Goal: Task Accomplishment & Management: Manage account settings

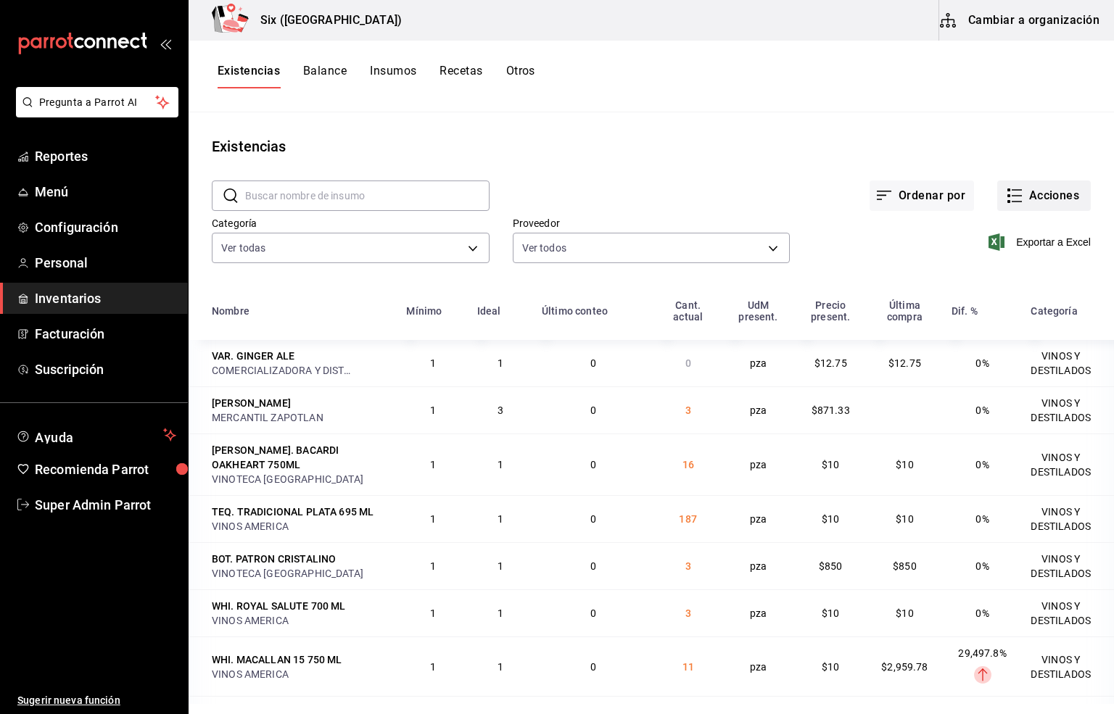
click at [1027, 191] on button "Acciones" at bounding box center [1044, 196] width 94 height 30
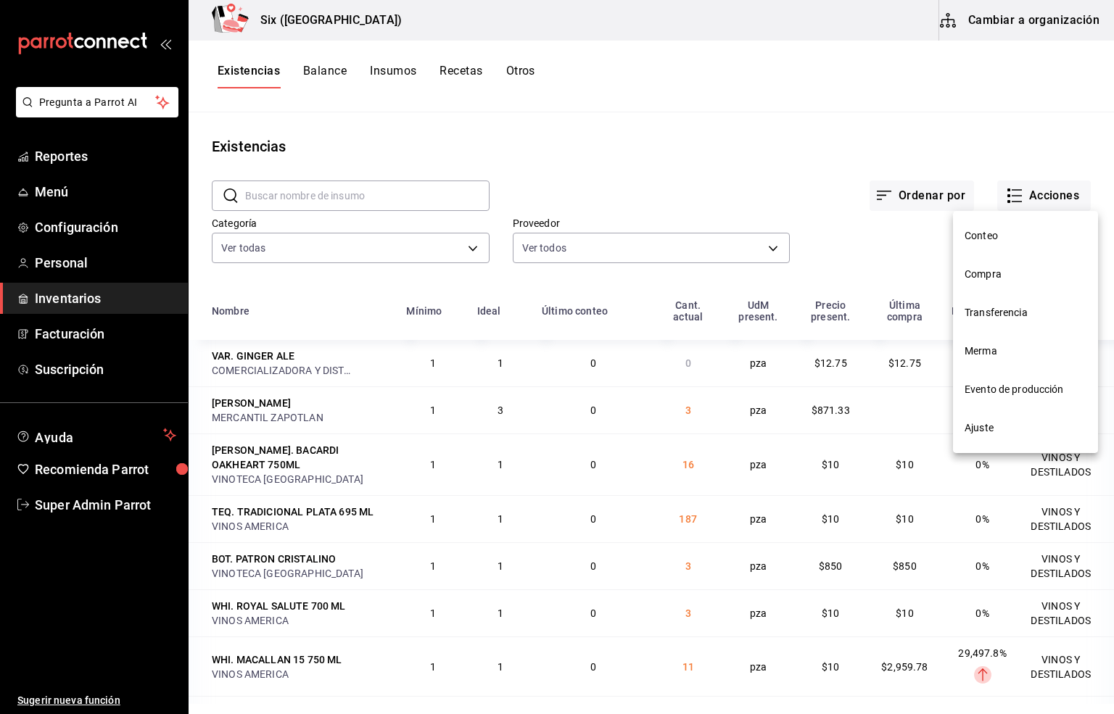
click at [988, 270] on span "Compra" at bounding box center [1026, 274] width 122 height 15
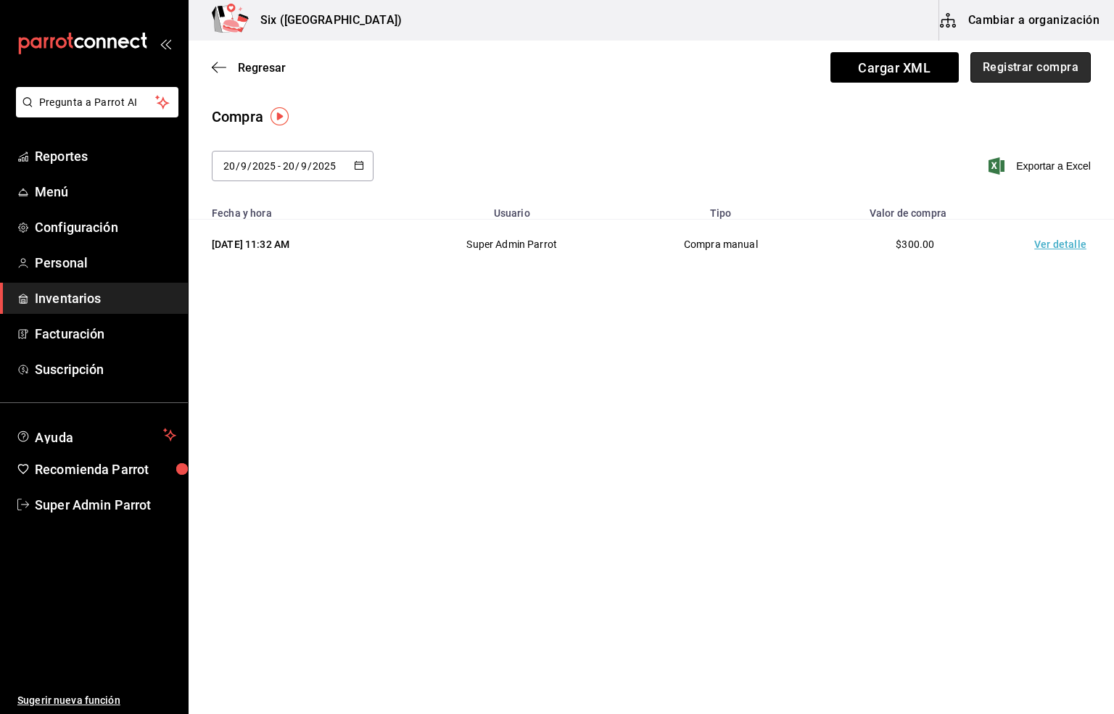
click at [1036, 64] on button "Registrar compra" at bounding box center [1030, 67] width 120 height 30
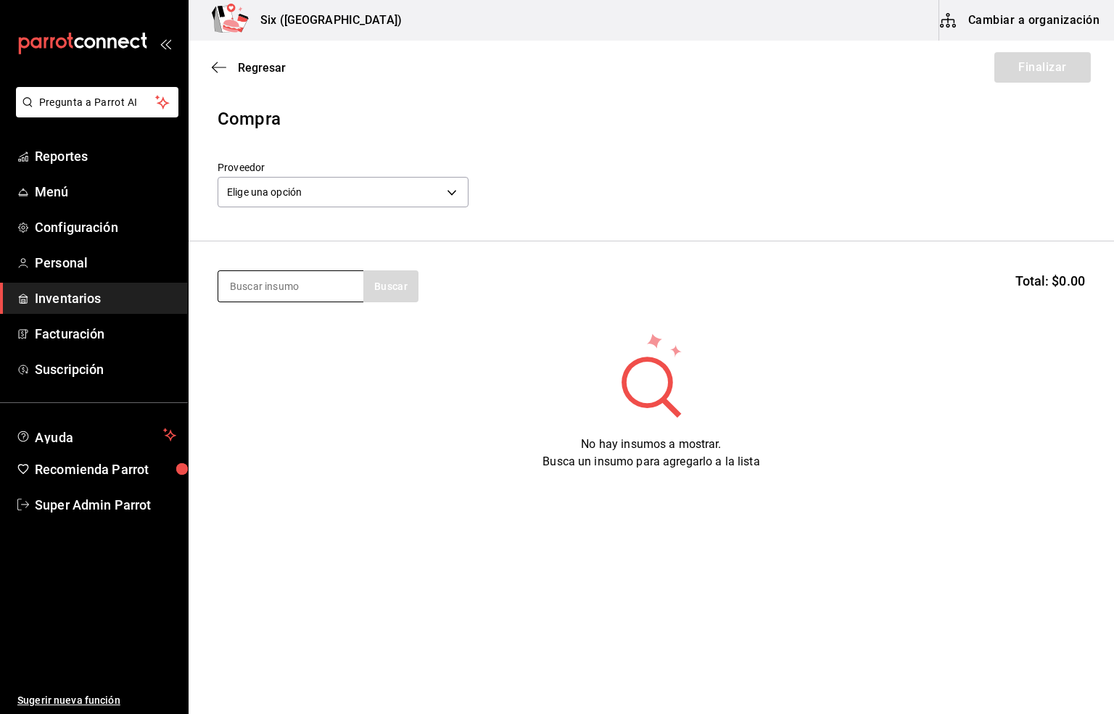
click at [277, 281] on input at bounding box center [290, 286] width 145 height 30
type input "CONTRO"
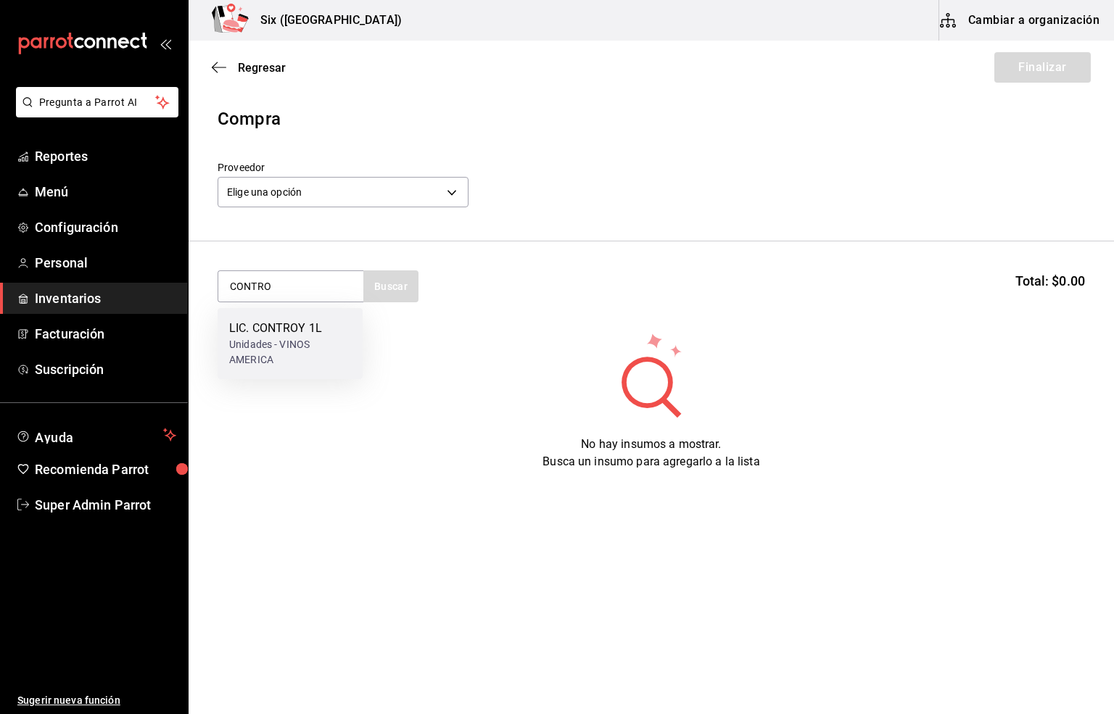
click at [250, 329] on div "LIC. CONTROY 1L" at bounding box center [290, 328] width 122 height 17
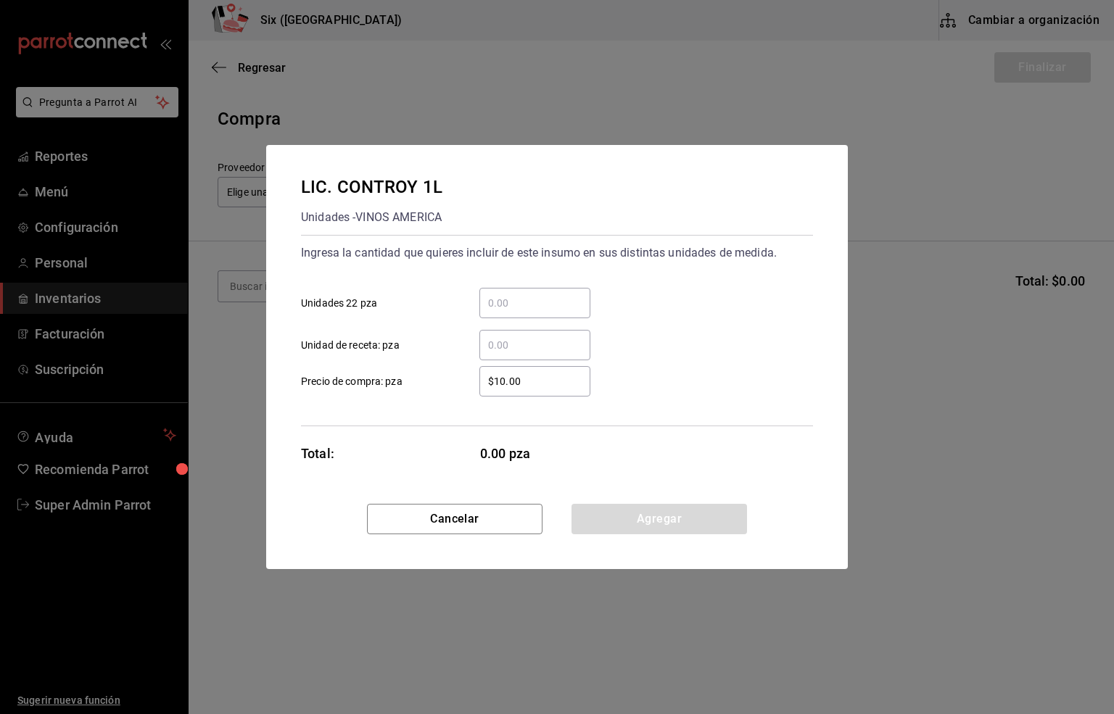
click at [496, 340] on input "​ Unidad de receta: pza" at bounding box center [534, 345] width 111 height 17
type input "7.33"
click at [623, 527] on button "Agregar" at bounding box center [660, 519] width 176 height 30
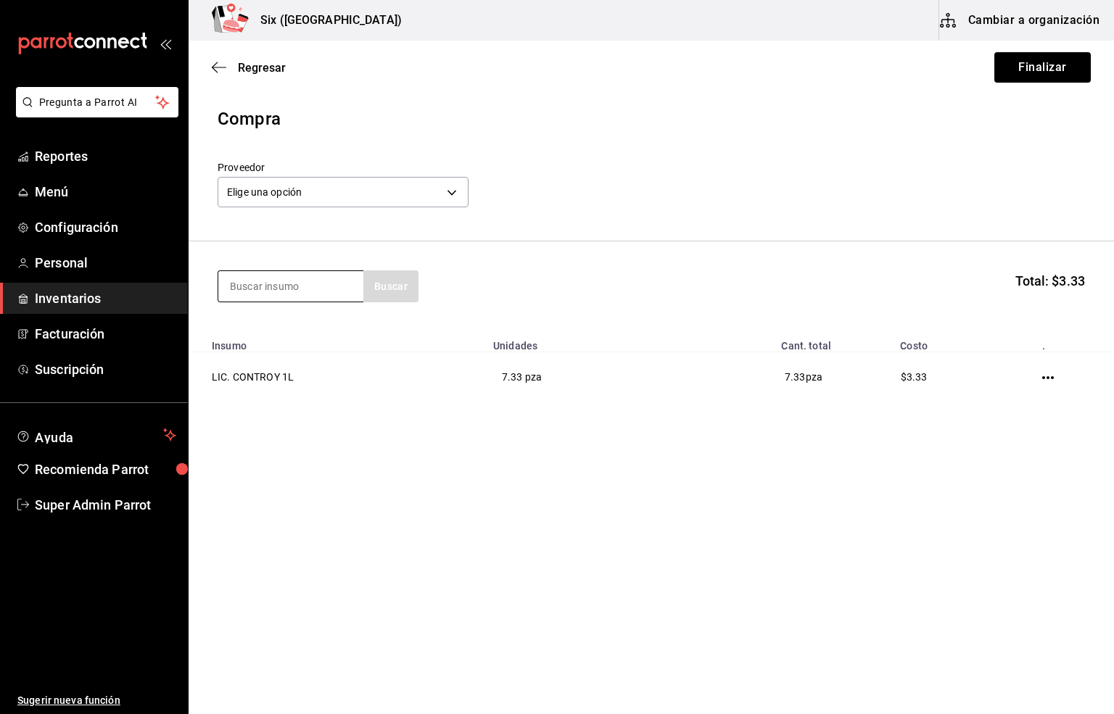
click at [255, 292] on input at bounding box center [290, 286] width 145 height 30
type input "HPNO"
click at [318, 350] on div "Piezas - VINOS AMERICA" at bounding box center [287, 344] width 116 height 15
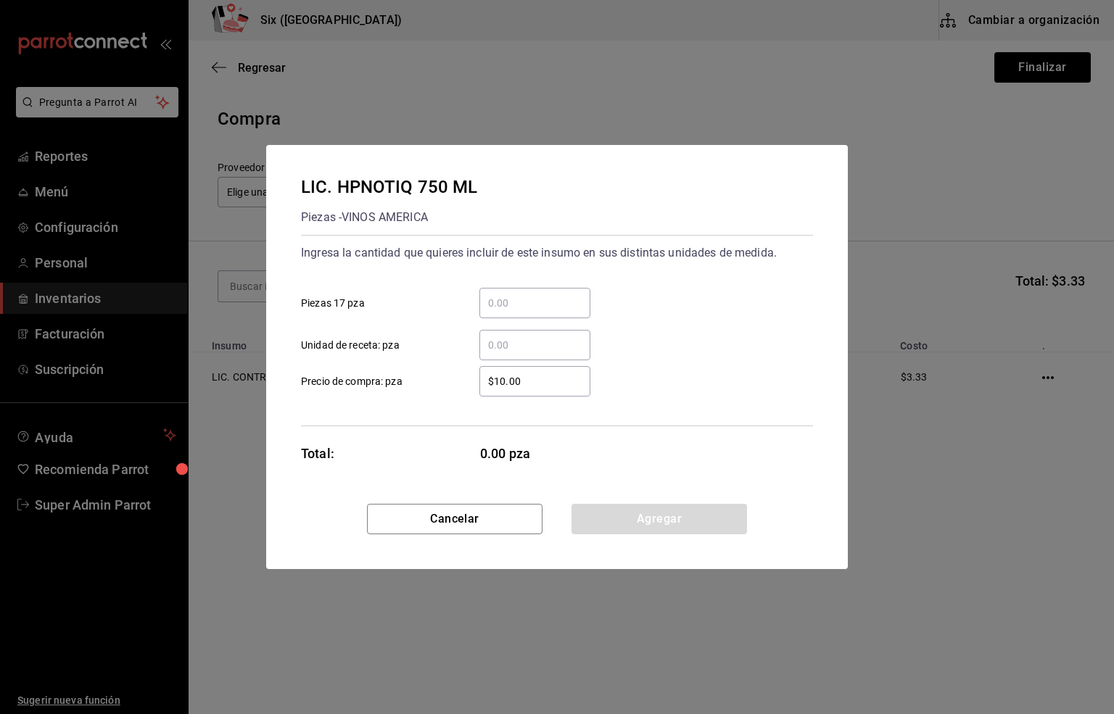
click at [507, 349] on input "​ Unidad de receta: pza" at bounding box center [534, 345] width 111 height 17
type input "1"
click at [624, 523] on button "Agregar" at bounding box center [660, 519] width 176 height 30
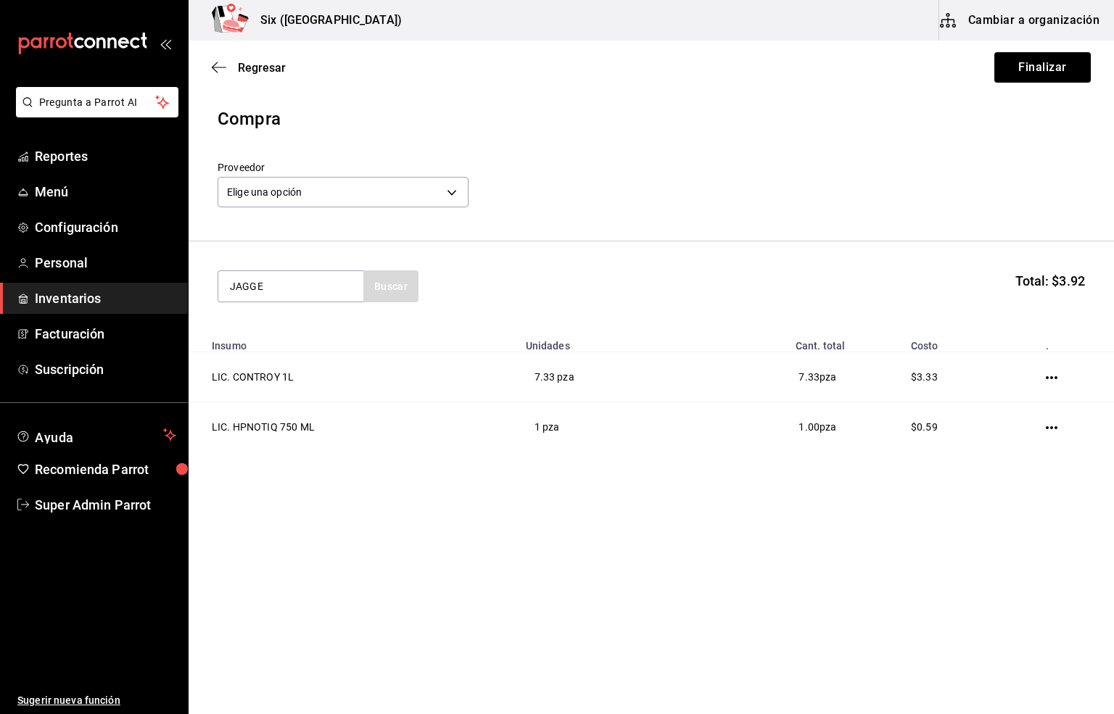
type input "JAGGE"
click at [257, 329] on div "LIC. JAGGERMEISTER 700 ML" at bounding box center [290, 337] width 122 height 35
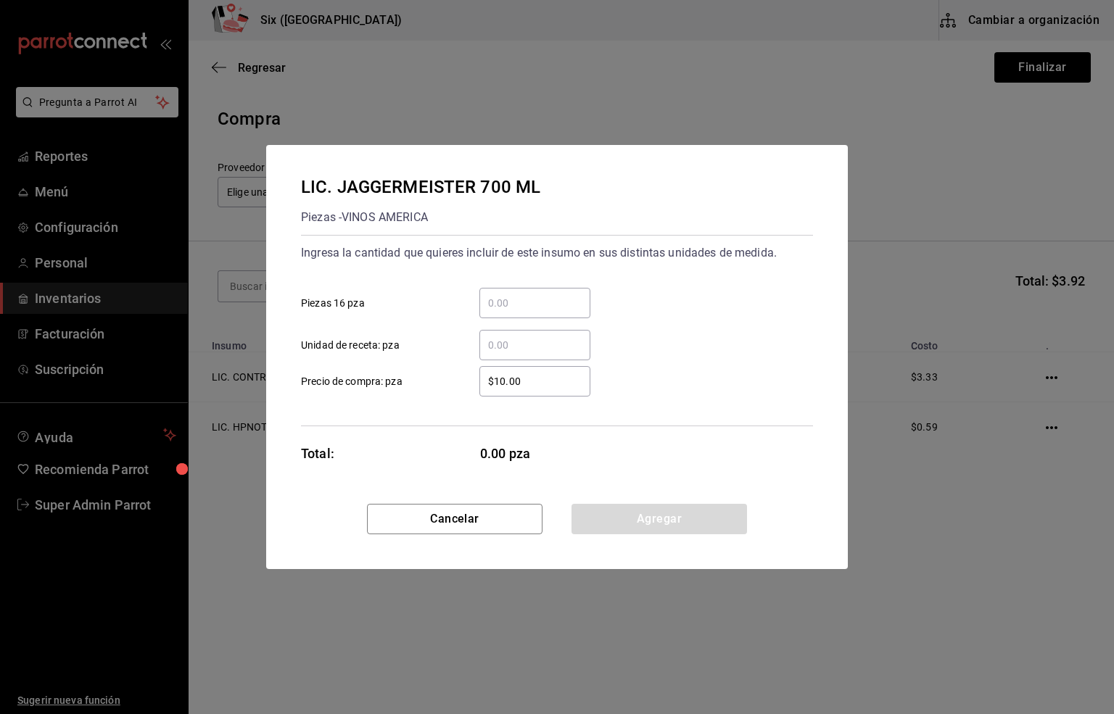
click at [503, 346] on input "​ Unidad de receta: pza" at bounding box center [534, 345] width 111 height 17
type input "4"
click at [620, 524] on button "Agregar" at bounding box center [660, 519] width 176 height 30
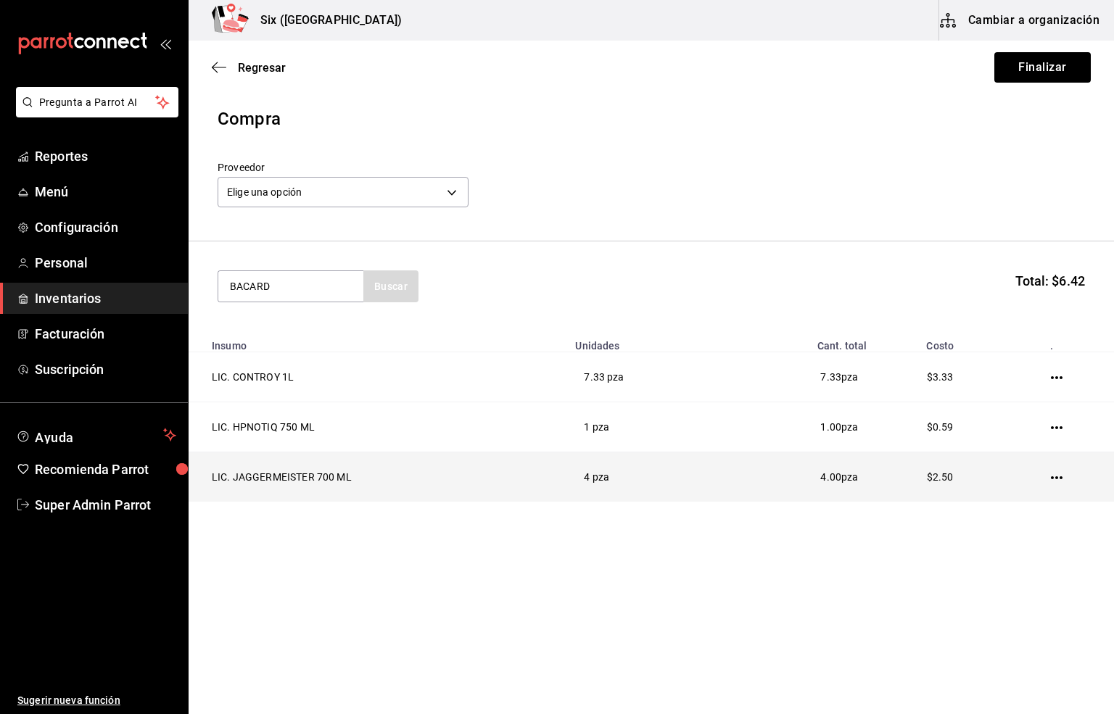
type input "BACARD"
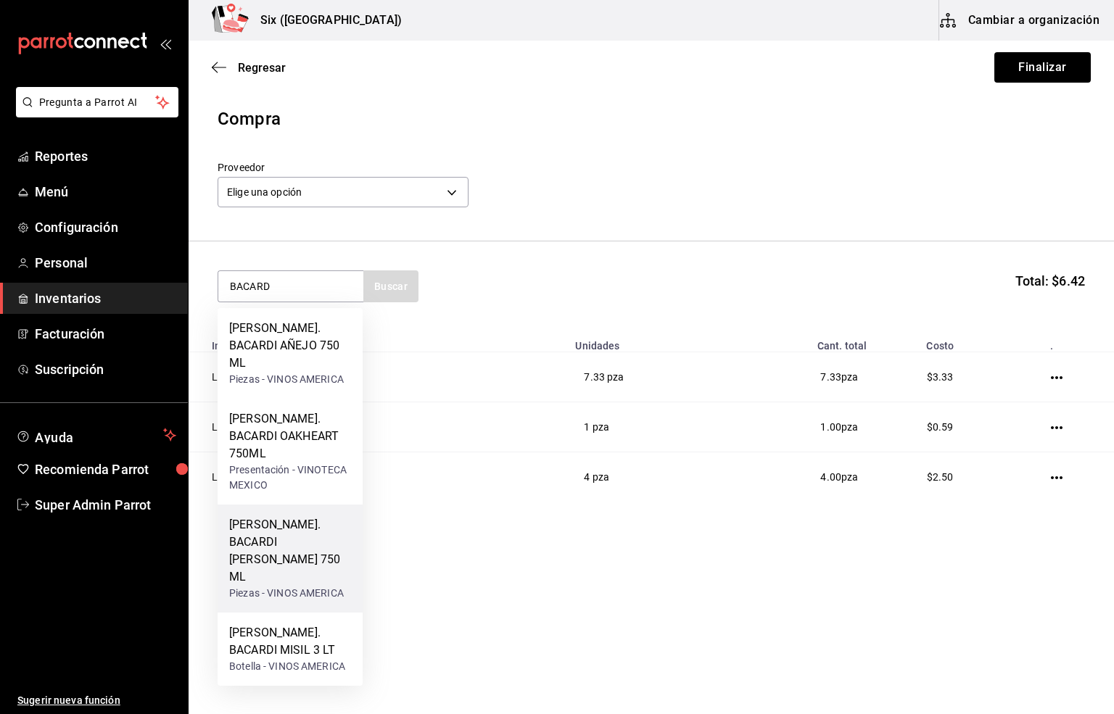
click at [303, 516] on div "[PERSON_NAME]. BACARDI [PERSON_NAME] 750 ML" at bounding box center [290, 551] width 122 height 70
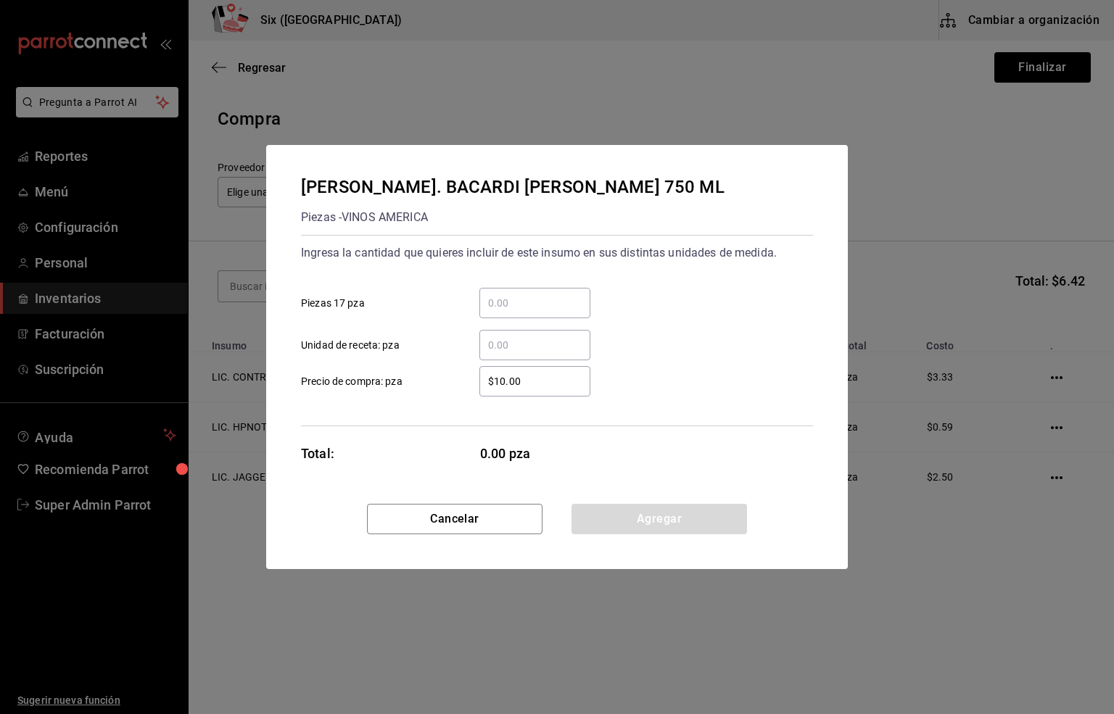
click at [503, 337] on input "​ Unidad de receta: pza" at bounding box center [534, 345] width 111 height 17
type input "16.33"
click at [627, 520] on button "Agregar" at bounding box center [660, 519] width 176 height 30
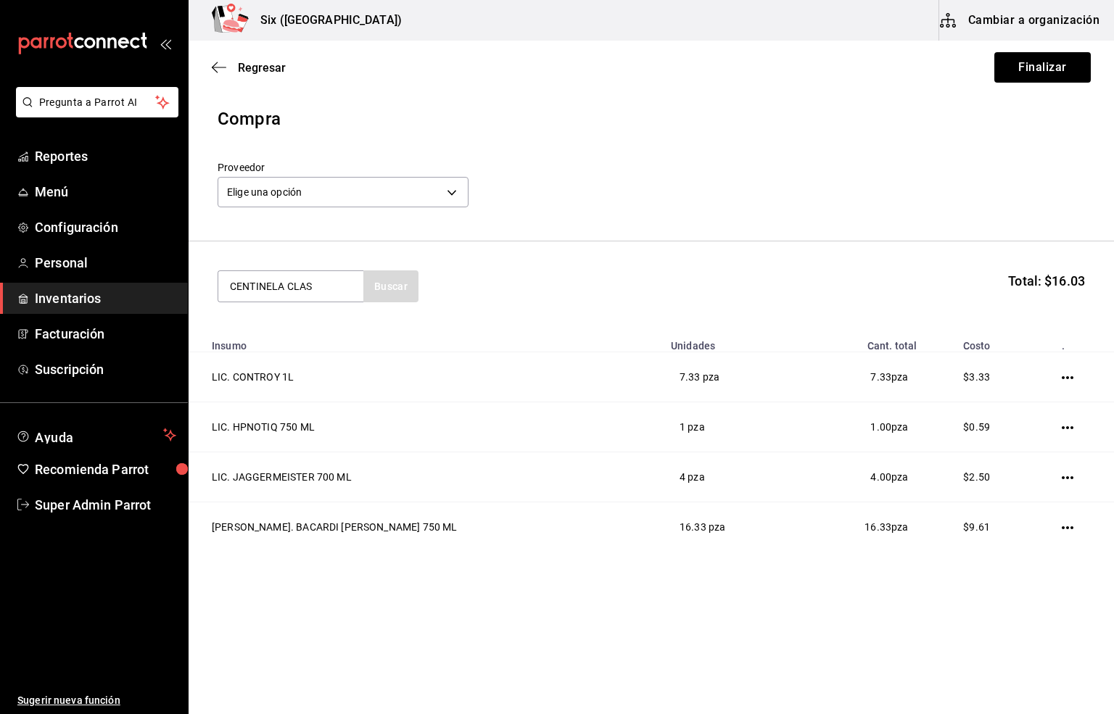
type input "CENTINELA CLAS"
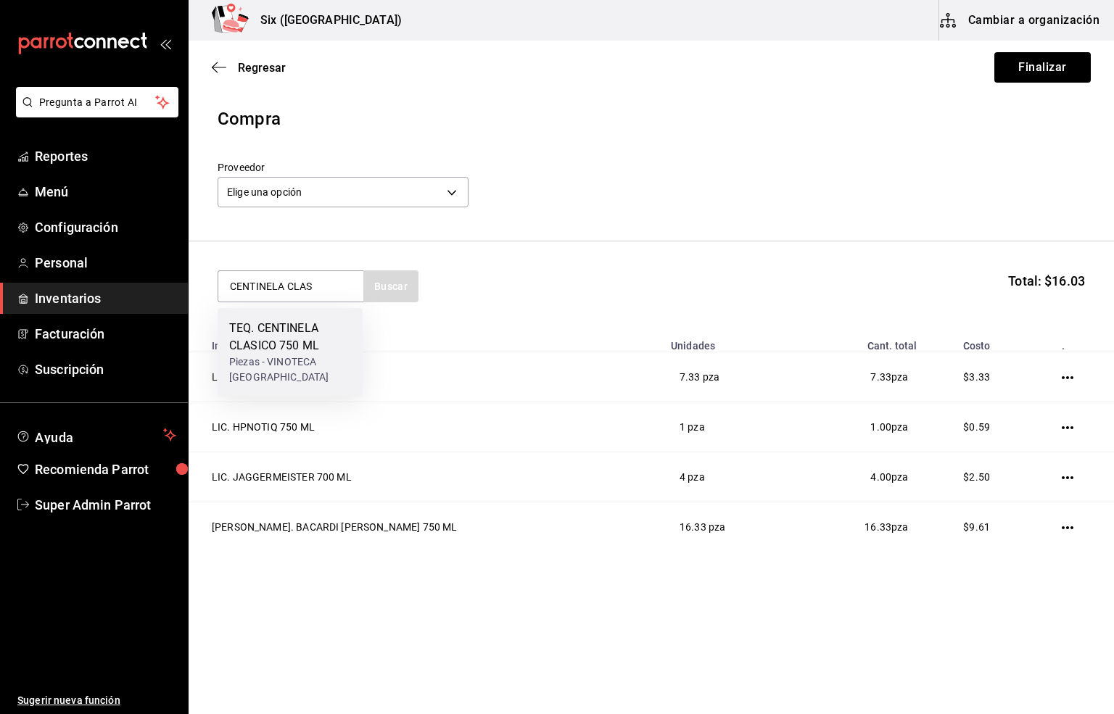
click at [279, 337] on div "TEQ. CENTINELA CLASICO 750 ML" at bounding box center [290, 337] width 122 height 35
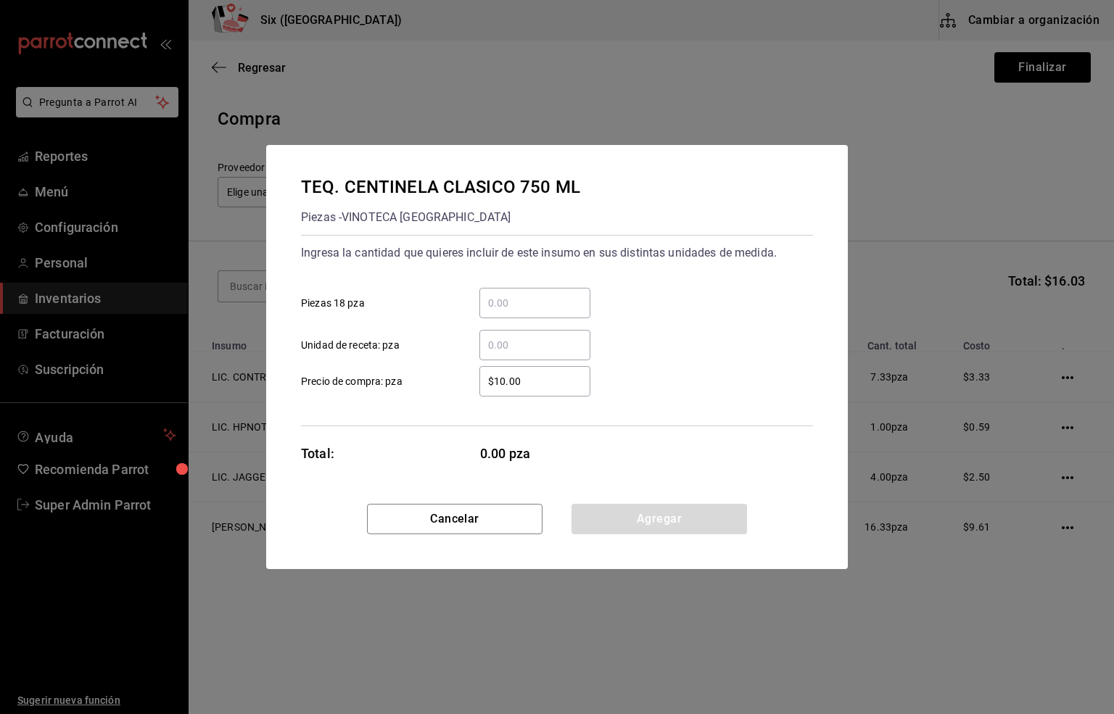
click at [516, 348] on input "​ Unidad de receta: pza" at bounding box center [534, 345] width 111 height 17
type input "0.33"
click at [630, 524] on button "Agregar" at bounding box center [660, 519] width 176 height 30
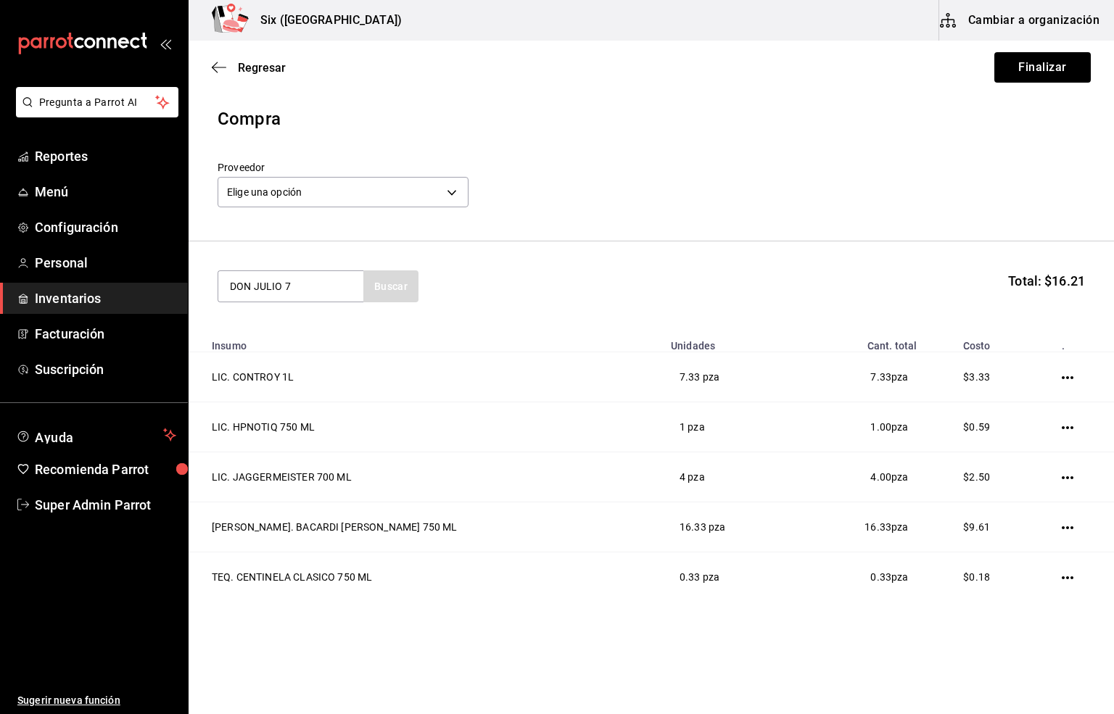
type input "DON JULIO 7"
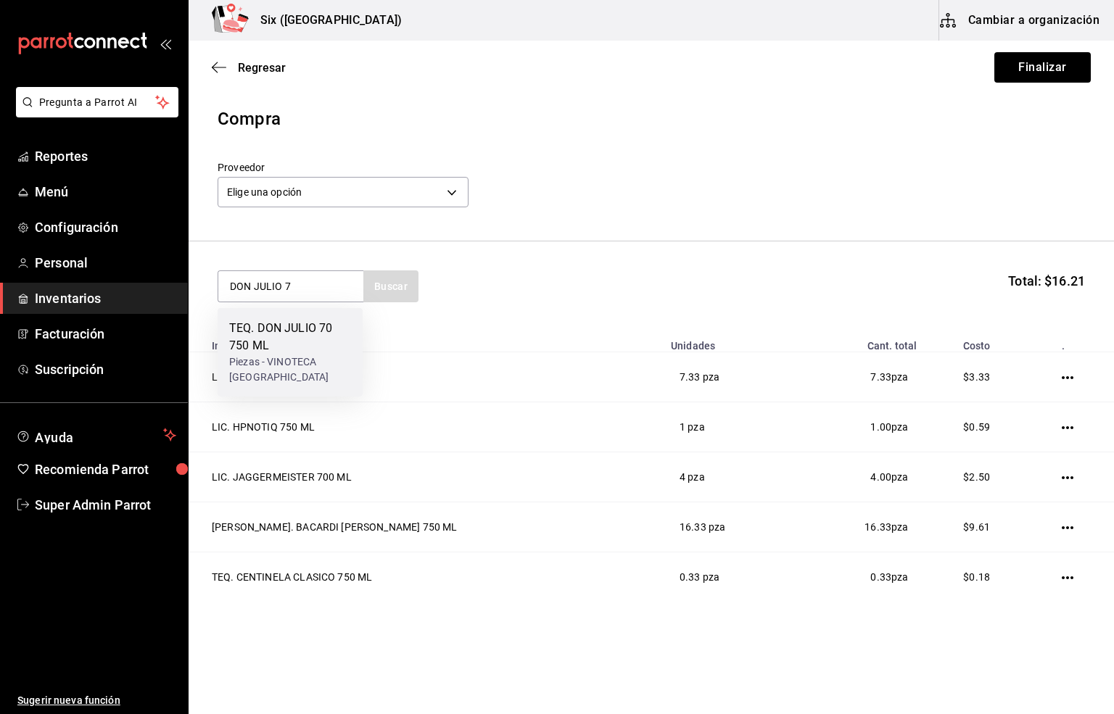
click at [261, 335] on div "TEQ. DON JULIO 70 750 ML" at bounding box center [290, 337] width 122 height 35
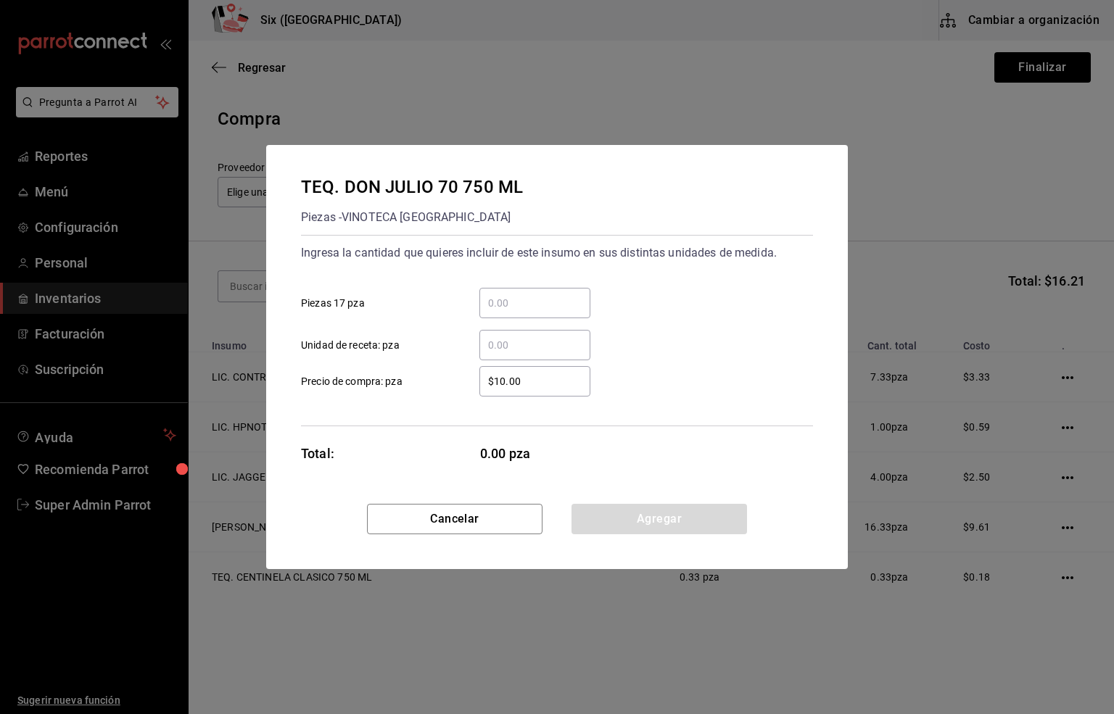
click at [495, 348] on input "​ Unidad de receta: pza" at bounding box center [534, 345] width 111 height 17
type input "4"
click at [655, 524] on button "Agregar" at bounding box center [660, 519] width 176 height 30
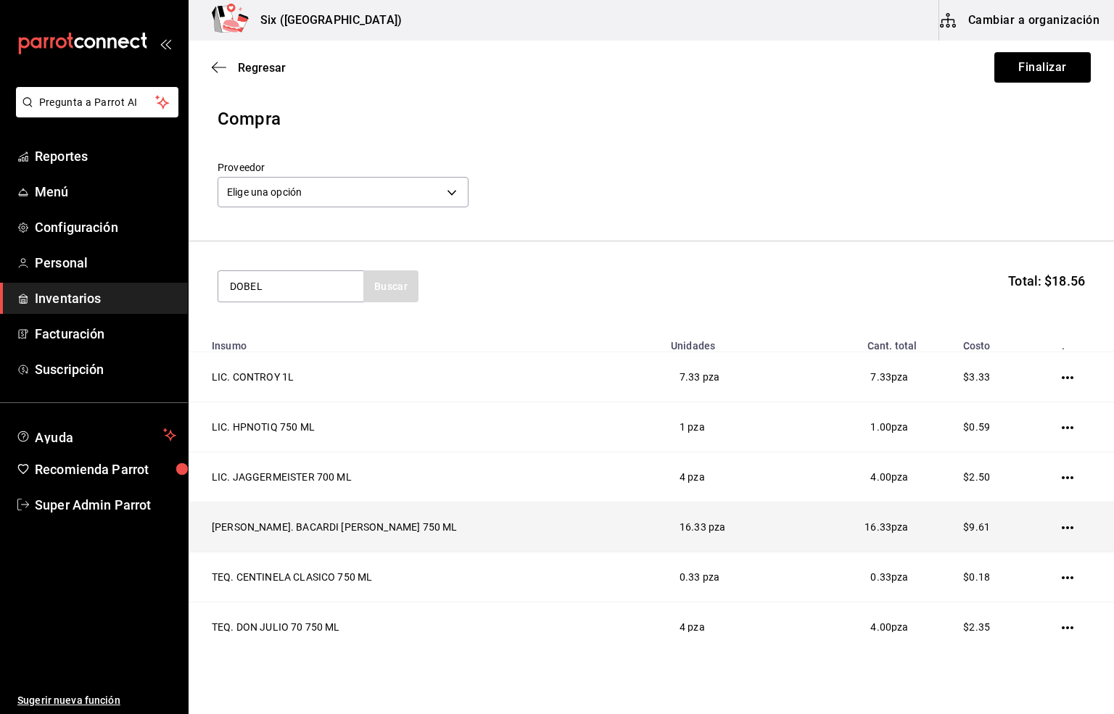
type input "DOBEL"
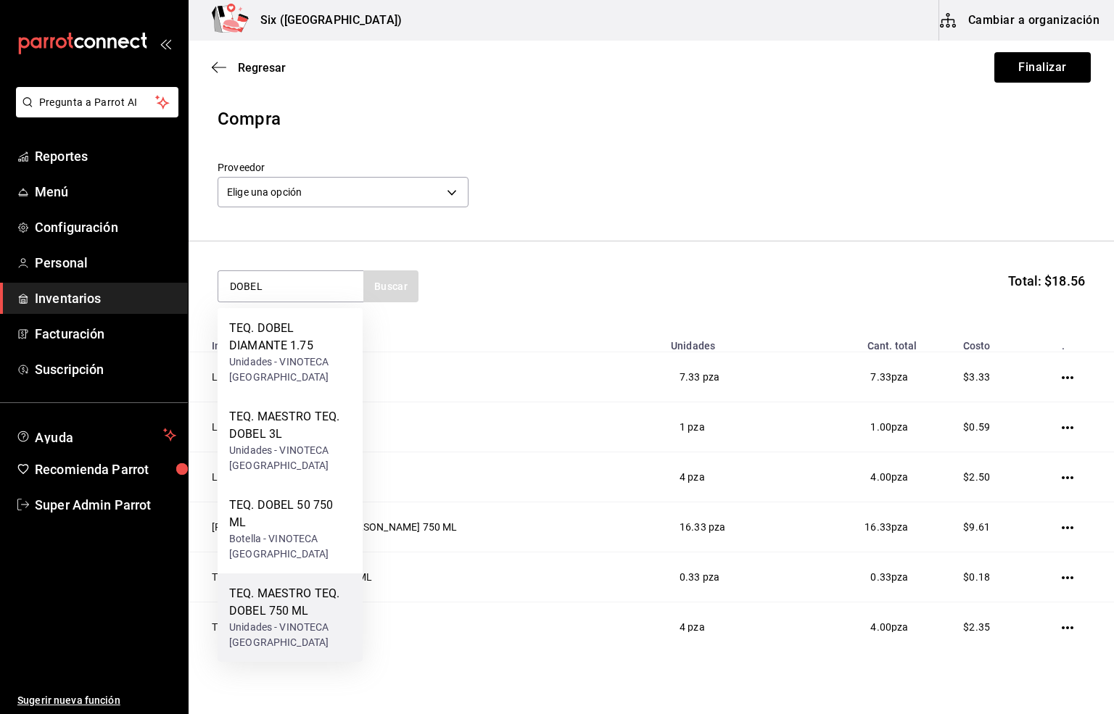
click at [292, 611] on div "TEQ. MAESTRO TEQ. DOBEL 750 ML" at bounding box center [290, 602] width 122 height 35
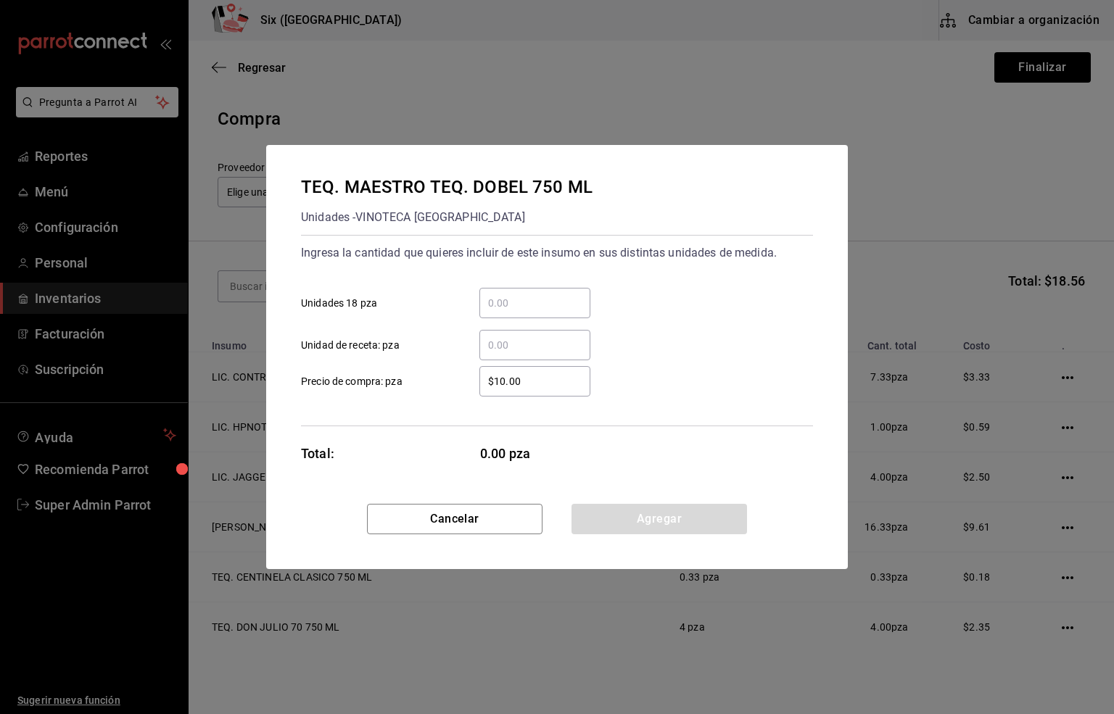
click at [501, 345] on input "​ Unidad de receta: pza" at bounding box center [534, 345] width 111 height 17
type input "2"
click at [636, 527] on button "Agregar" at bounding box center [660, 519] width 176 height 30
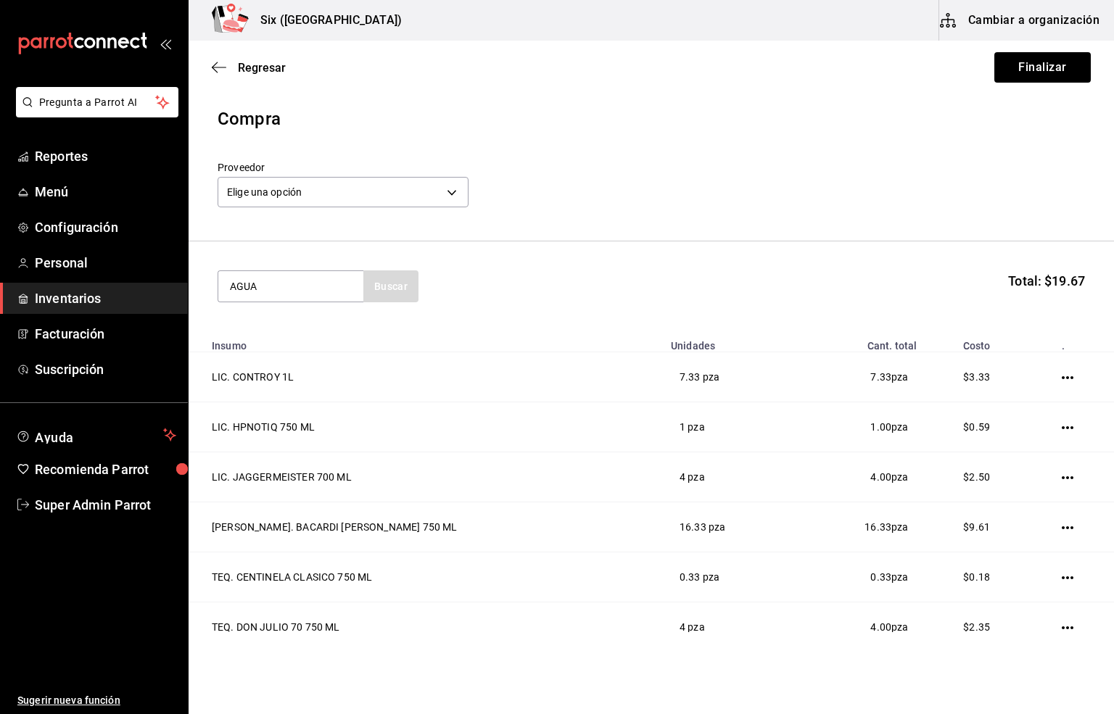
type input "AGUA"
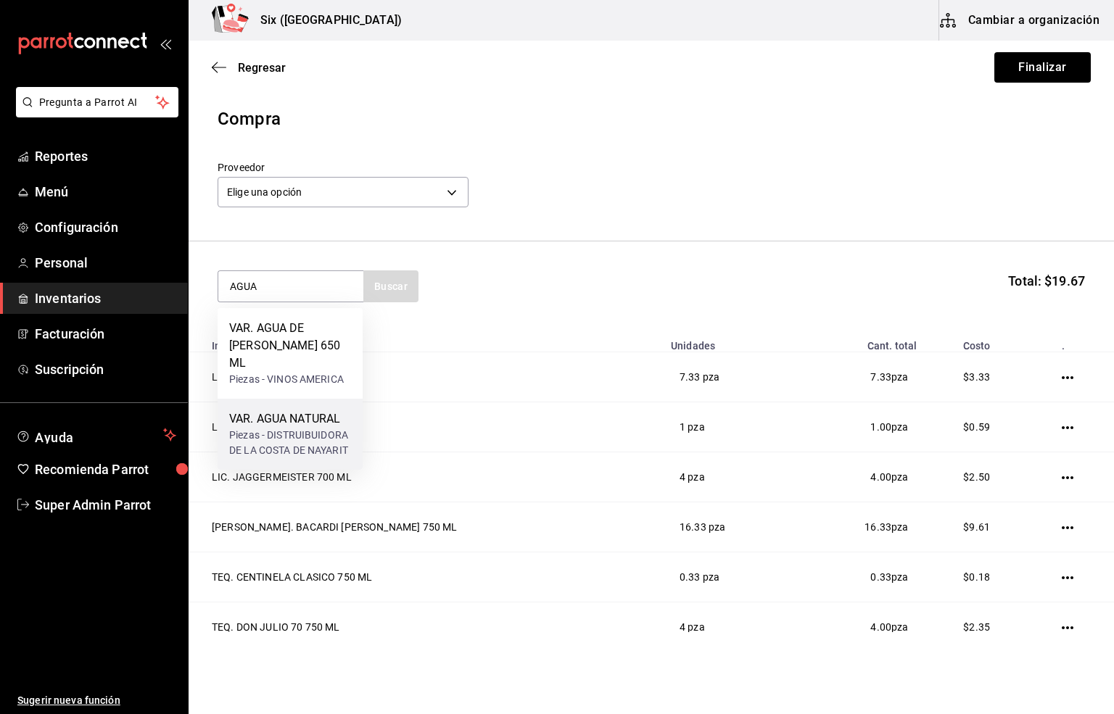
click at [311, 411] on div "VAR. AGUA NATURAL" at bounding box center [290, 419] width 122 height 17
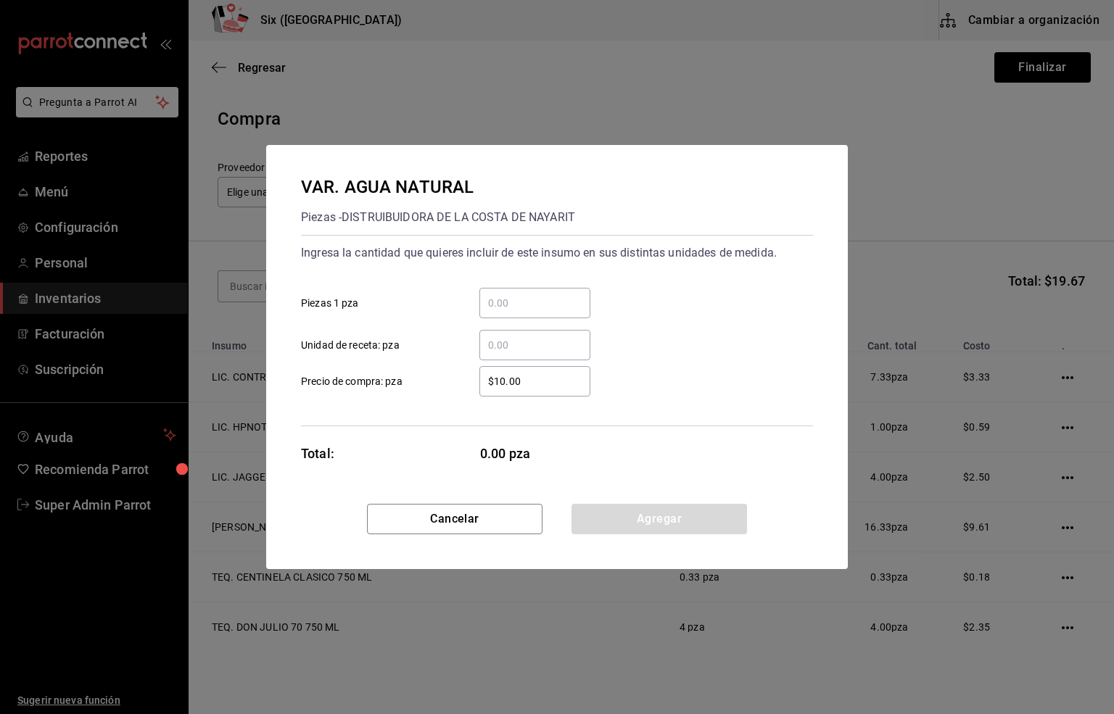
click at [503, 346] on input "​ Unidad de receta: pza" at bounding box center [534, 345] width 111 height 17
type input "1"
type input "7"
click at [669, 520] on button "Agregar" at bounding box center [660, 519] width 176 height 30
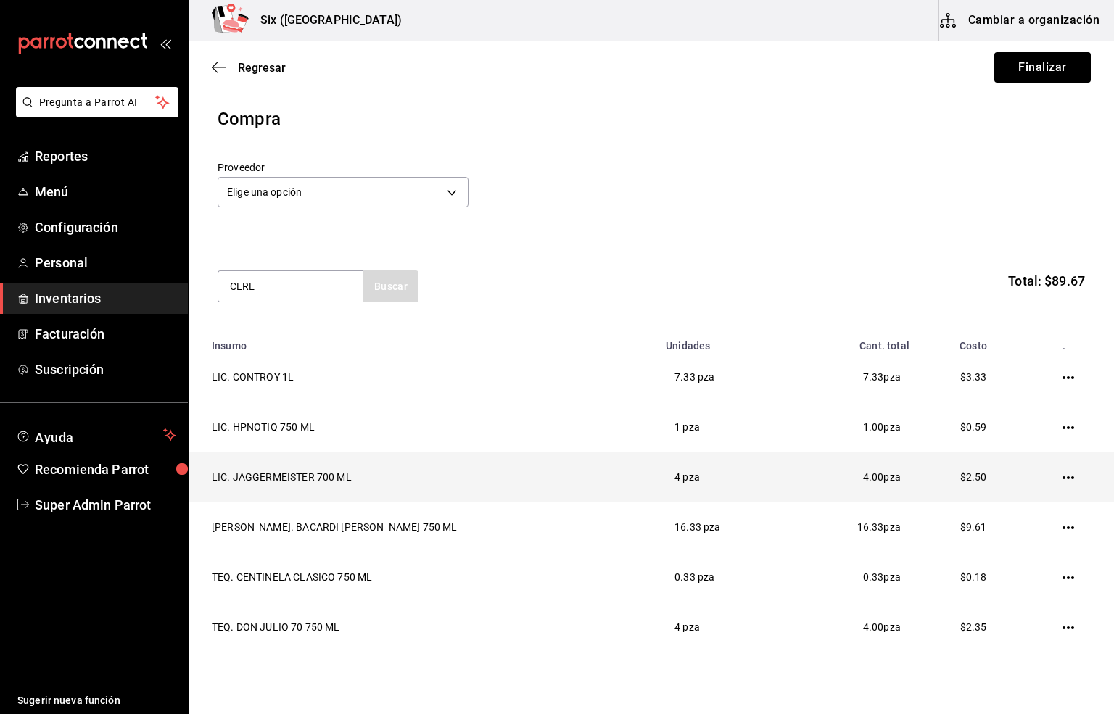
type input "CERE"
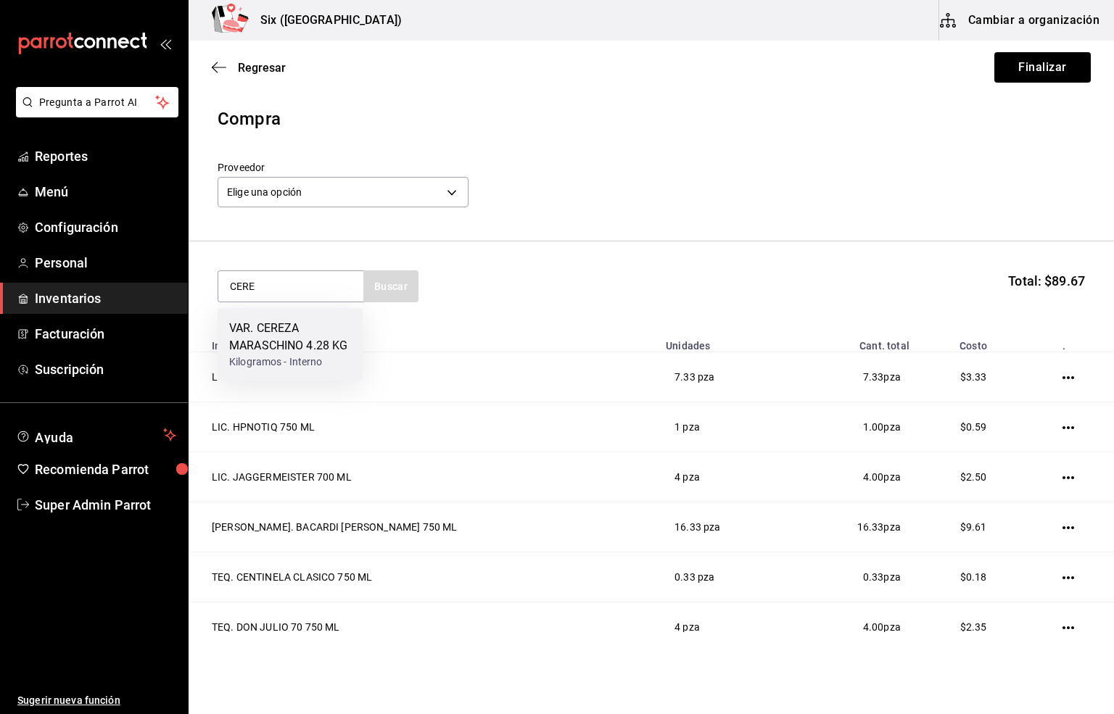
click at [268, 353] on div "VAR. CEREZA MARASCHINO 4.28 KG" at bounding box center [290, 337] width 122 height 35
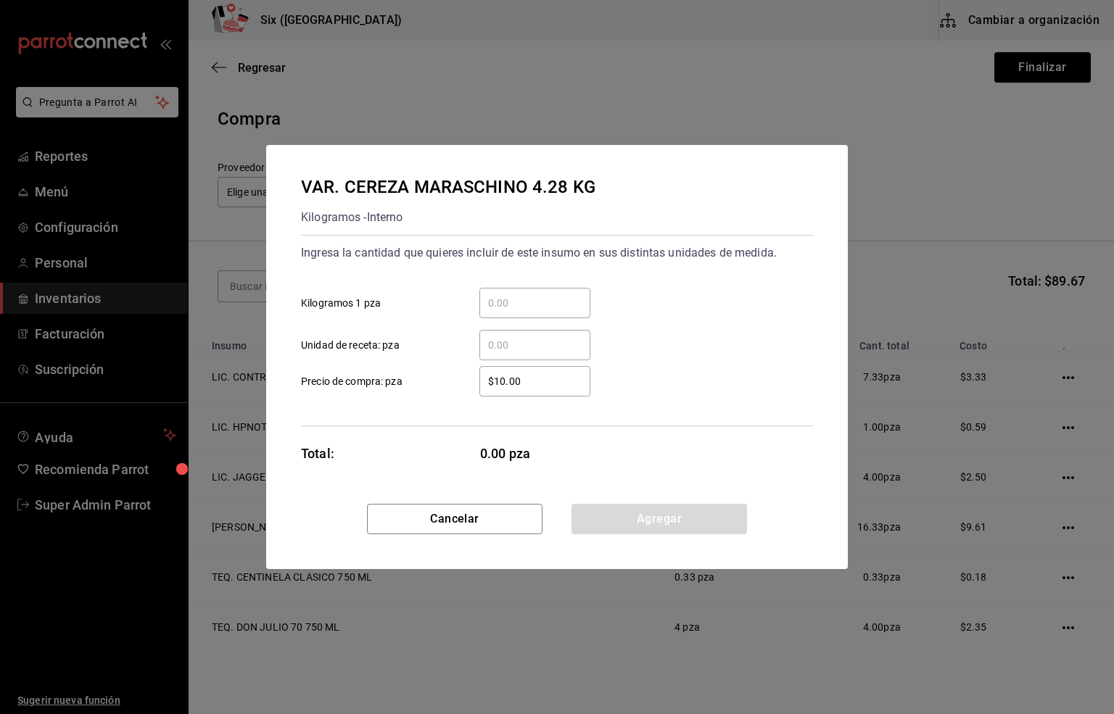
click at [498, 347] on input "​ Unidad de receta: pza" at bounding box center [534, 345] width 111 height 17
type input "0.01"
click at [645, 527] on button "Agregar" at bounding box center [660, 519] width 176 height 30
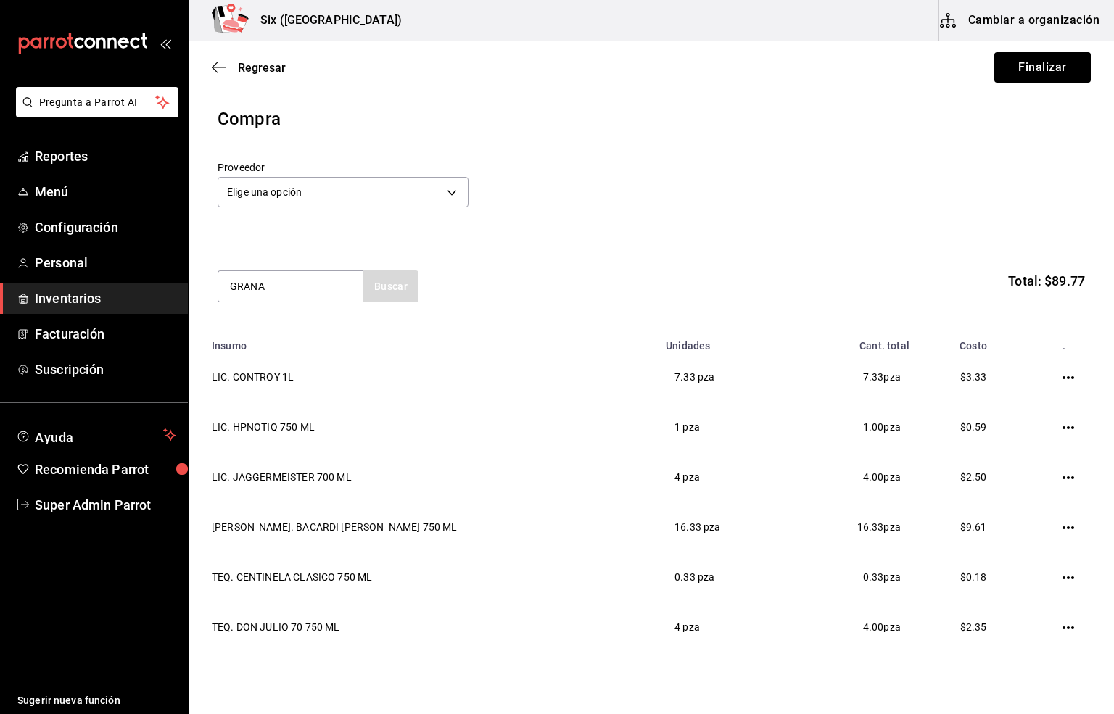
type input "GRANA"
click at [273, 329] on div "VAR. JARABE GRANADINA 1 LT" at bounding box center [290, 337] width 122 height 35
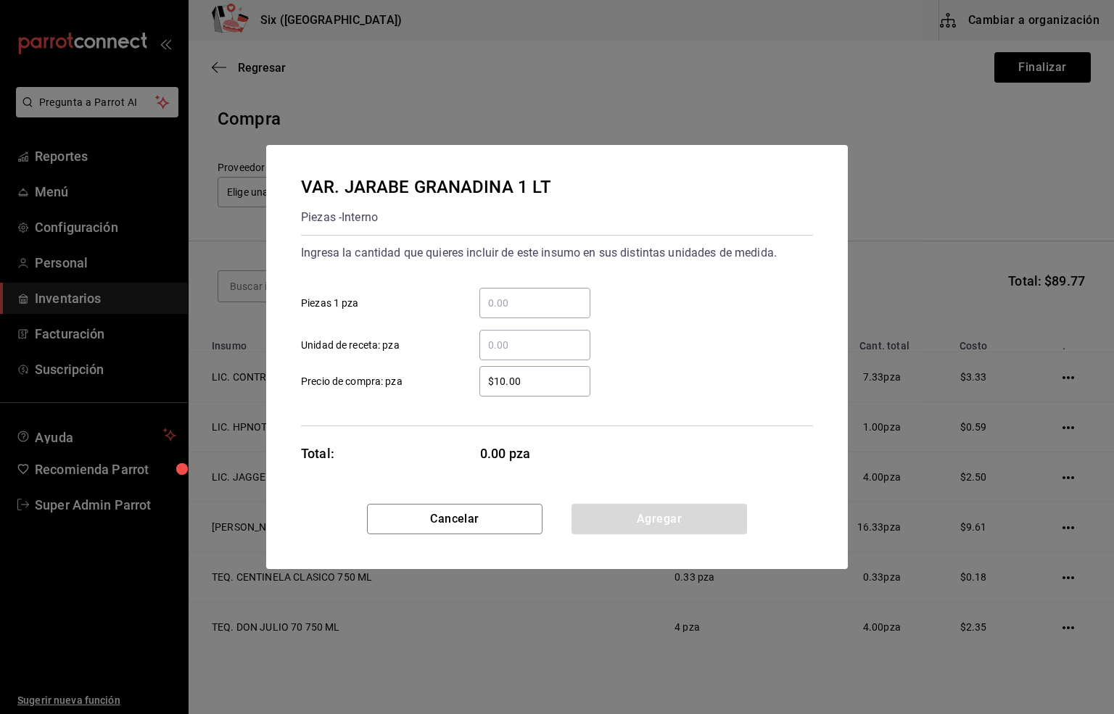
click at [494, 339] on input "​ Unidad de receta: pza" at bounding box center [534, 345] width 111 height 17
type input "7.03"
click at [635, 521] on button "Agregar" at bounding box center [660, 519] width 176 height 30
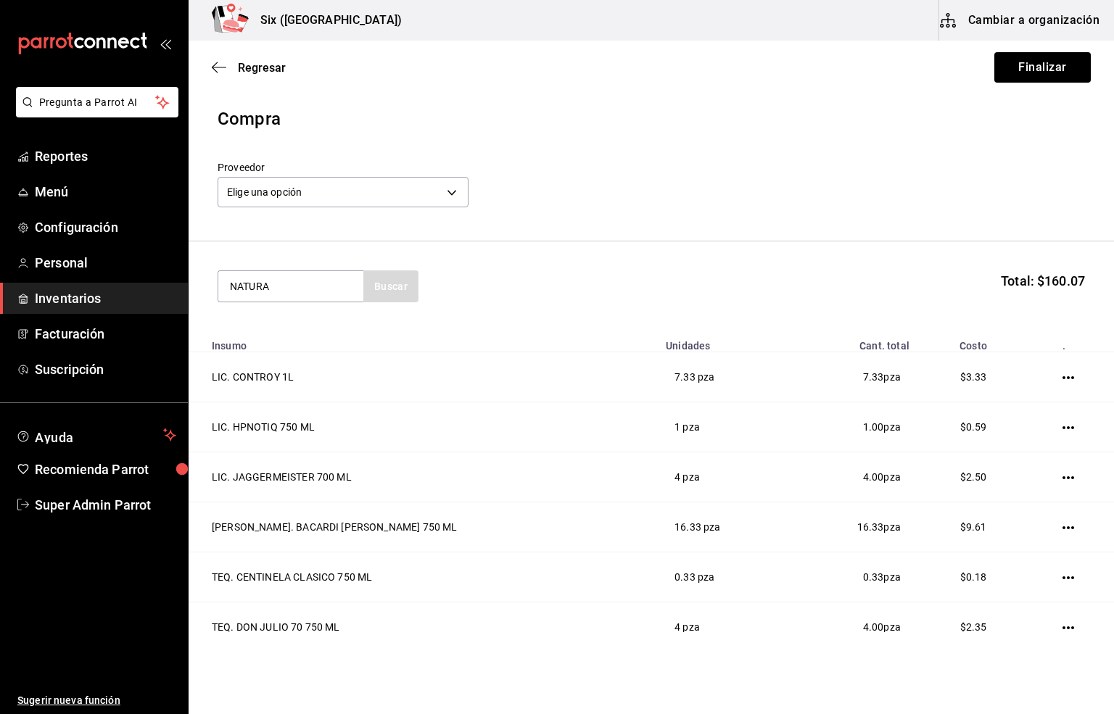
type input "NATURA"
click at [286, 322] on div "VAR. JARABE NATURAL 1 LT" at bounding box center [290, 337] width 122 height 35
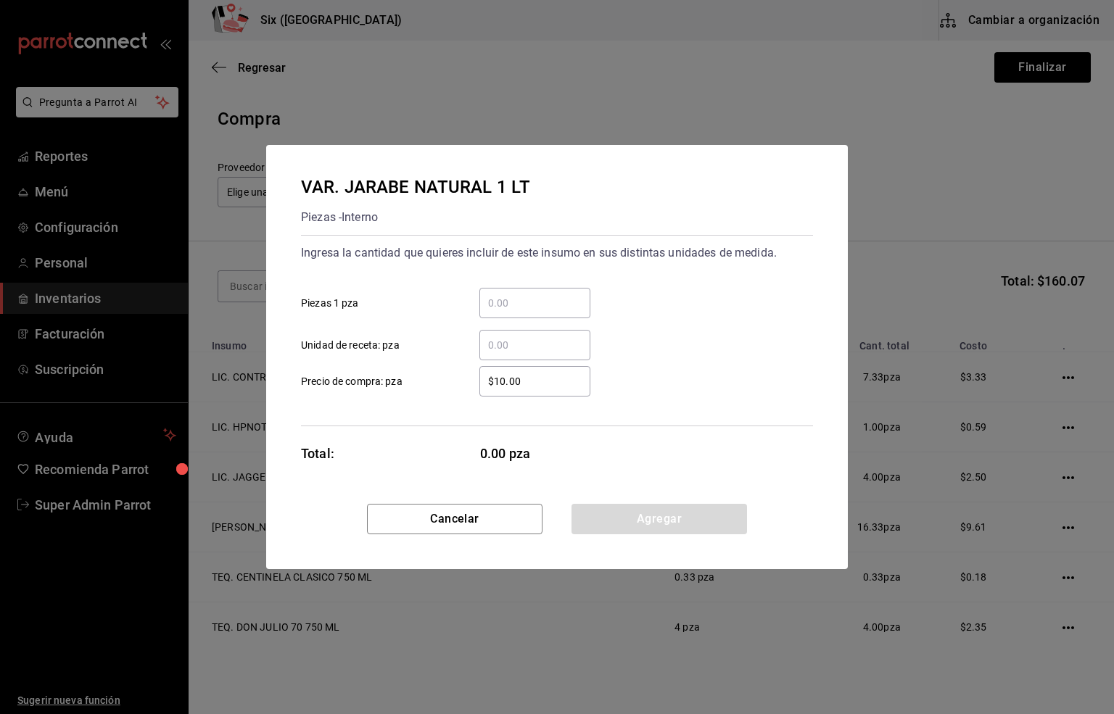
click at [511, 347] on input "​ Unidad de receta: pza" at bounding box center [534, 345] width 111 height 17
type input "0.28"
click at [647, 511] on button "Agregar" at bounding box center [660, 519] width 176 height 30
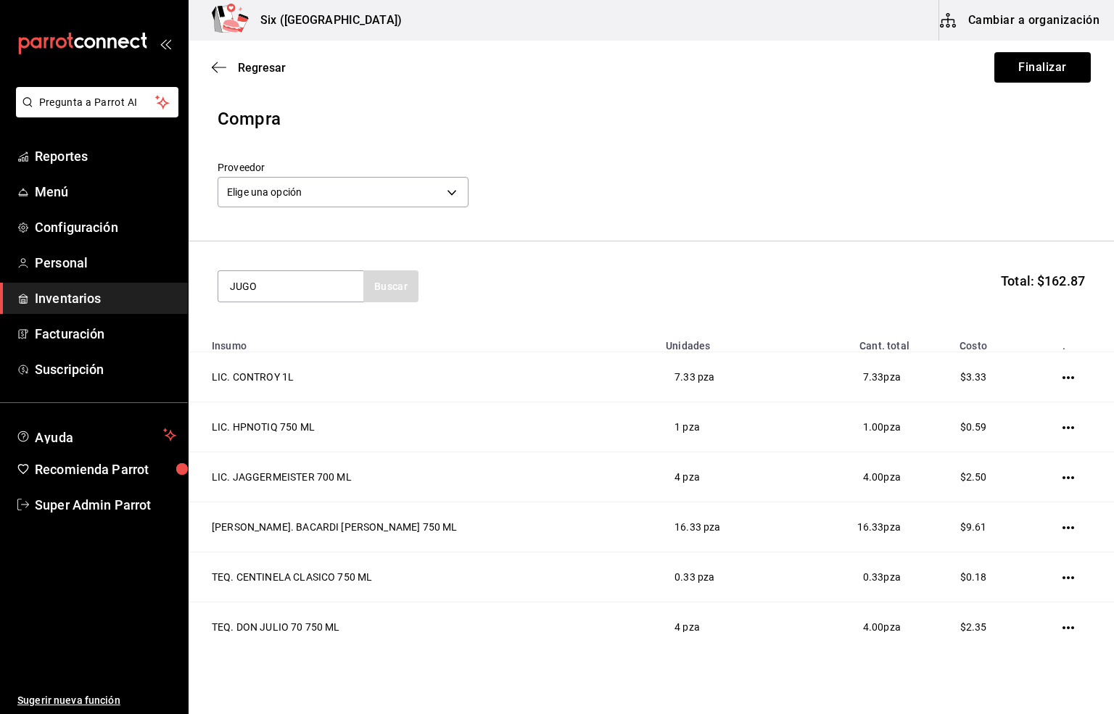
type input "JUGO"
click at [302, 323] on div "VAR. JUGOS 1 LT" at bounding box center [274, 328] width 90 height 17
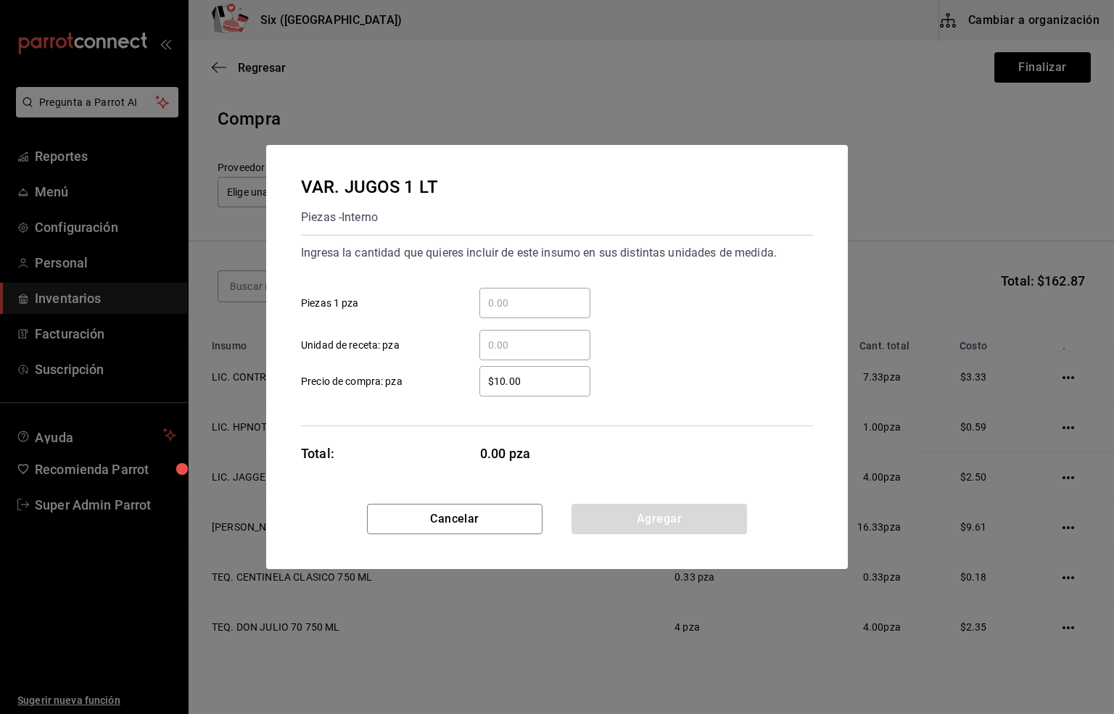
click at [508, 348] on input "​ Unidad de receta: pza" at bounding box center [534, 345] width 111 height 17
type input "7.25"
click at [684, 516] on button "Agregar" at bounding box center [660, 519] width 176 height 30
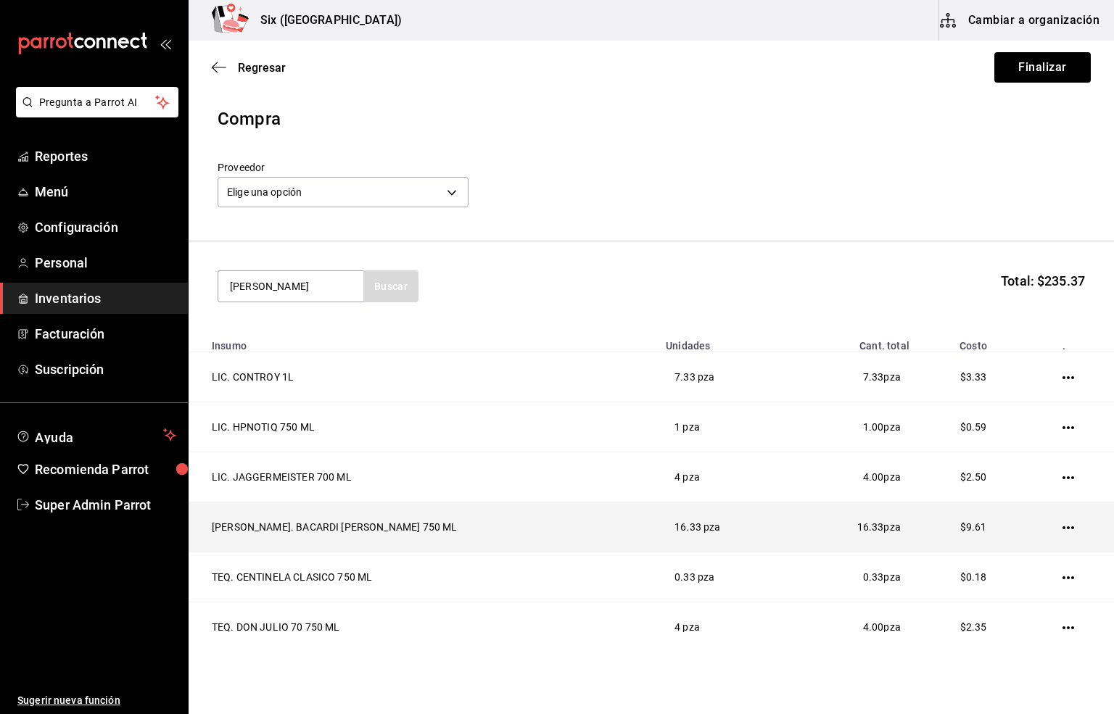
type input "[PERSON_NAME]"
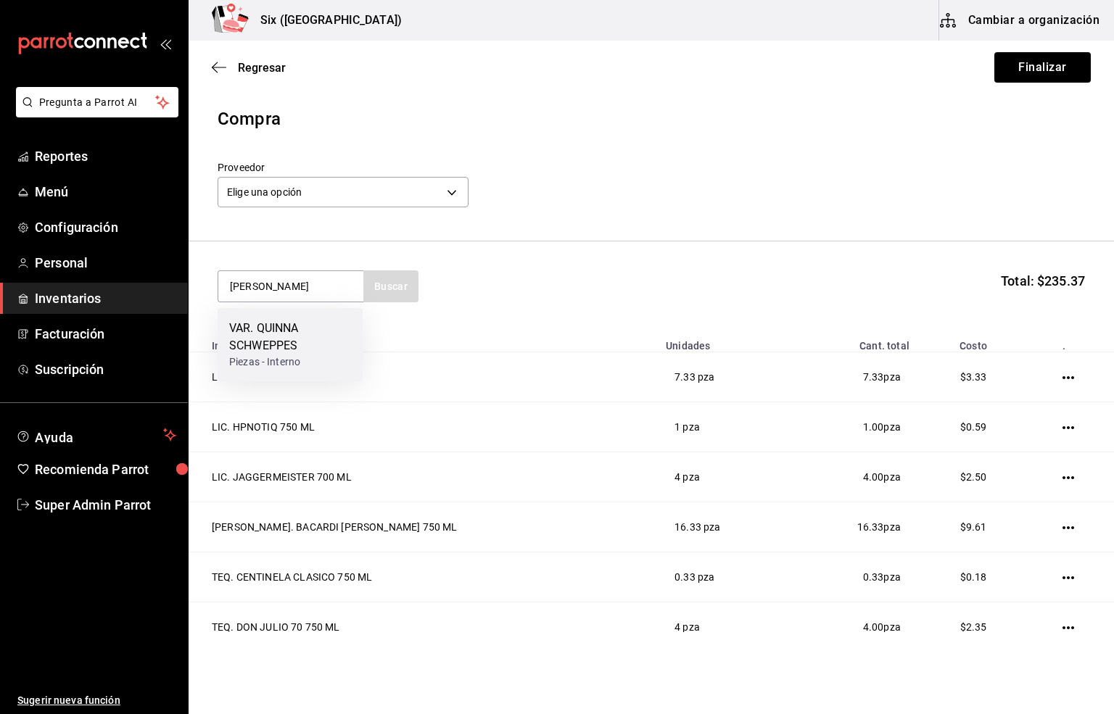
click at [265, 331] on div "VAR. QUINNA SCHWEPPES" at bounding box center [290, 337] width 122 height 35
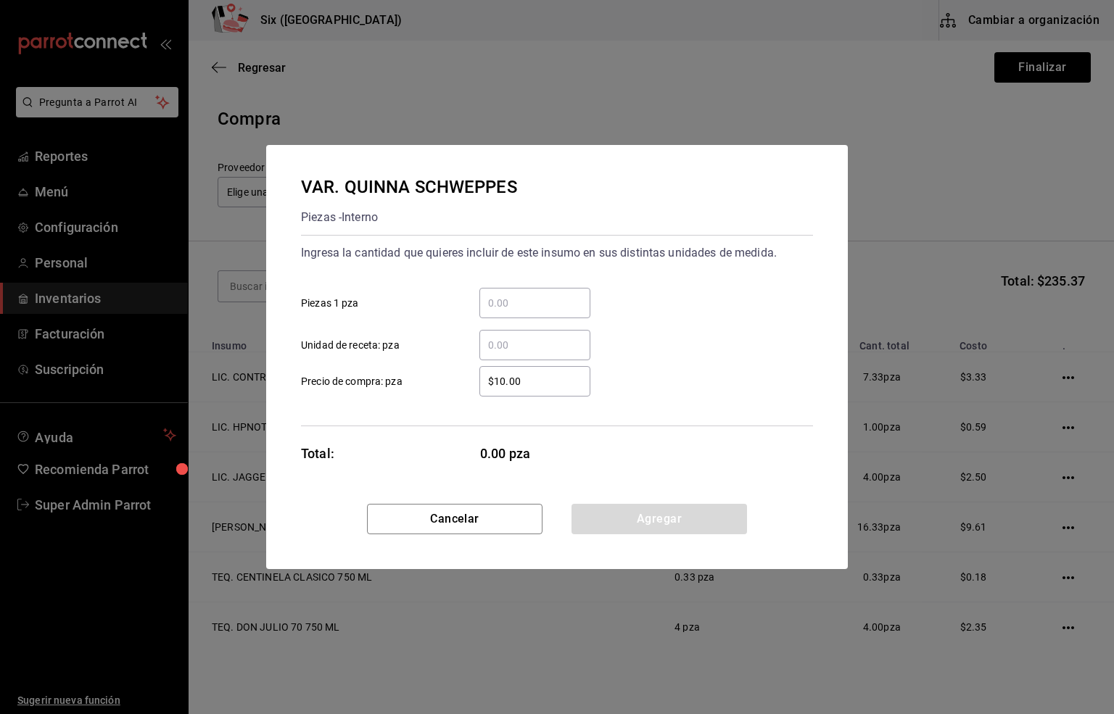
click at [499, 337] on input "​ Unidad de receta: pza" at bounding box center [534, 345] width 111 height 17
type input "3"
click at [653, 518] on button "Agregar" at bounding box center [660, 519] width 176 height 30
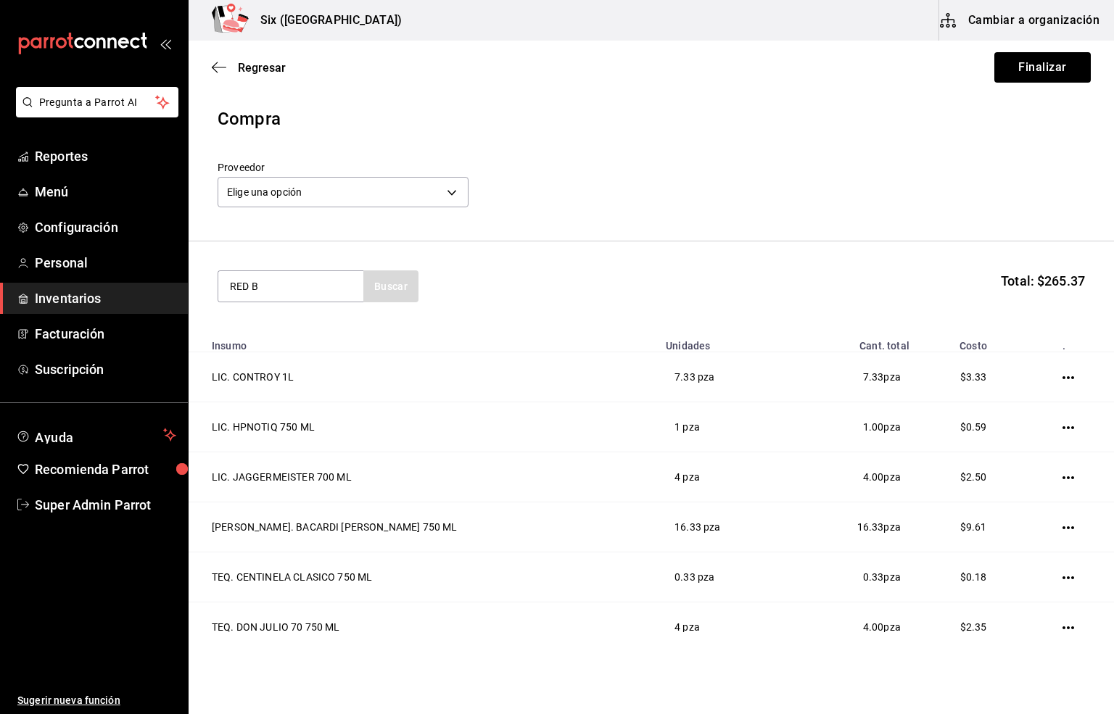
type input "RED B"
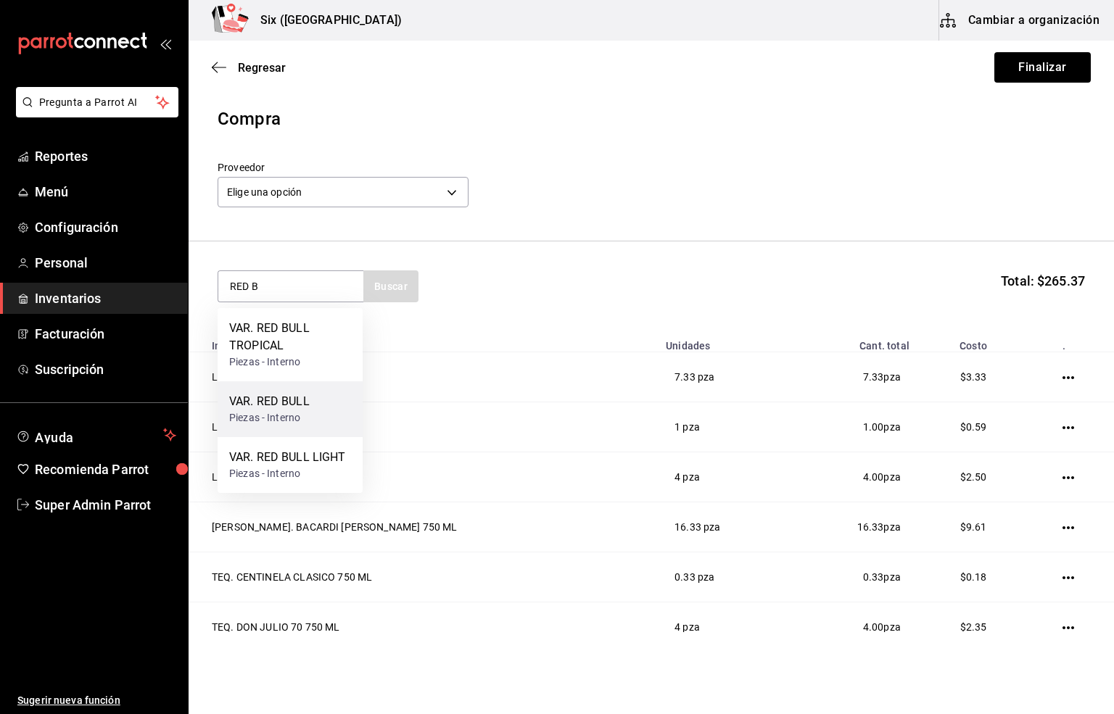
click at [287, 388] on div "VAR. RED BULL Piezas - Interno" at bounding box center [290, 410] width 145 height 56
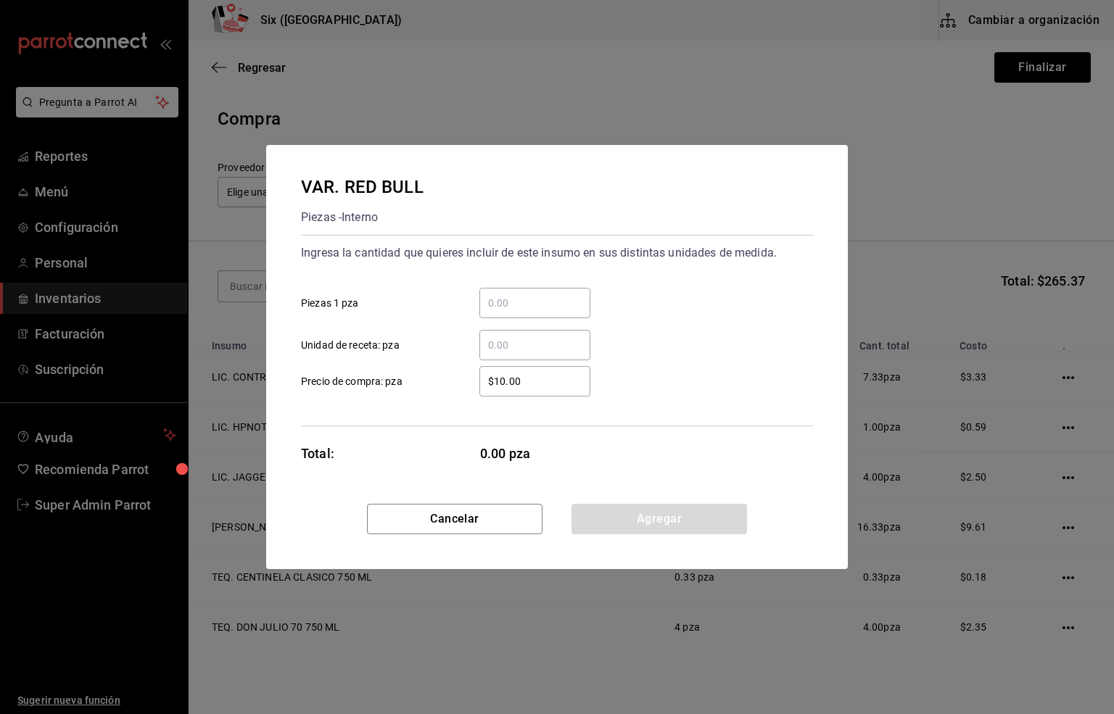
click at [520, 344] on input "​ Unidad de receta: pza" at bounding box center [534, 345] width 111 height 17
type input "32"
click at [597, 519] on button "Agregar" at bounding box center [660, 519] width 176 height 30
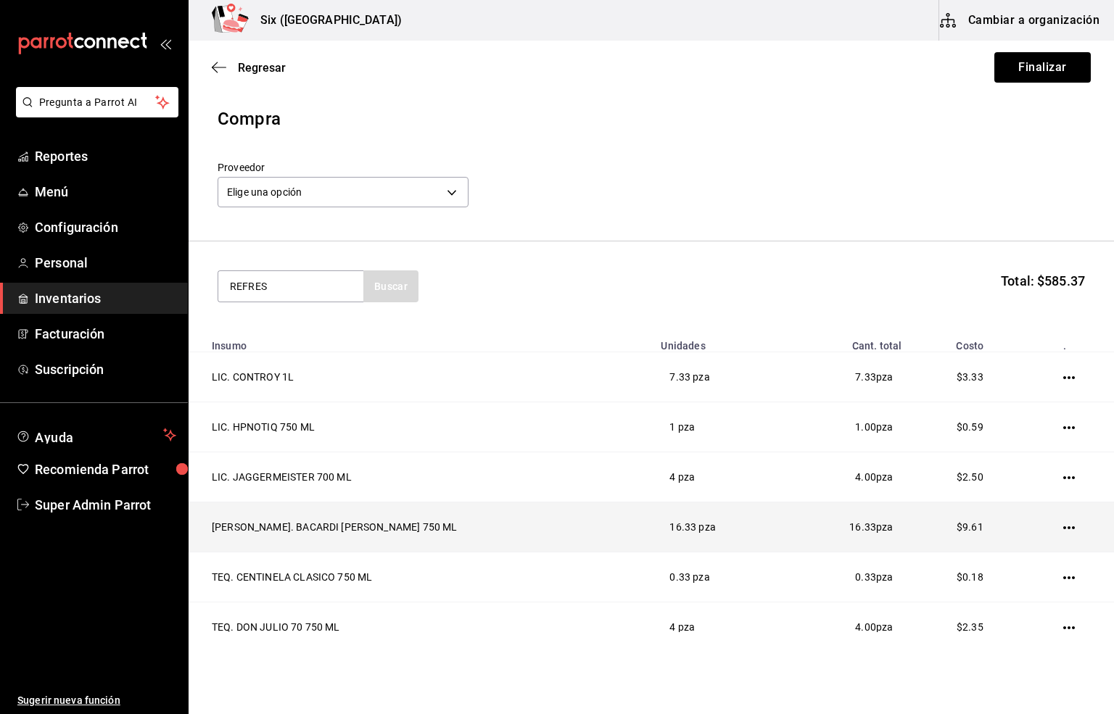
type input "REFRES"
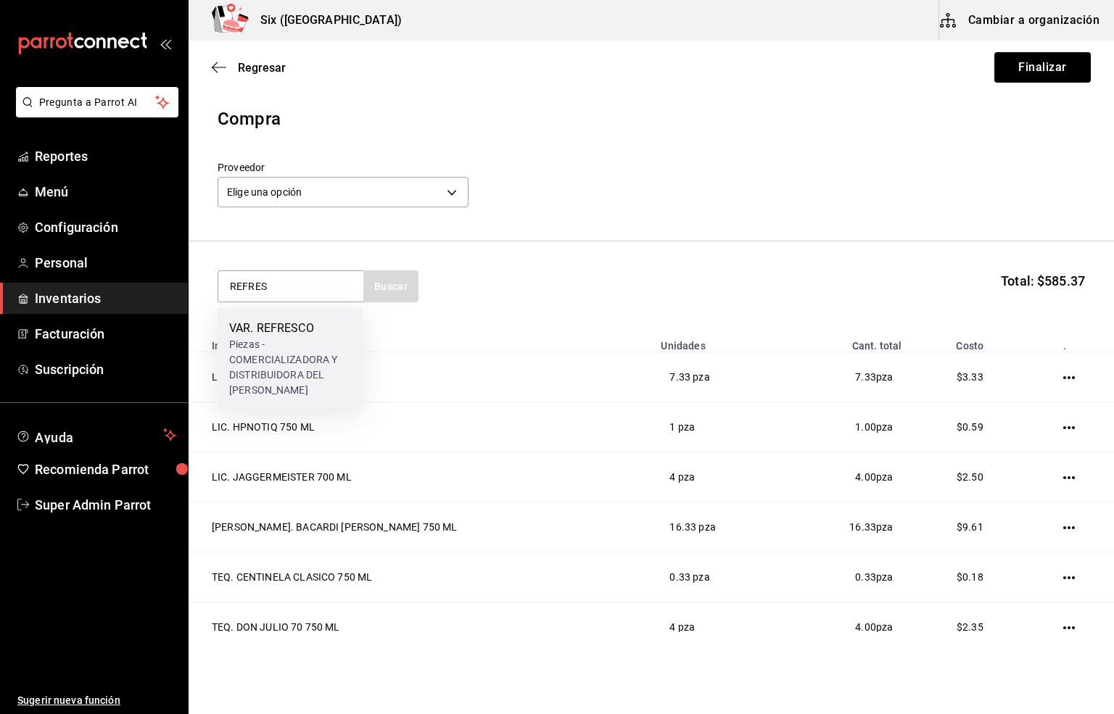
click at [283, 346] on div "Piezas - COMERCIALIZADORA Y DISTRIBUIDORA DEL [PERSON_NAME]" at bounding box center [290, 367] width 122 height 61
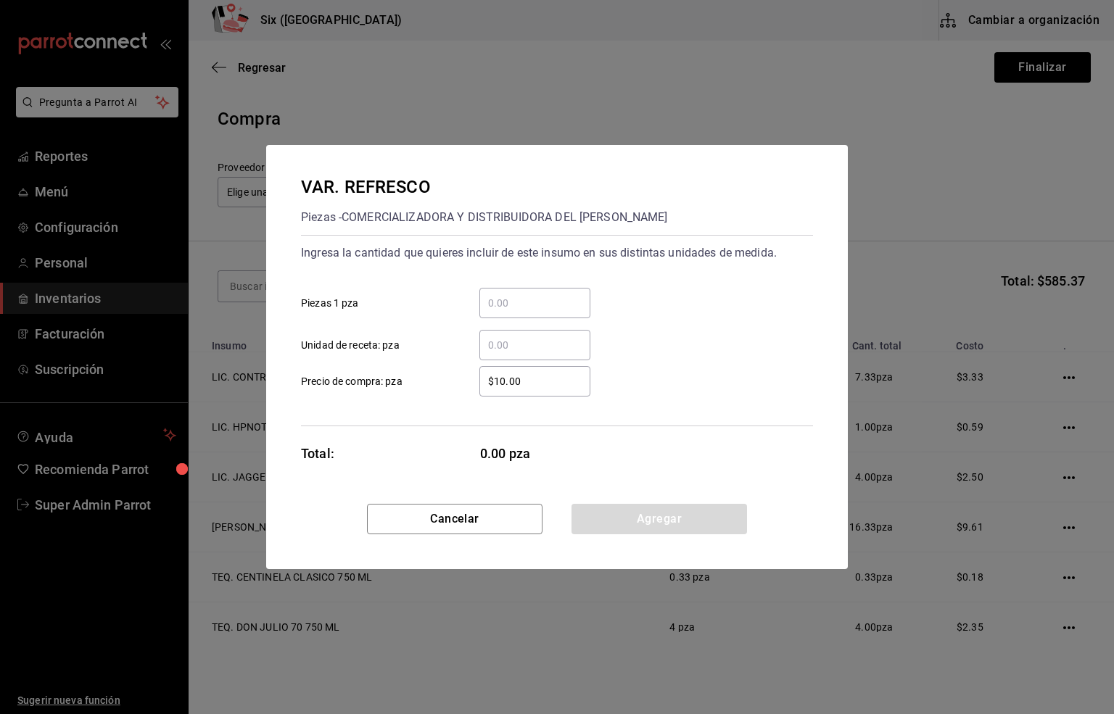
click at [503, 347] on input "​ Unidad de receta: pza" at bounding box center [534, 345] width 111 height 17
type input "21"
click at [660, 516] on button "Agregar" at bounding box center [660, 519] width 176 height 30
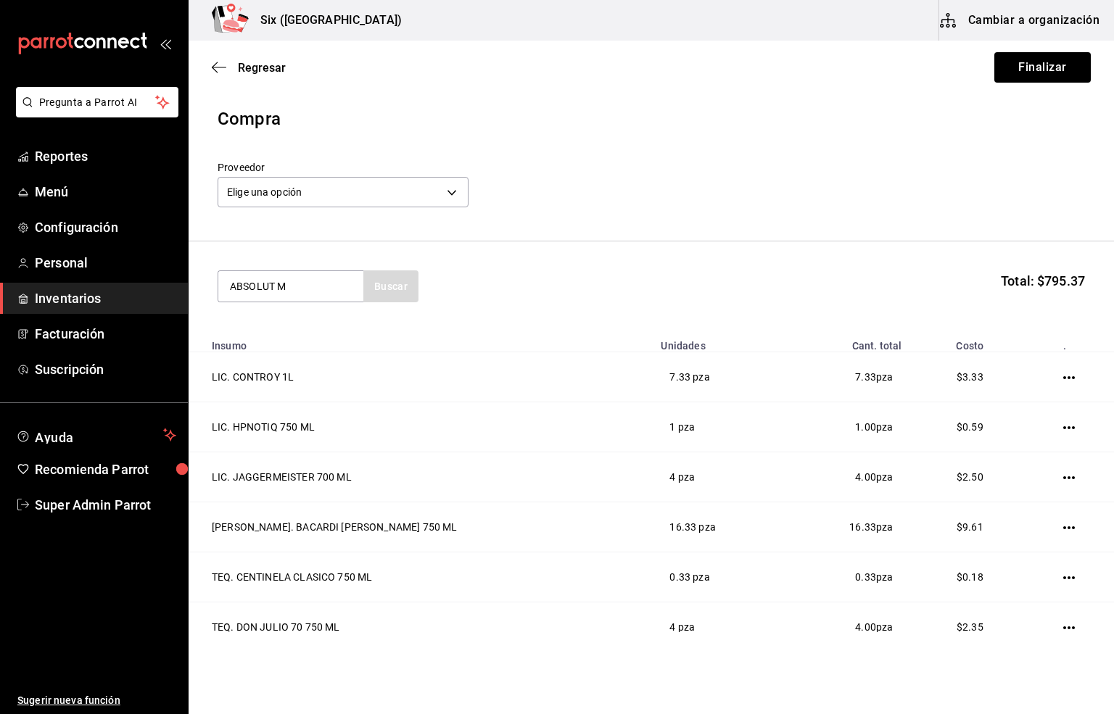
type input "ABSOLUT M"
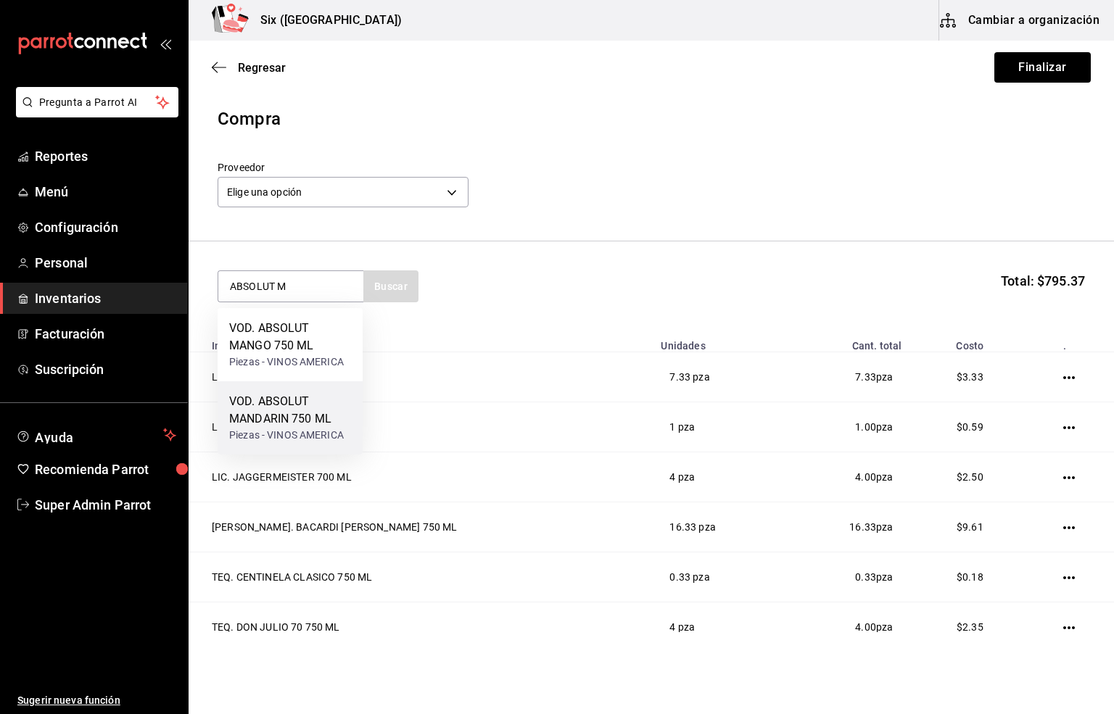
click at [262, 405] on div "VOD. ABSOLUT MANDARIN 750 ML" at bounding box center [290, 410] width 122 height 35
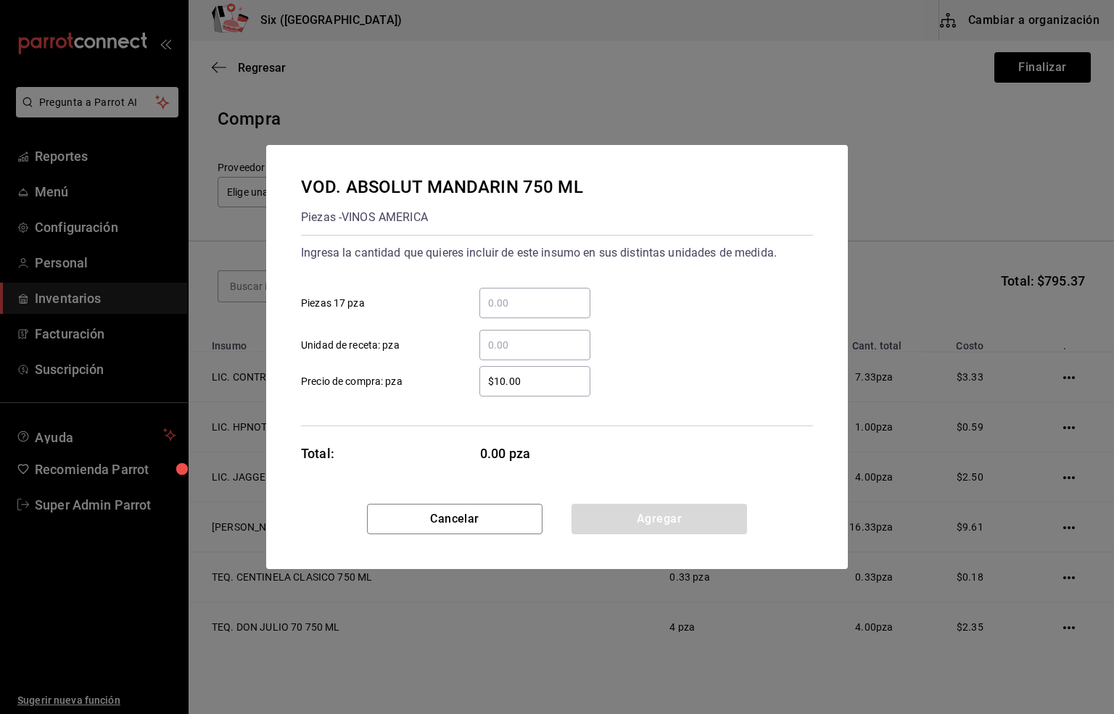
click at [499, 345] on input "​ Unidad de receta: pza" at bounding box center [534, 345] width 111 height 17
type input "7"
click at [662, 518] on button "Agregar" at bounding box center [660, 519] width 176 height 30
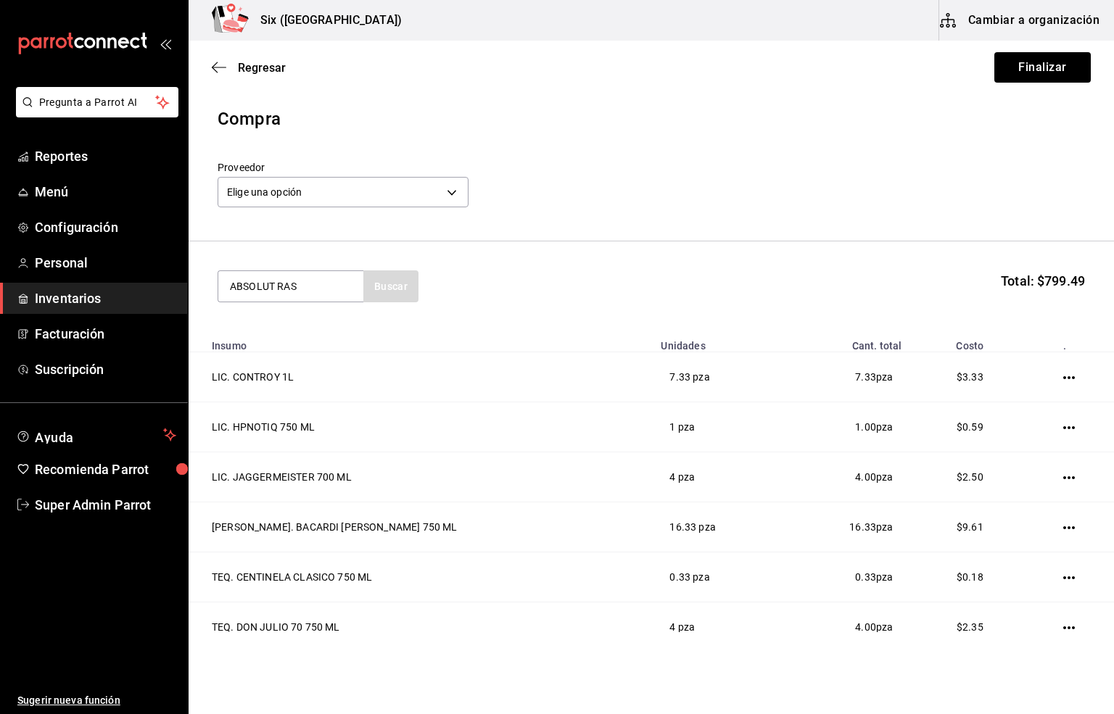
type input "ABSOLUT RAS"
click at [308, 339] on div "VOD. ABSOLUT RASBERRY 750 ML" at bounding box center [290, 337] width 122 height 35
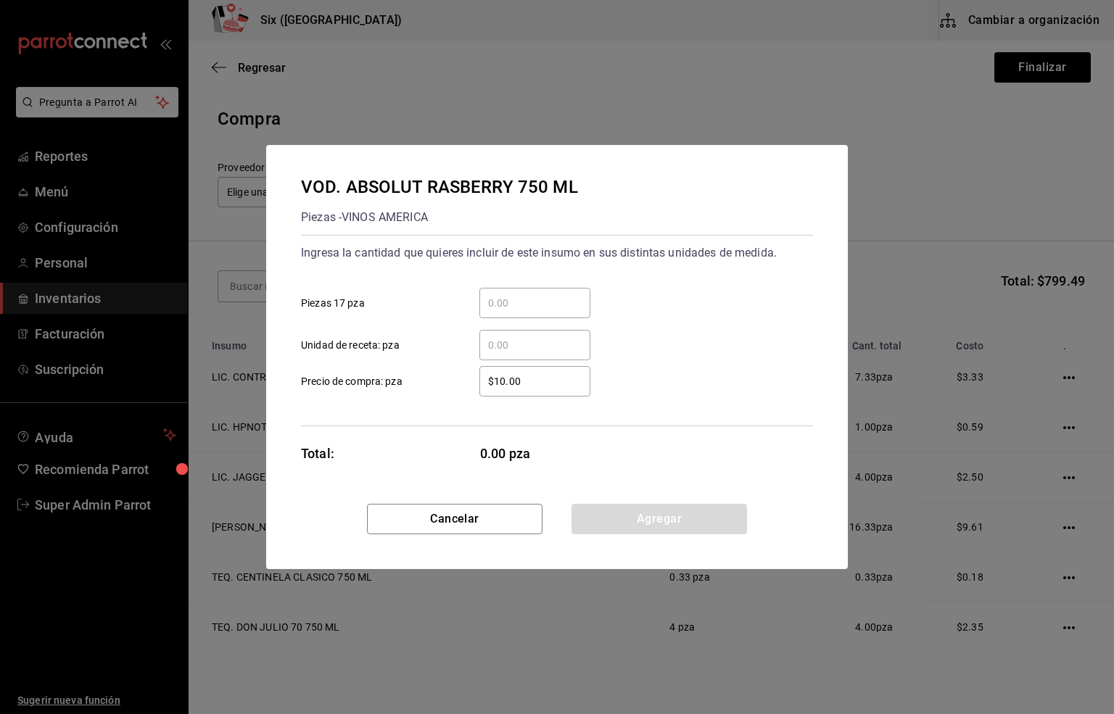
click at [494, 347] on input "​ Unidad de receta: pza" at bounding box center [534, 345] width 111 height 17
type input "2"
click at [682, 520] on button "Agregar" at bounding box center [660, 519] width 176 height 30
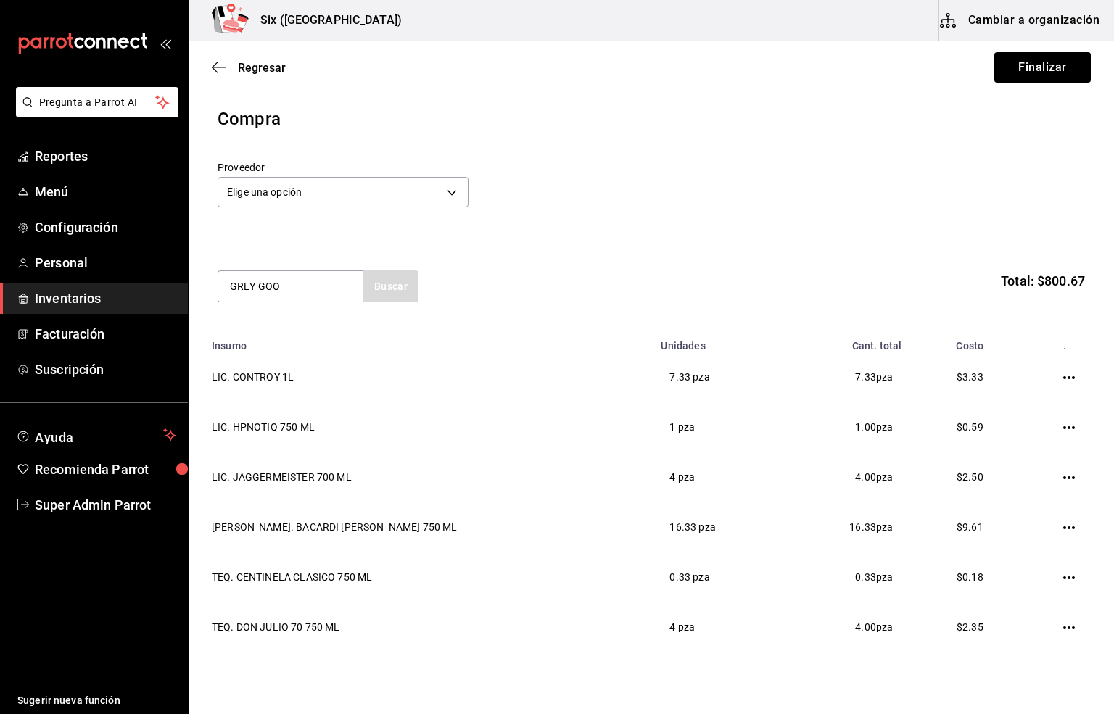
type input "GREY GOO"
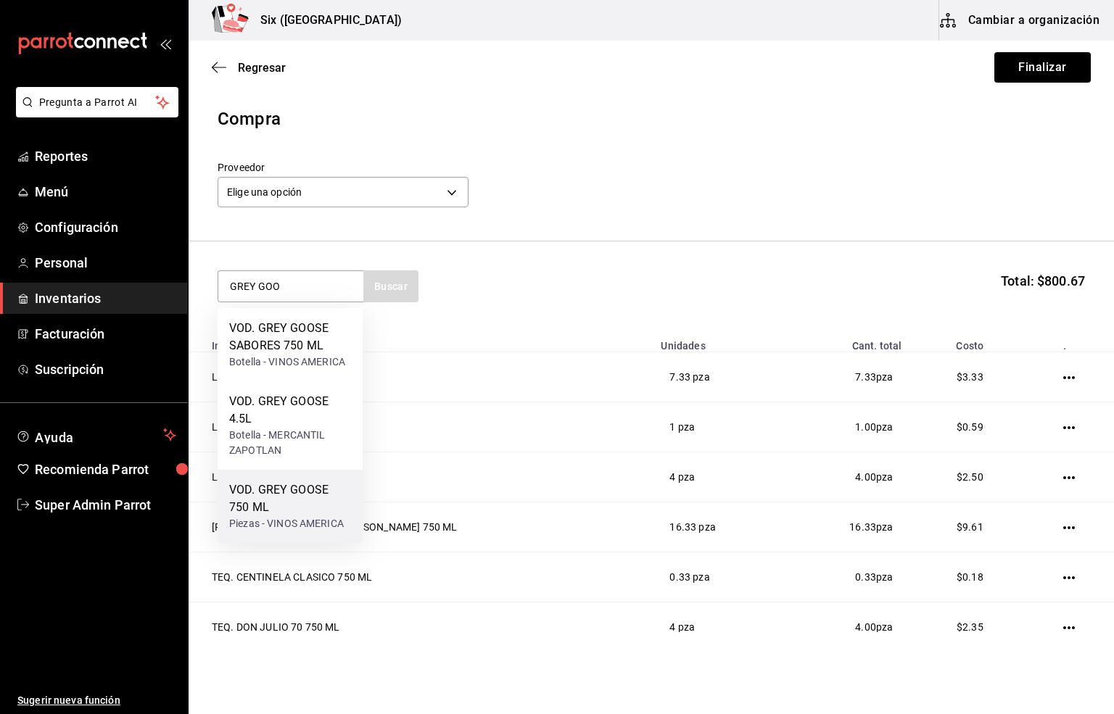
click at [274, 503] on div "VOD. GREY GOOSE 750 ML" at bounding box center [290, 499] width 122 height 35
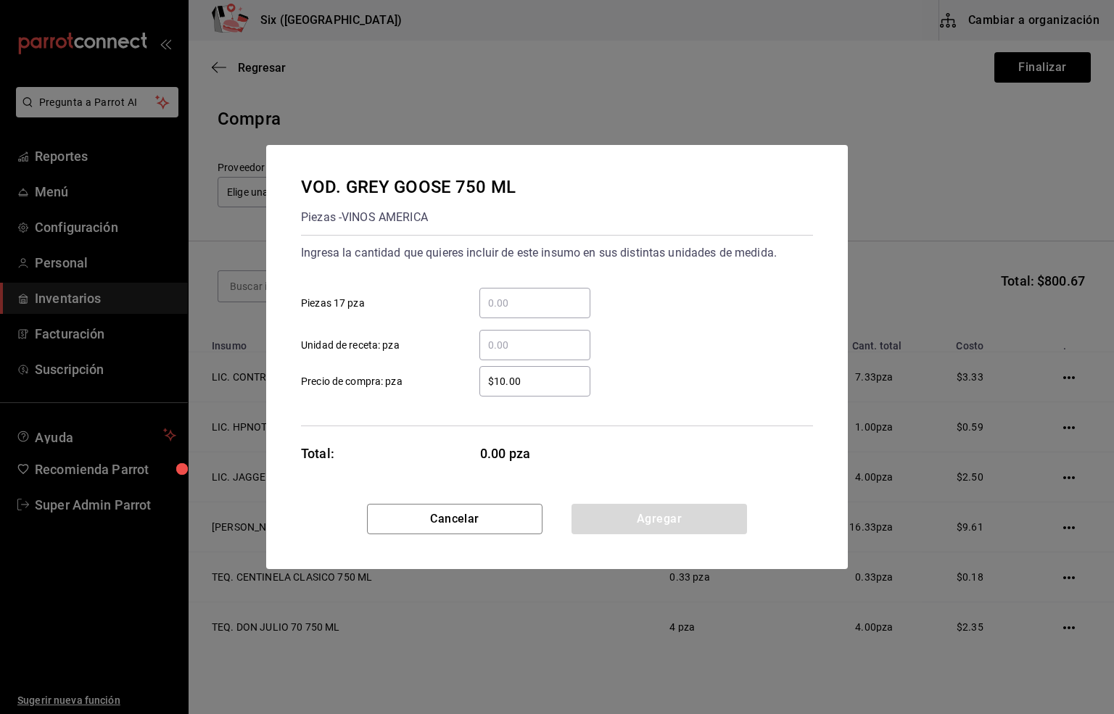
click at [503, 344] on input "​ Unidad de receta: pza" at bounding box center [534, 345] width 111 height 17
type input "5"
click at [618, 520] on button "Agregar" at bounding box center [660, 519] width 176 height 30
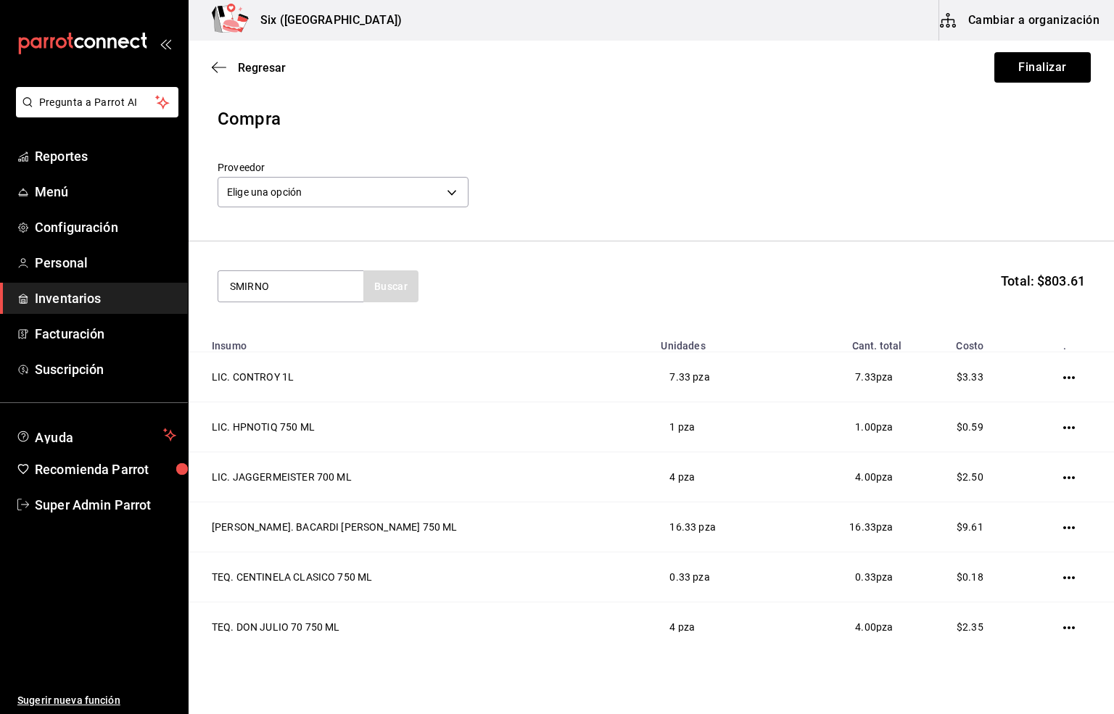
type input "SMIRNO"
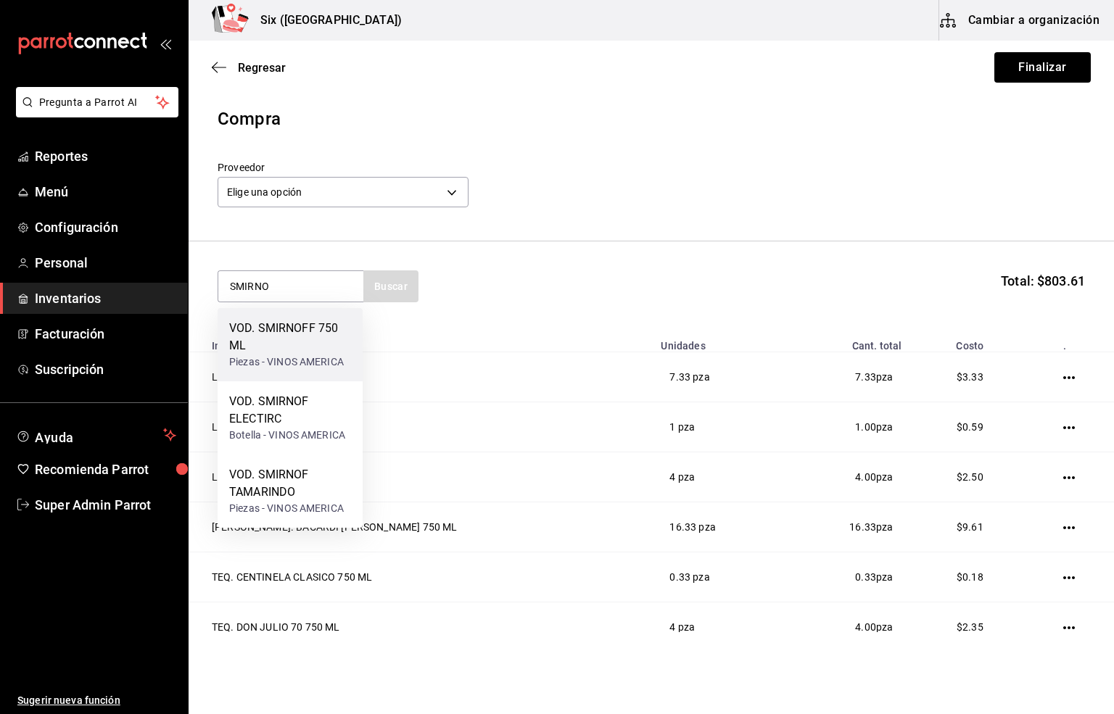
click at [305, 339] on div "VOD. SMIRNOFF 750 ML" at bounding box center [290, 337] width 122 height 35
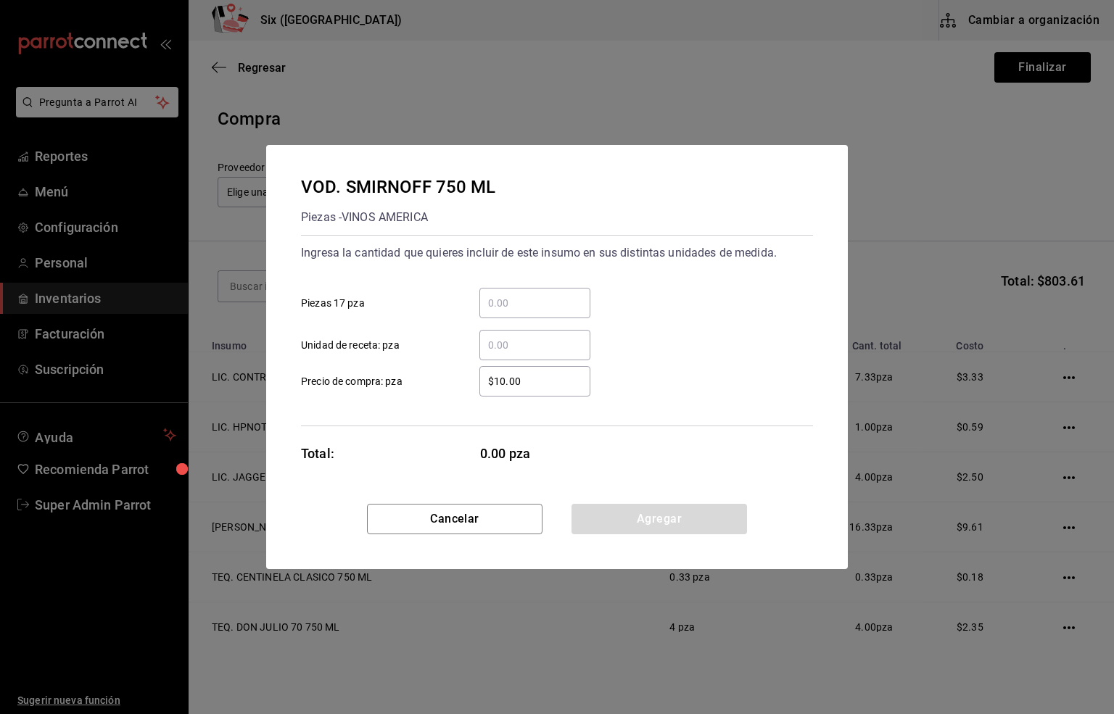
click at [519, 344] on input "​ Unidad de receta: pza" at bounding box center [534, 345] width 111 height 17
type input "1.3"
click at [670, 512] on button "Agregar" at bounding box center [660, 519] width 176 height 30
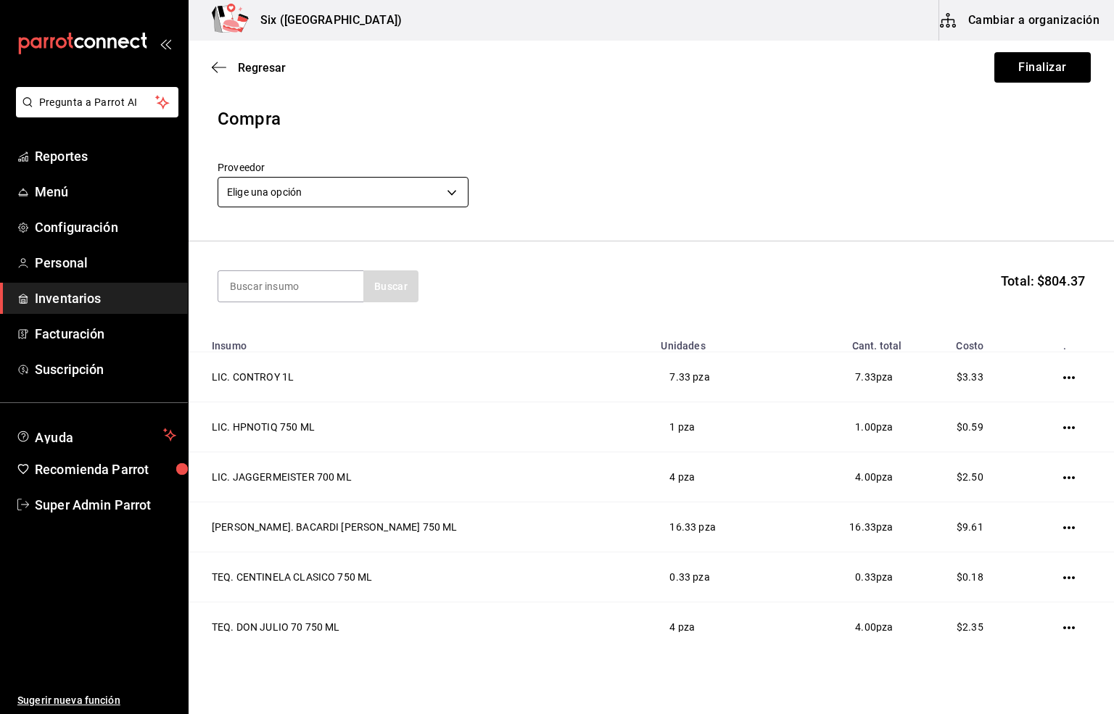
click at [357, 199] on body "Pregunta a Parrot AI Reportes Menú Configuración Personal Inventarios Facturaci…" at bounding box center [557, 316] width 1114 height 632
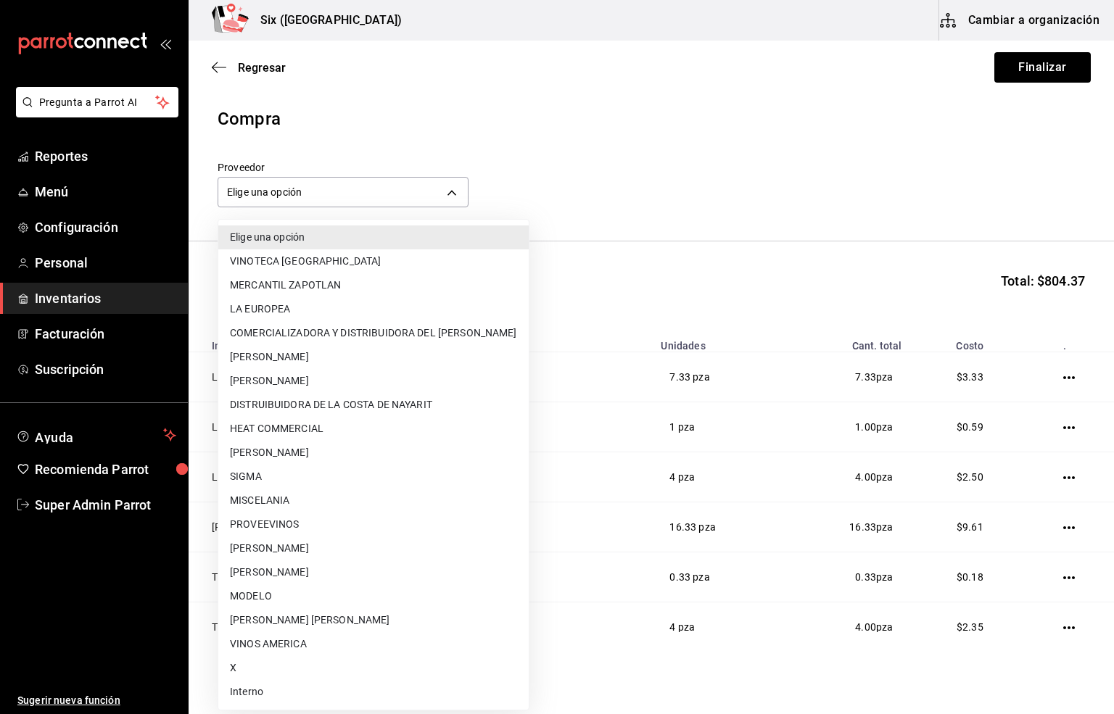
click at [238, 688] on li "Interno" at bounding box center [373, 692] width 310 height 24
type input "e92abefe-3c10-4da0-8aca-c4e45273ec9d"
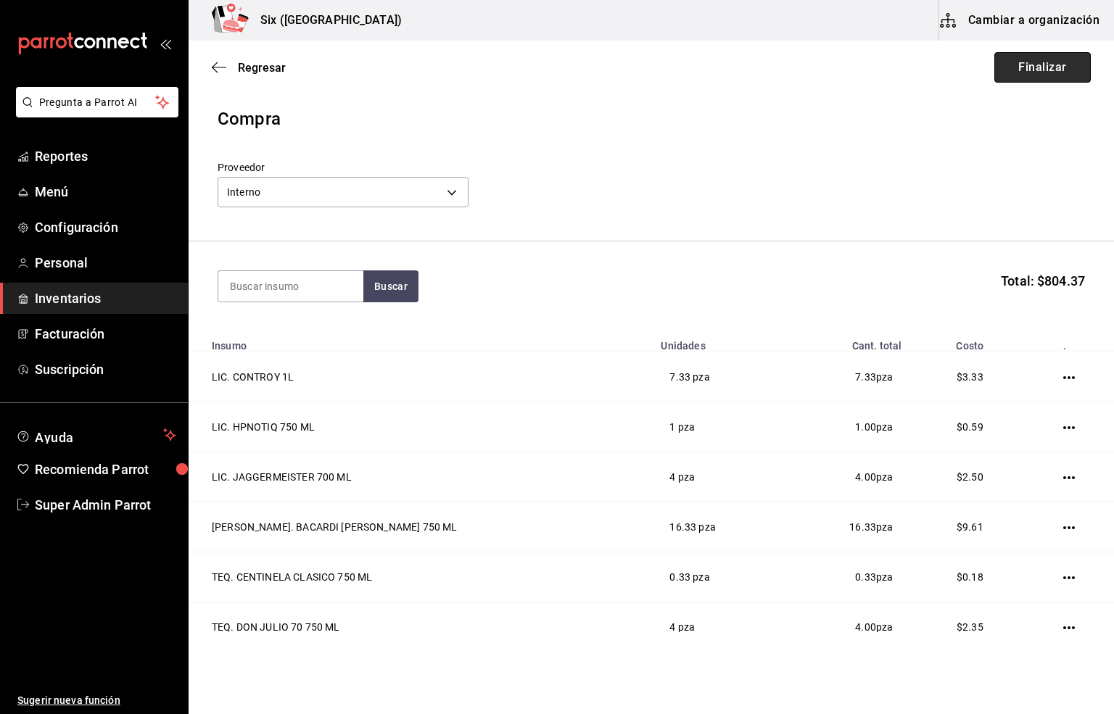
click at [1030, 76] on button "Finalizar" at bounding box center [1042, 67] width 96 height 30
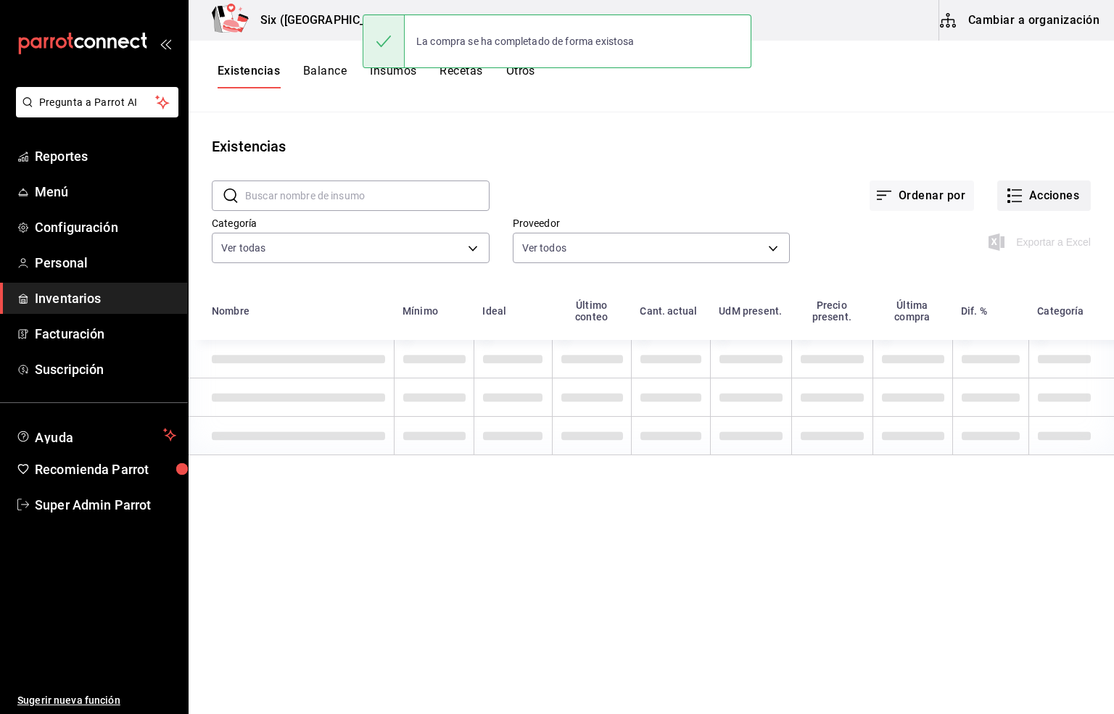
click at [1034, 196] on button "Acciones" at bounding box center [1044, 196] width 94 height 30
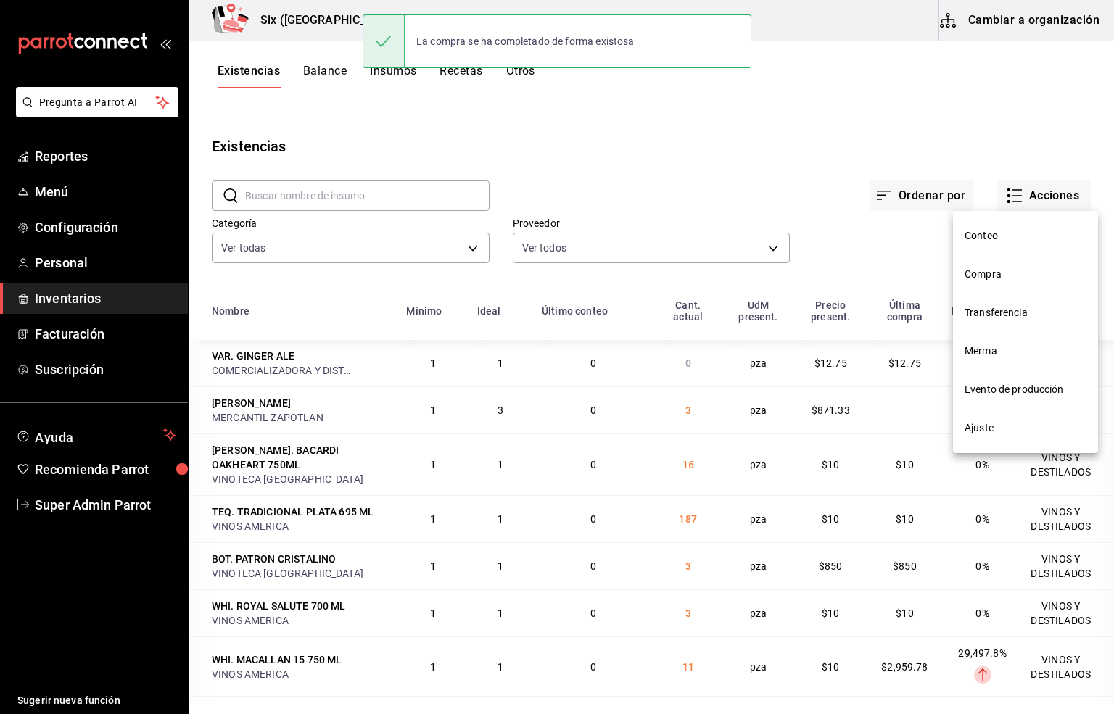
click at [994, 279] on span "Compra" at bounding box center [1026, 274] width 122 height 15
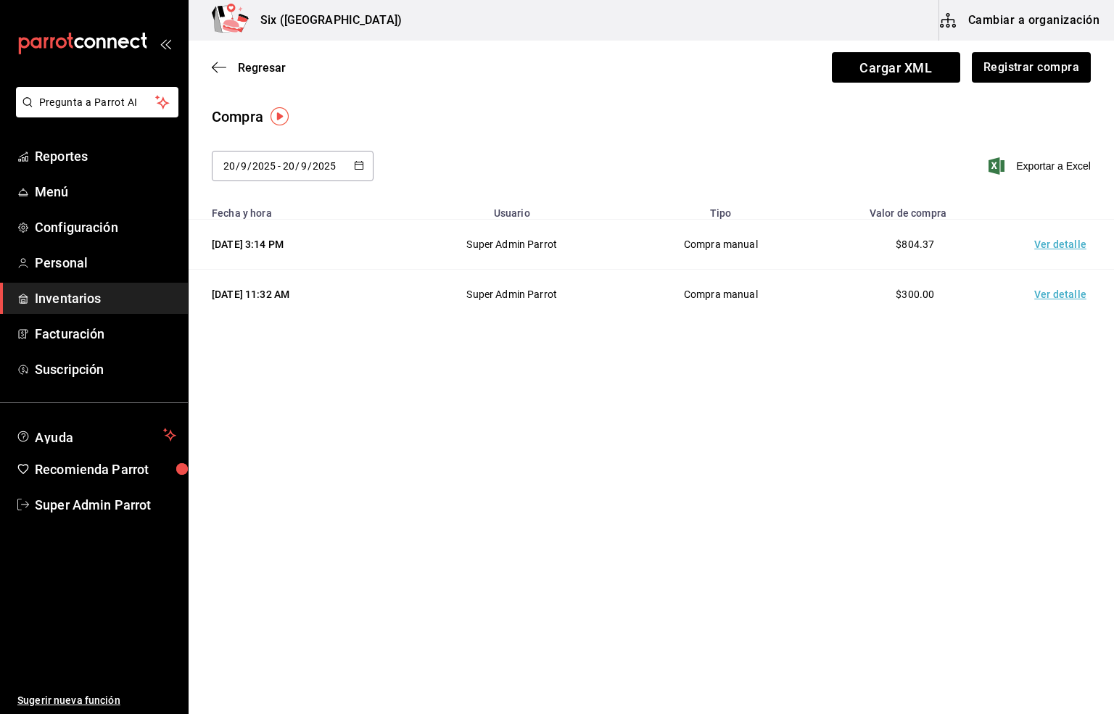
click at [1055, 242] on td "Ver detalle" at bounding box center [1064, 245] width 102 height 50
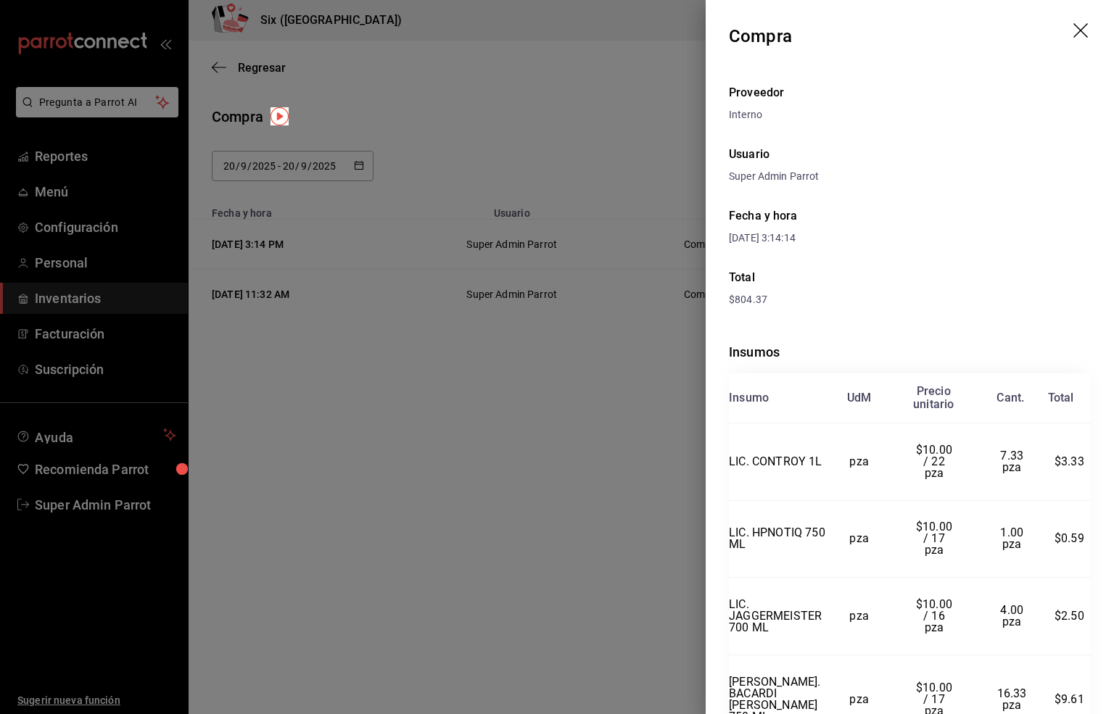
click at [1073, 27] on icon "drag" at bounding box center [1081, 31] width 17 height 17
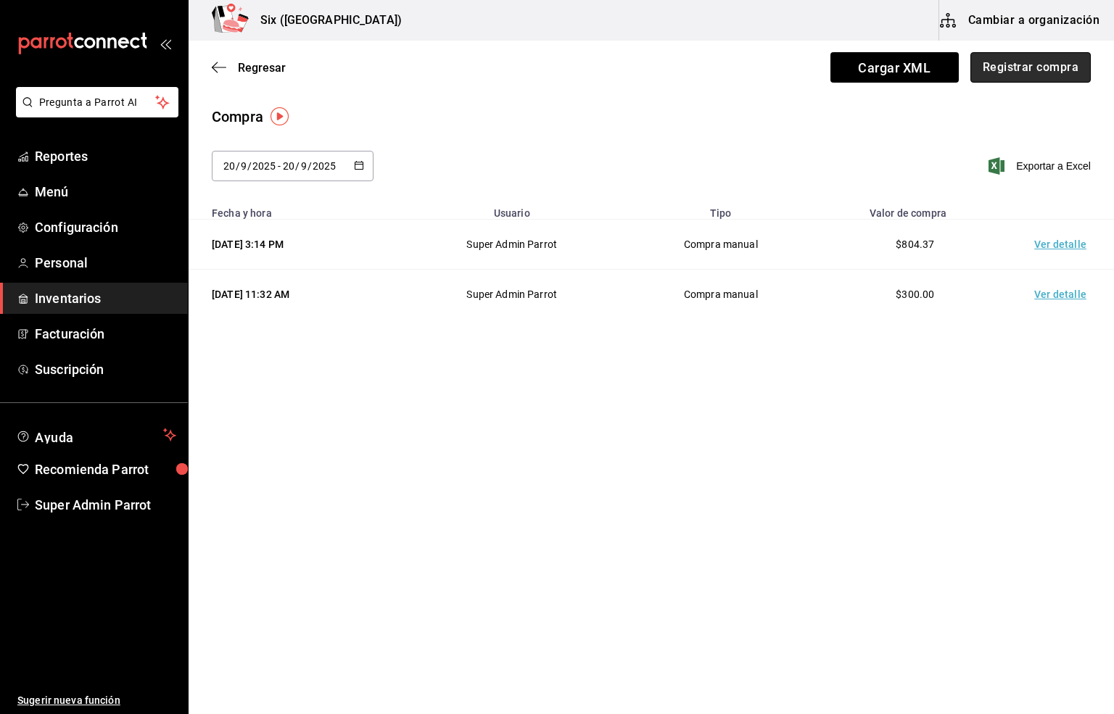
click at [1017, 57] on button "Registrar compra" at bounding box center [1030, 67] width 120 height 30
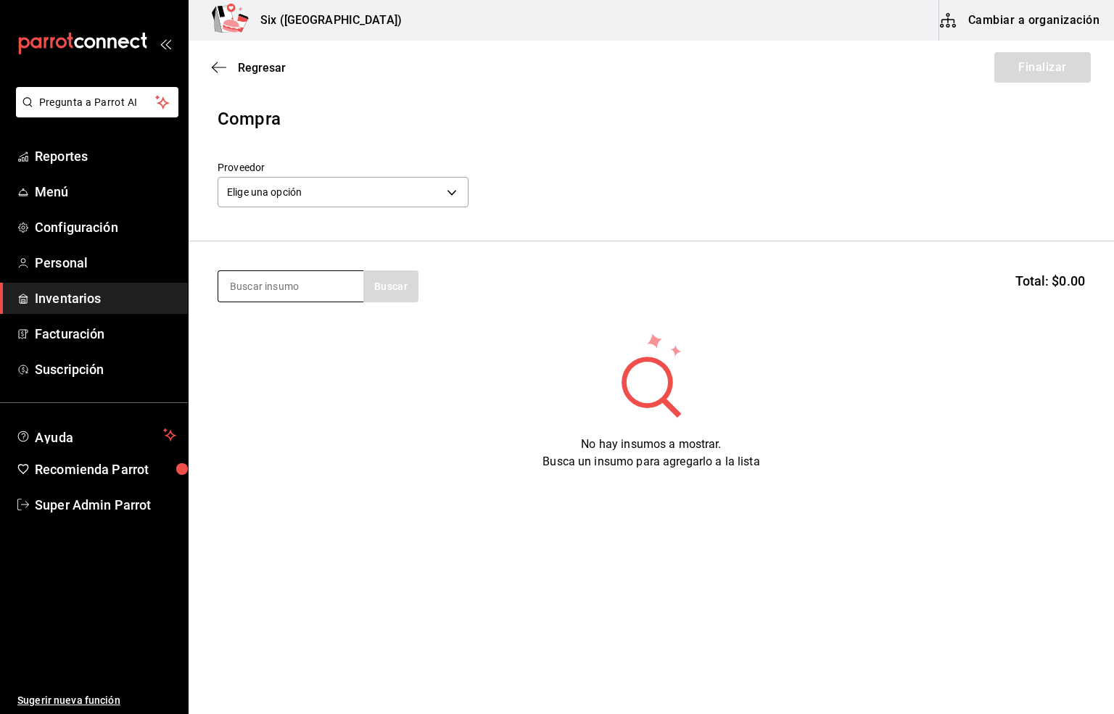
click at [244, 289] on input at bounding box center [290, 286] width 145 height 30
type input "TRADIC"
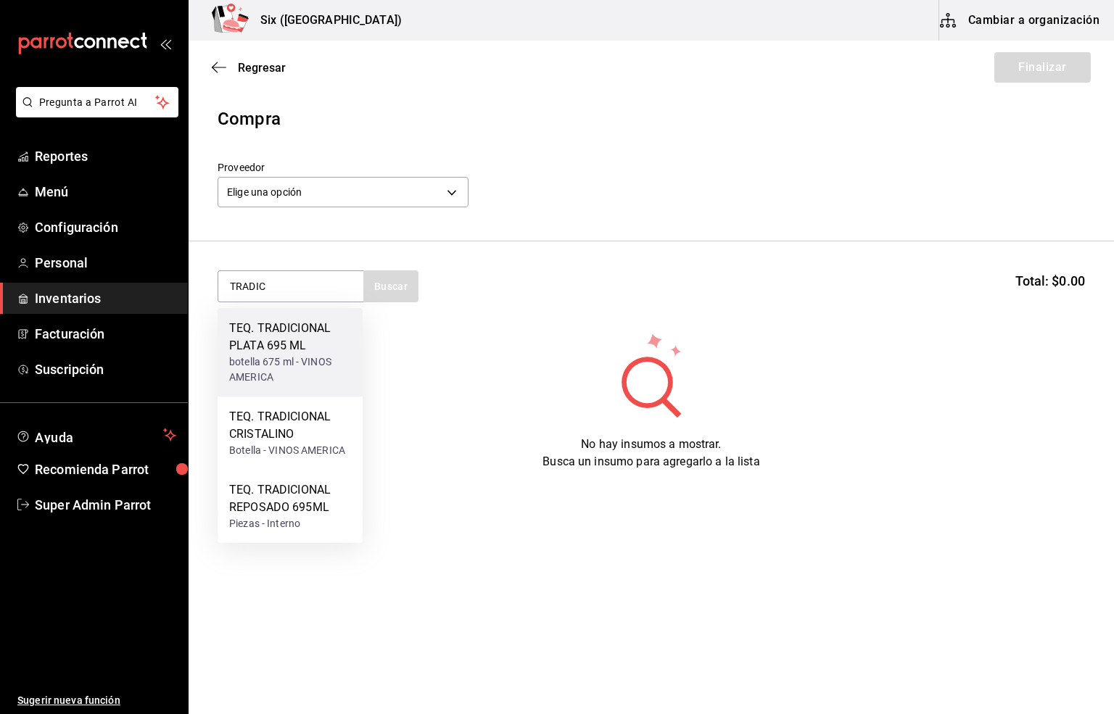
click at [279, 342] on div "TEQ. TRADICIONAL PLATA 695 ML" at bounding box center [290, 337] width 122 height 35
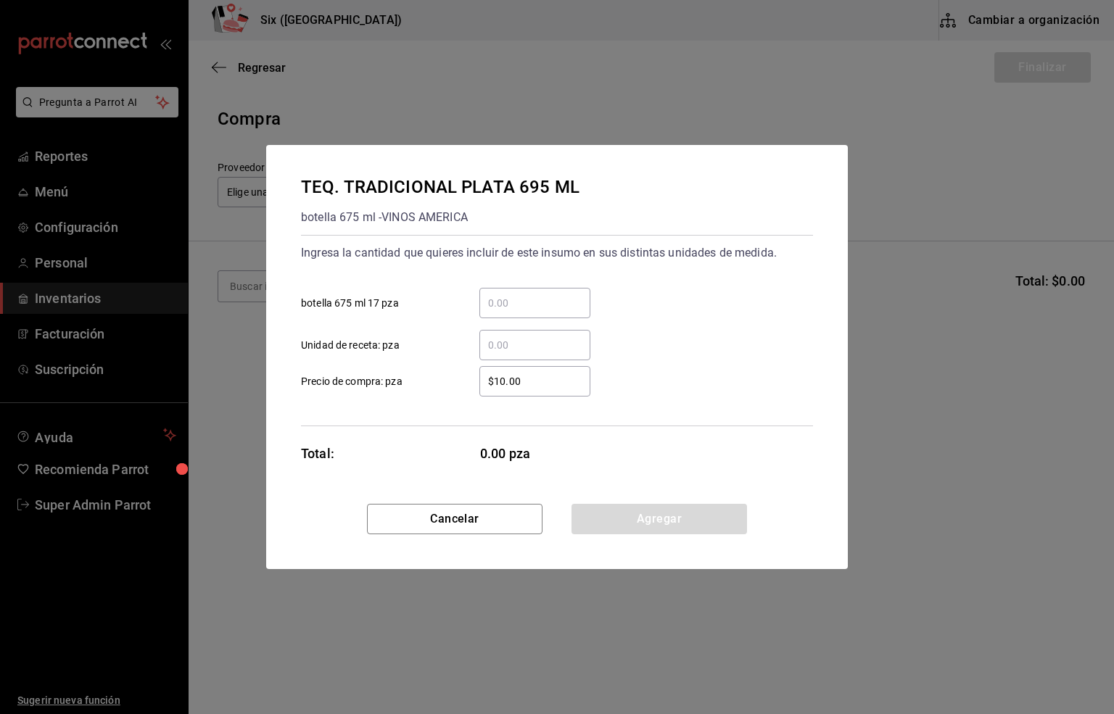
click at [505, 340] on input "​ Unidad de receta: pza" at bounding box center [534, 345] width 111 height 17
type input "16"
click at [648, 523] on button "Agregar" at bounding box center [660, 519] width 176 height 30
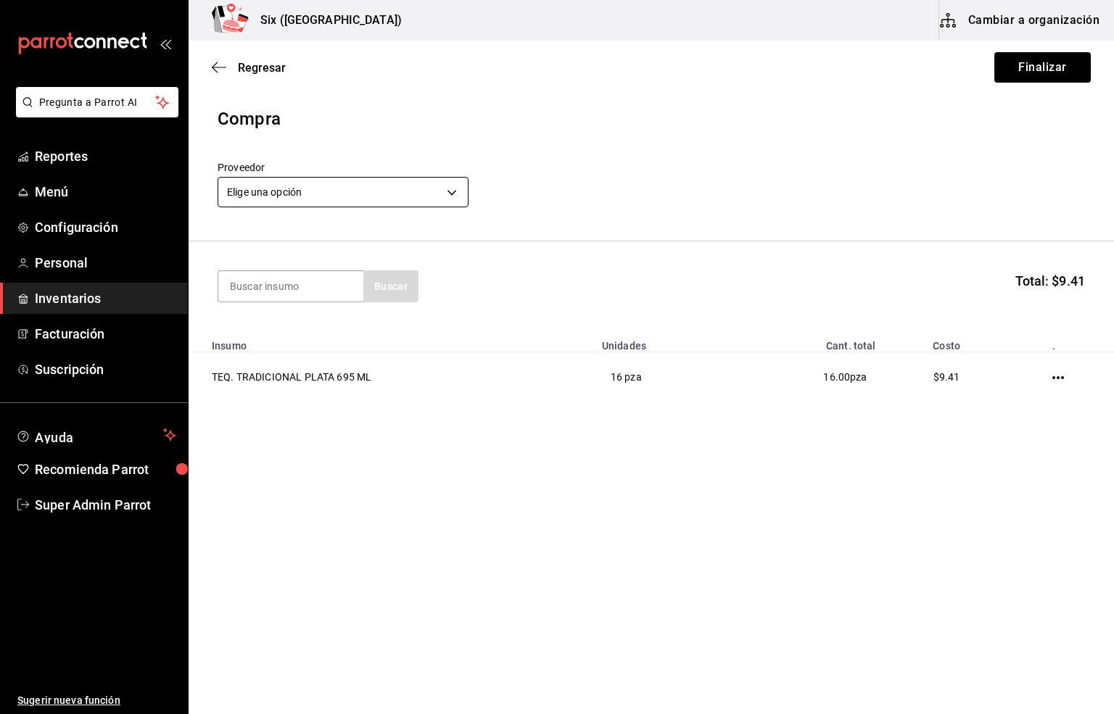
click at [276, 192] on body "Pregunta a Parrot AI Reportes Menú Configuración Personal Inventarios Facturaci…" at bounding box center [557, 316] width 1114 height 632
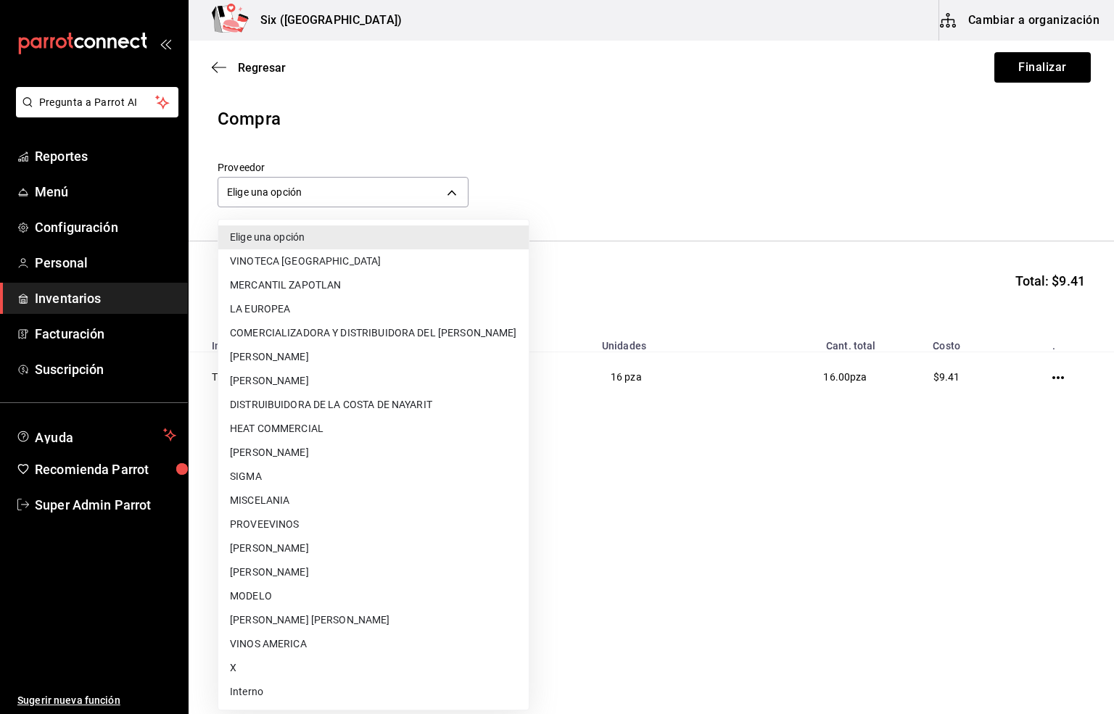
click at [244, 688] on li "Interno" at bounding box center [373, 692] width 310 height 24
type input "e92abefe-3c10-4da0-8aca-c4e45273ec9d"
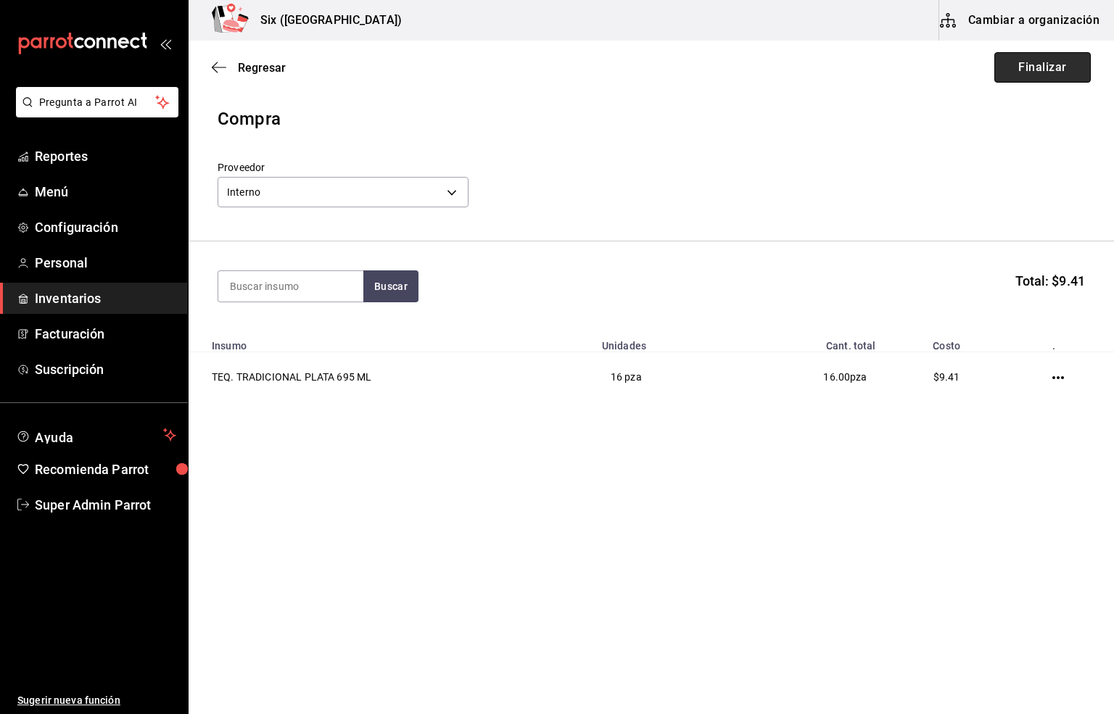
click at [1044, 62] on button "Finalizar" at bounding box center [1042, 67] width 96 height 30
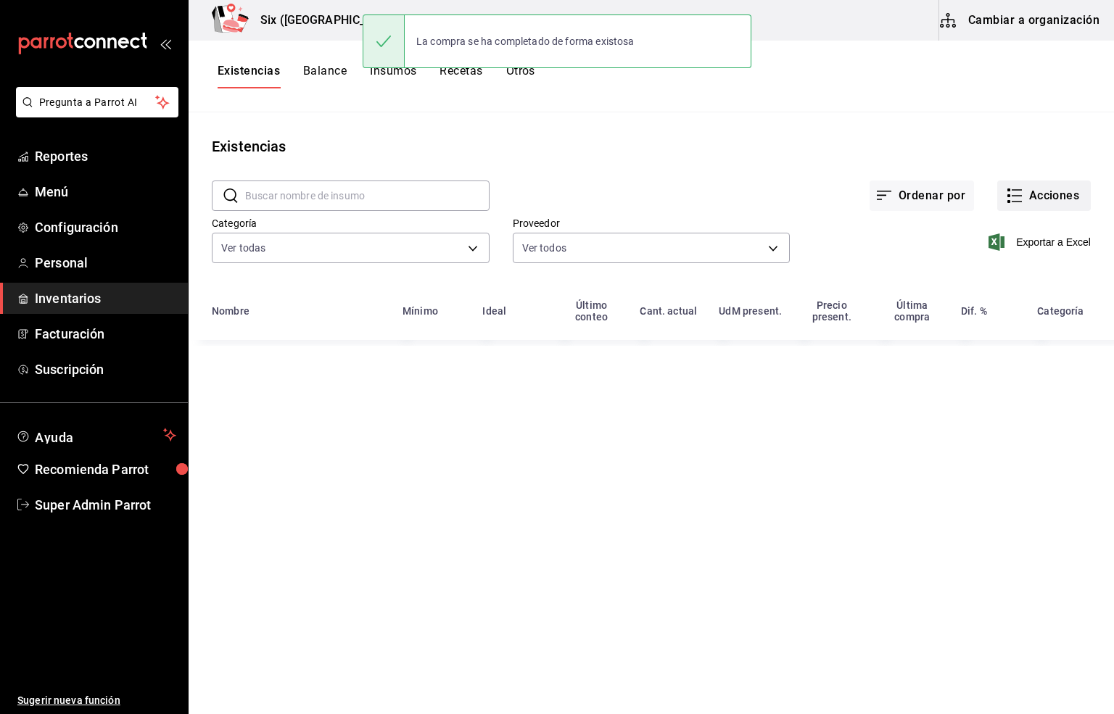
click at [1040, 183] on button "Acciones" at bounding box center [1044, 196] width 94 height 30
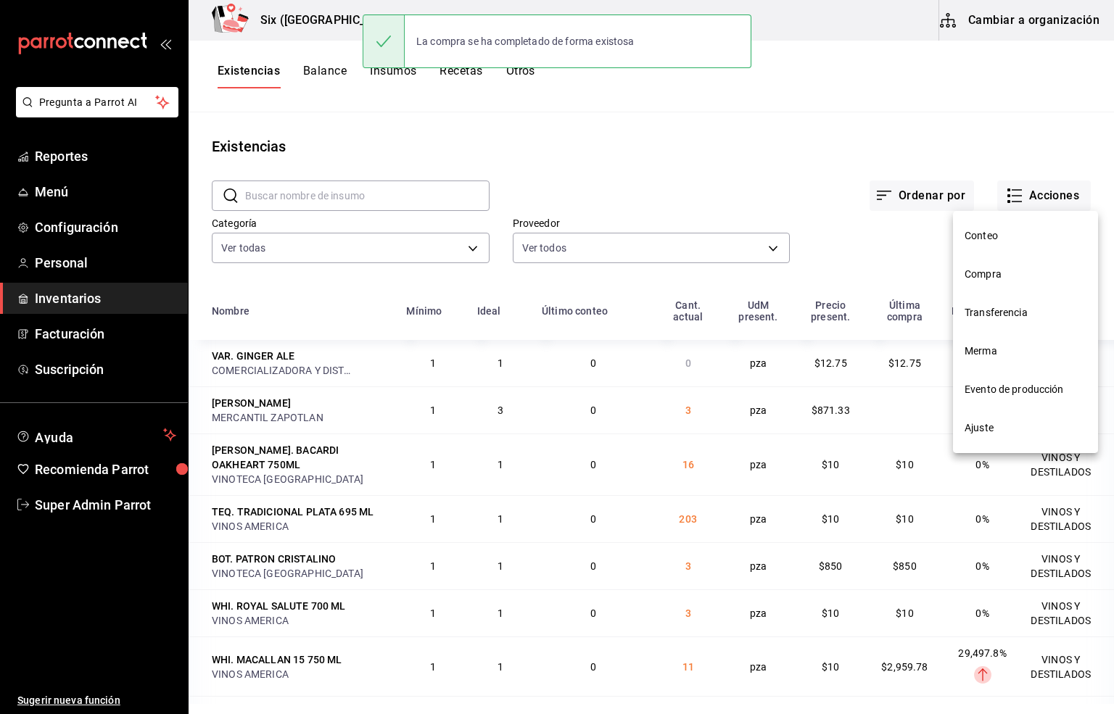
click at [986, 274] on span "Compra" at bounding box center [1026, 274] width 122 height 15
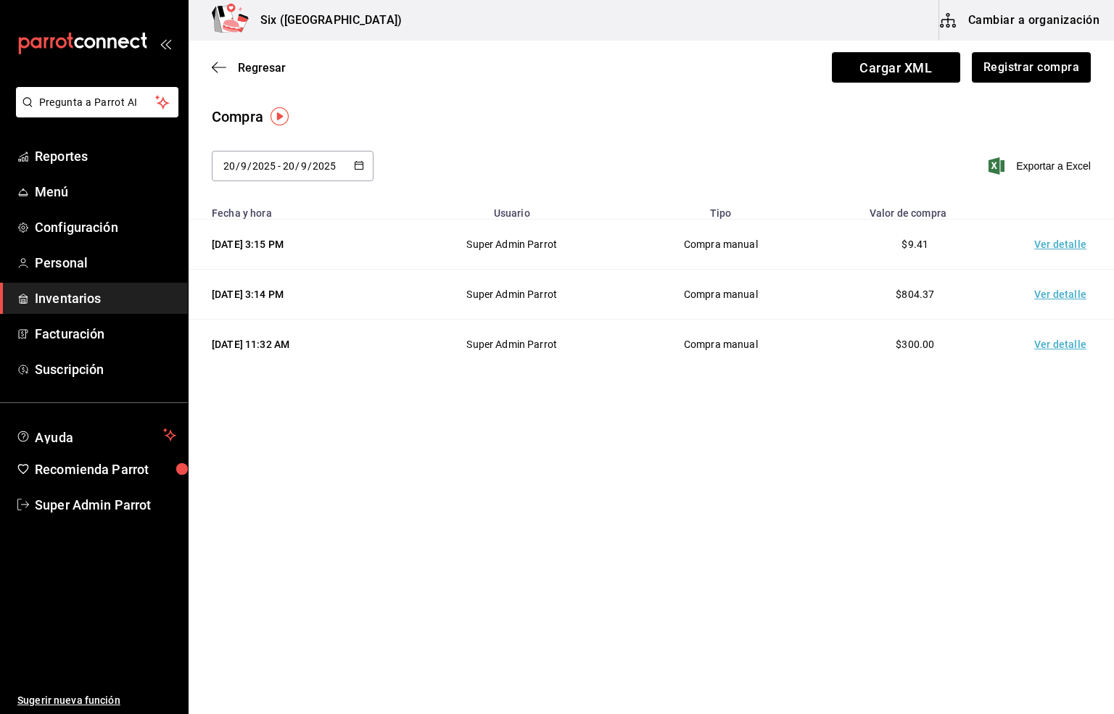
click at [1055, 244] on td "Ver detalle" at bounding box center [1064, 245] width 102 height 50
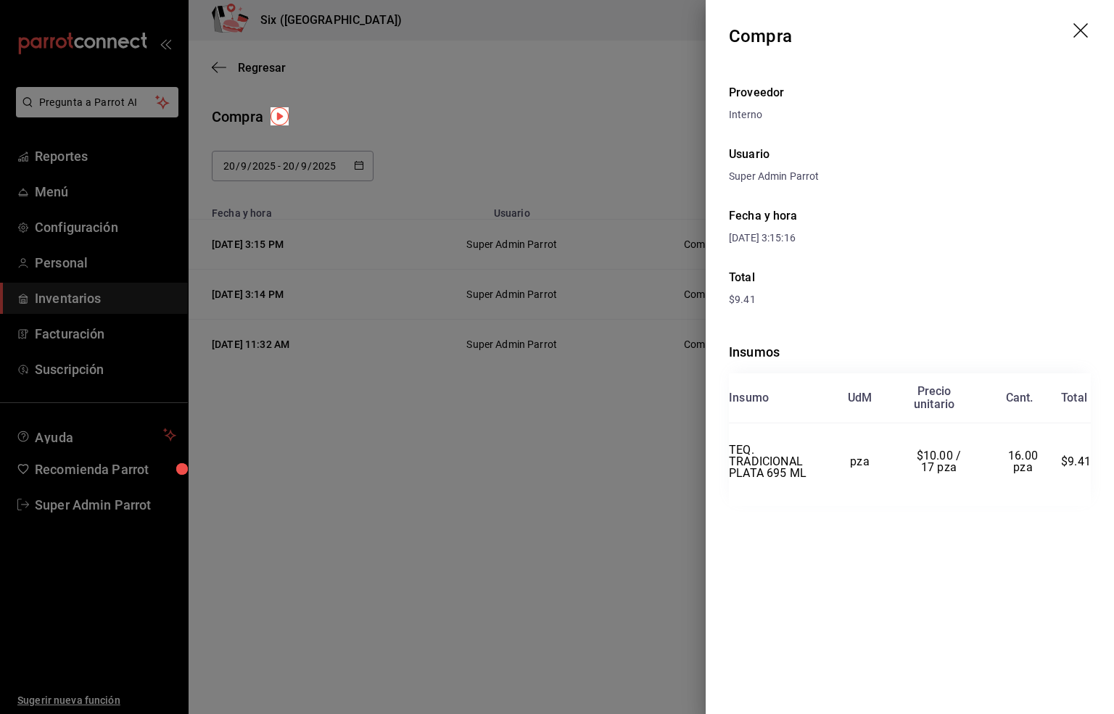
click at [1081, 29] on icon "drag" at bounding box center [1080, 30] width 15 height 15
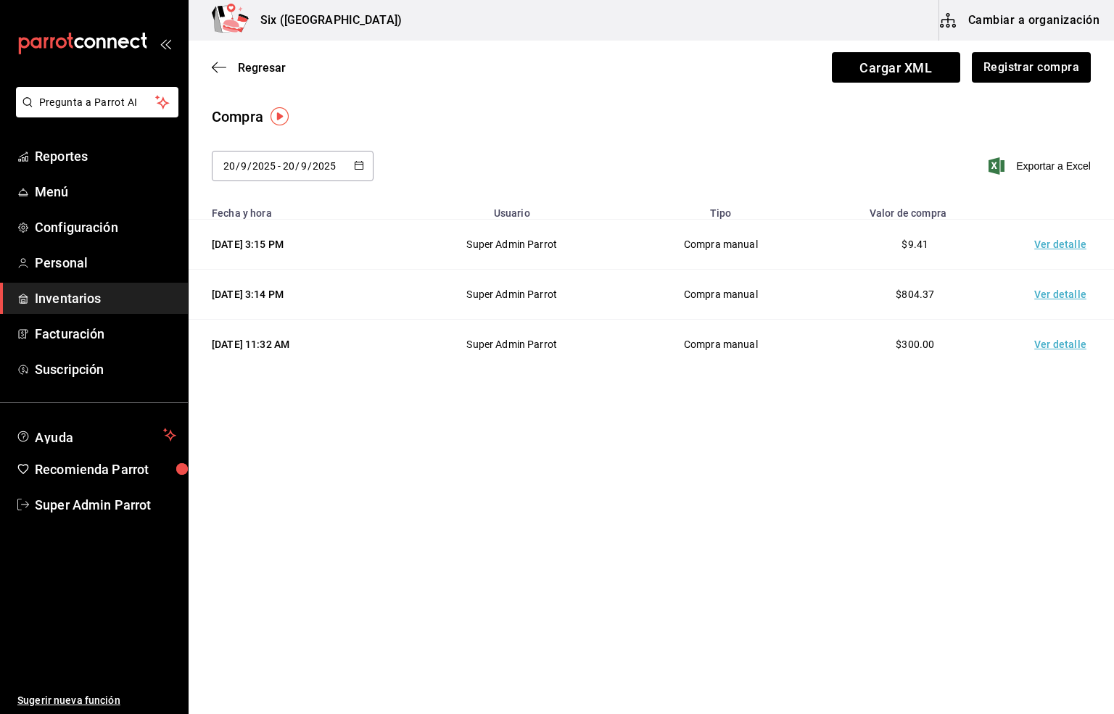
click at [67, 303] on span "Inventarios" at bounding box center [105, 299] width 141 height 20
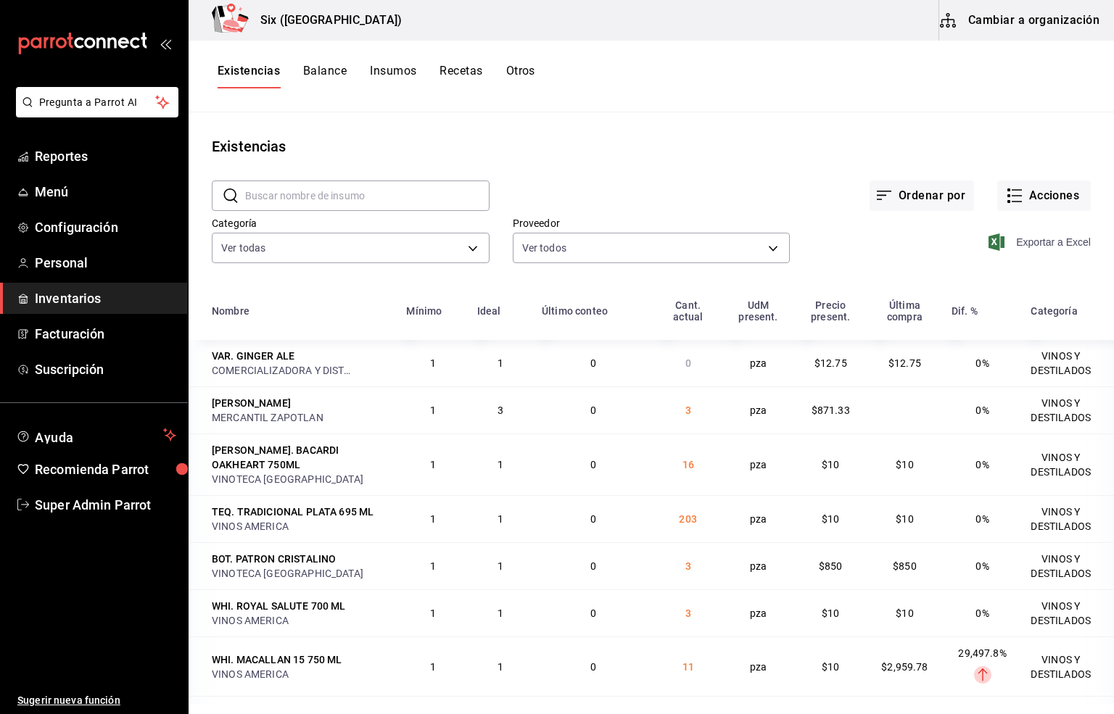
click at [1039, 244] on span "Exportar a Excel" at bounding box center [1041, 242] width 99 height 17
click at [396, 66] on button "Insumos" at bounding box center [393, 76] width 46 height 25
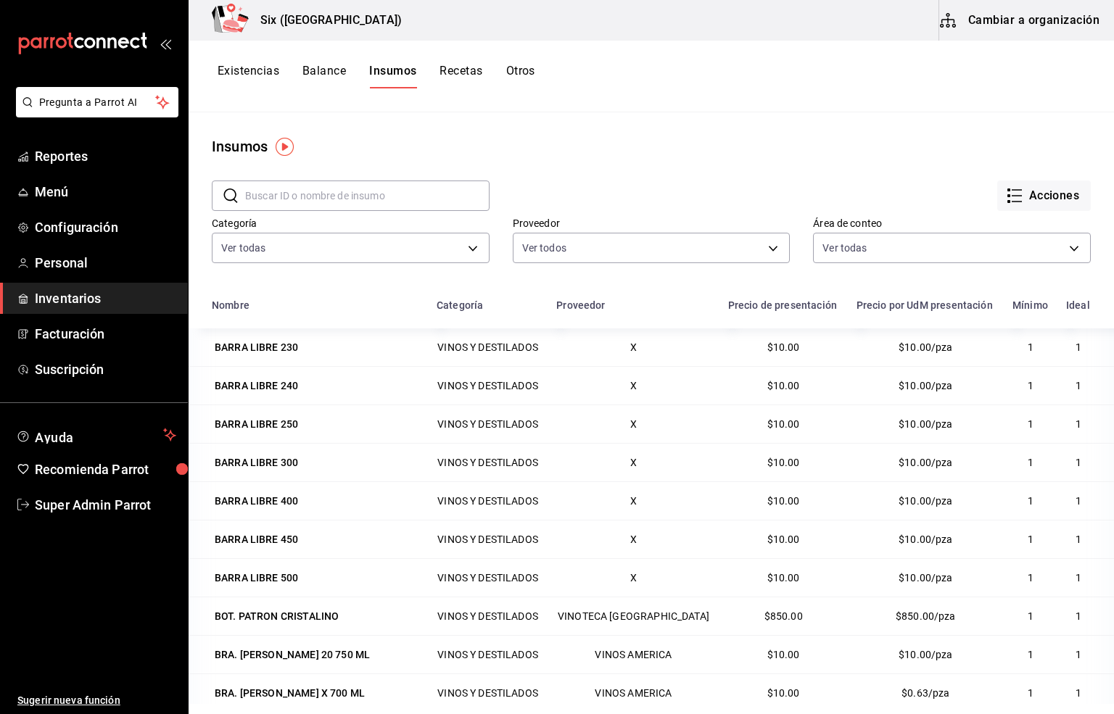
click at [273, 192] on input "text" at bounding box center [367, 195] width 244 height 29
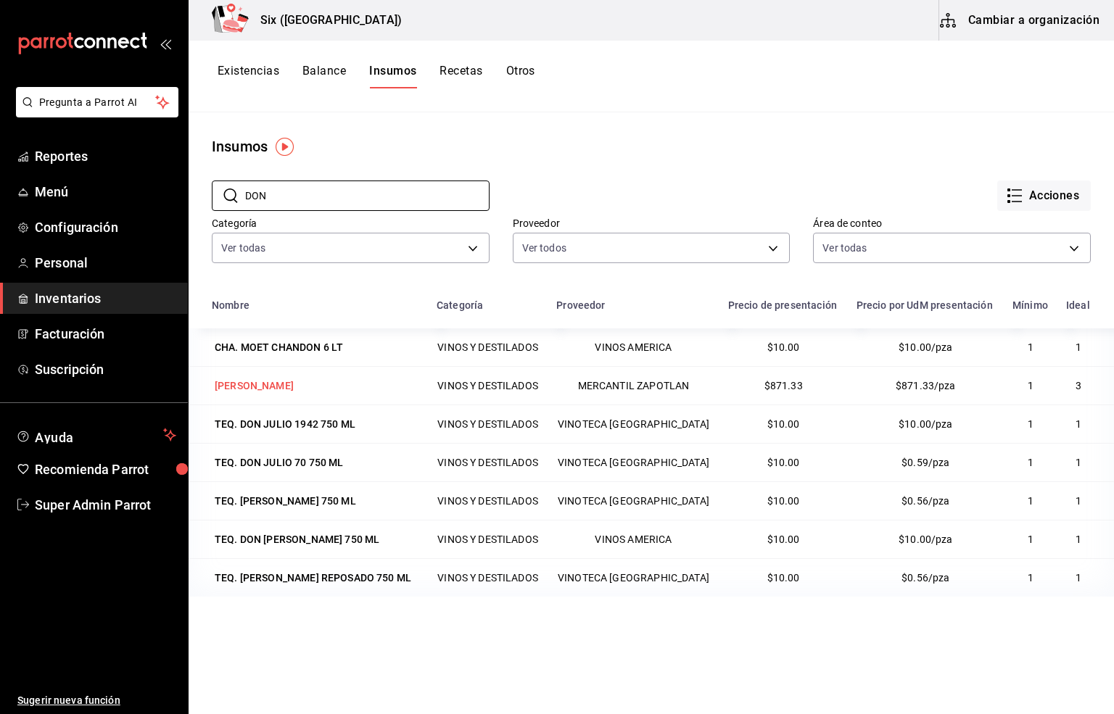
type input "DON"
click at [259, 383] on div "[PERSON_NAME]" at bounding box center [254, 386] width 79 height 15
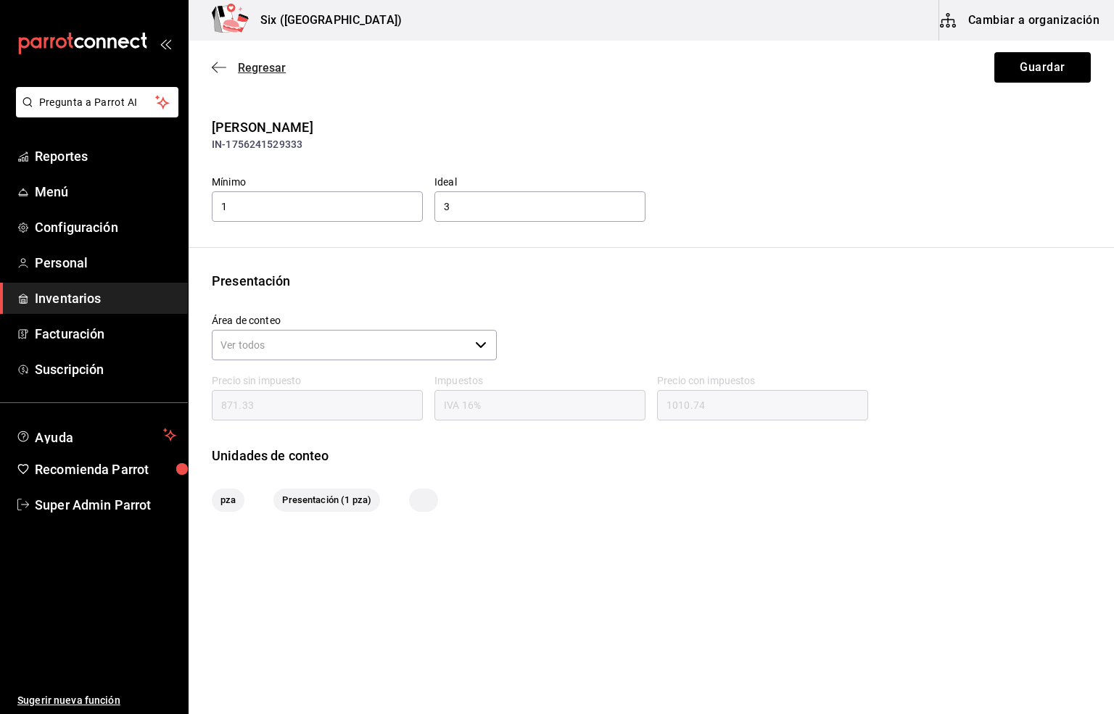
click at [266, 61] on span "Regresar" at bounding box center [262, 68] width 48 height 14
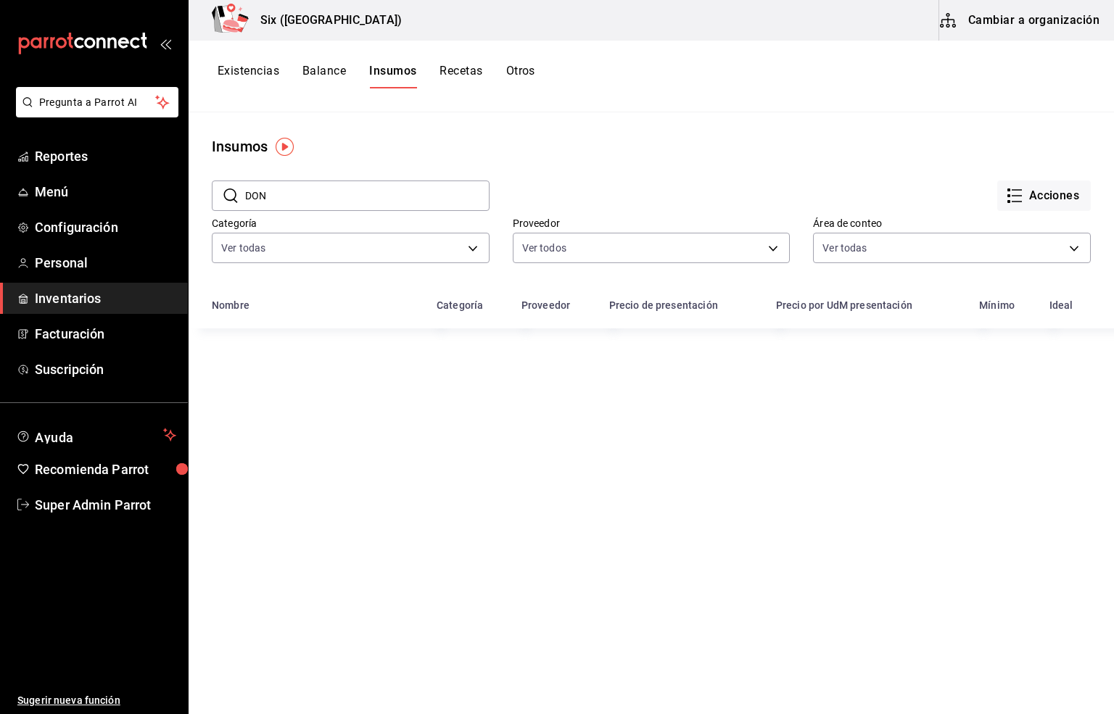
click at [993, 20] on button "Cambiar a organización" at bounding box center [1020, 20] width 163 height 41
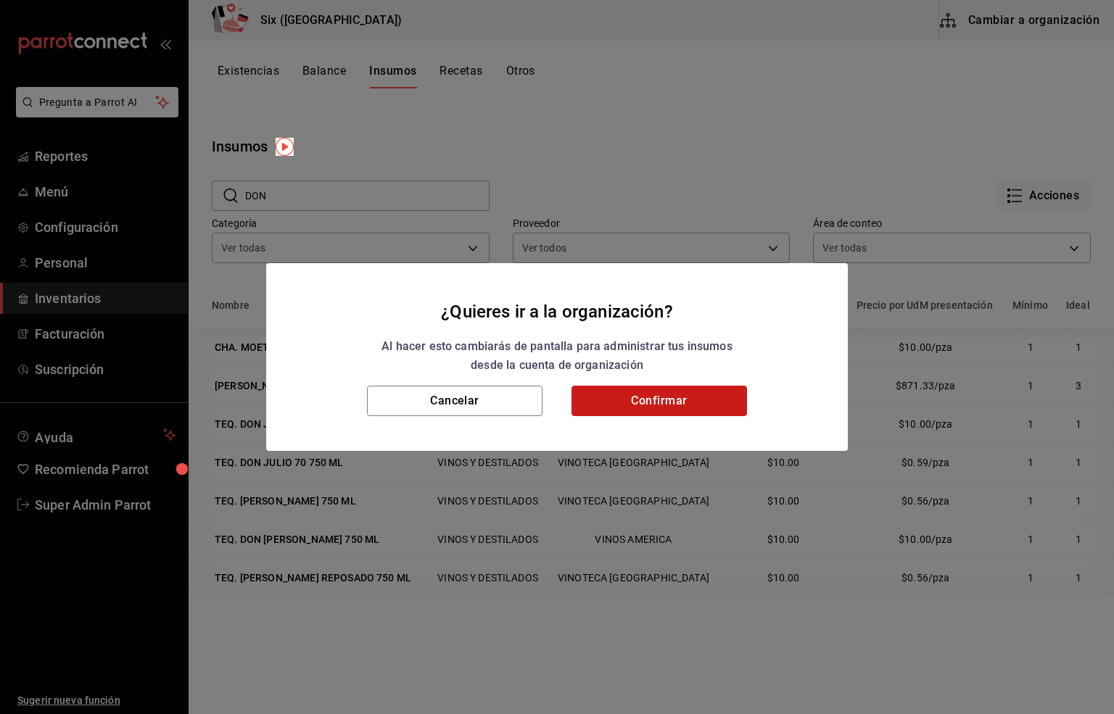
click at [659, 400] on button "Confirmar" at bounding box center [660, 401] width 176 height 30
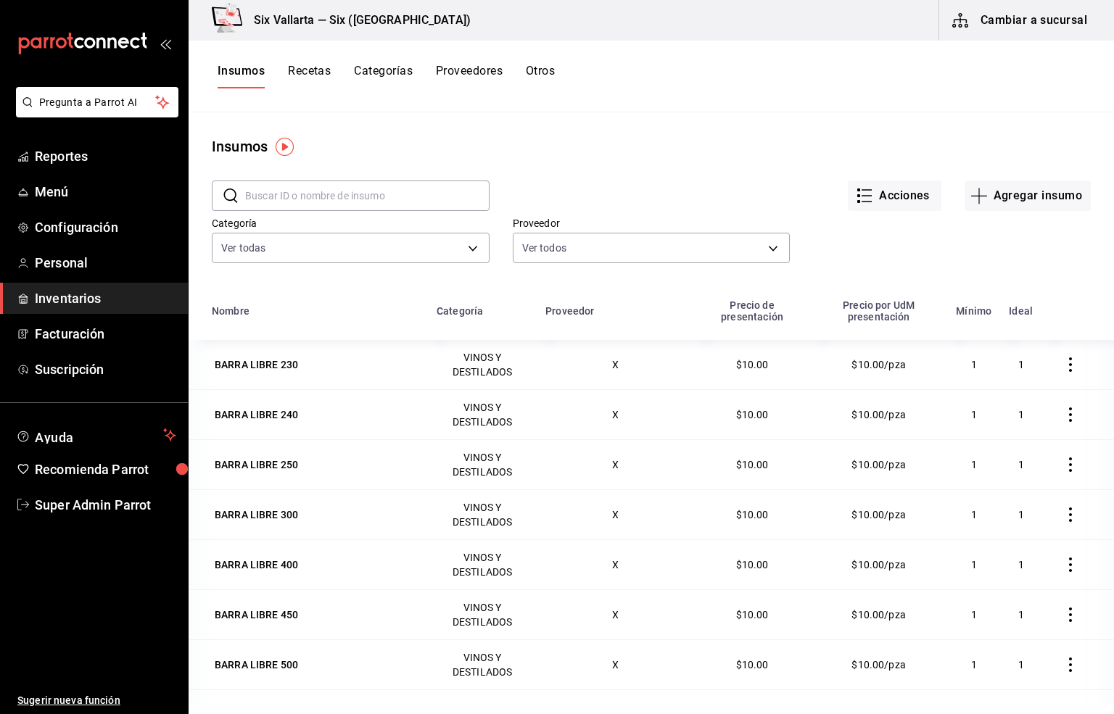
click at [265, 192] on input "text" at bounding box center [367, 195] width 244 height 29
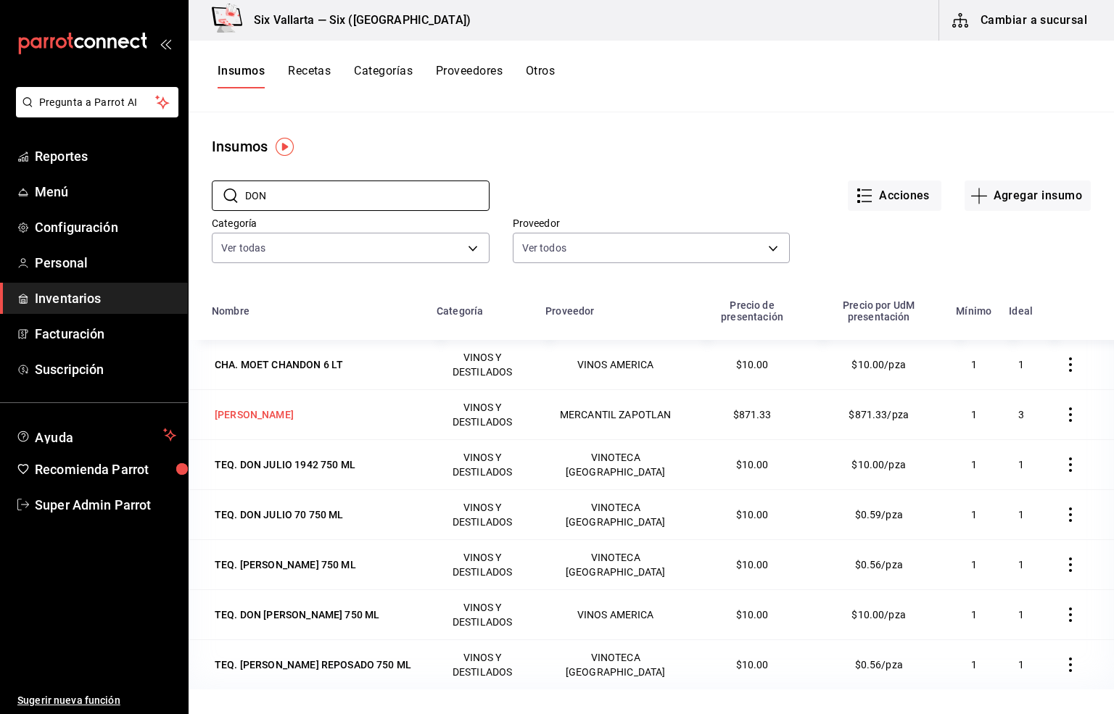
type input "DON"
click at [263, 416] on div "[PERSON_NAME]" at bounding box center [254, 415] width 79 height 15
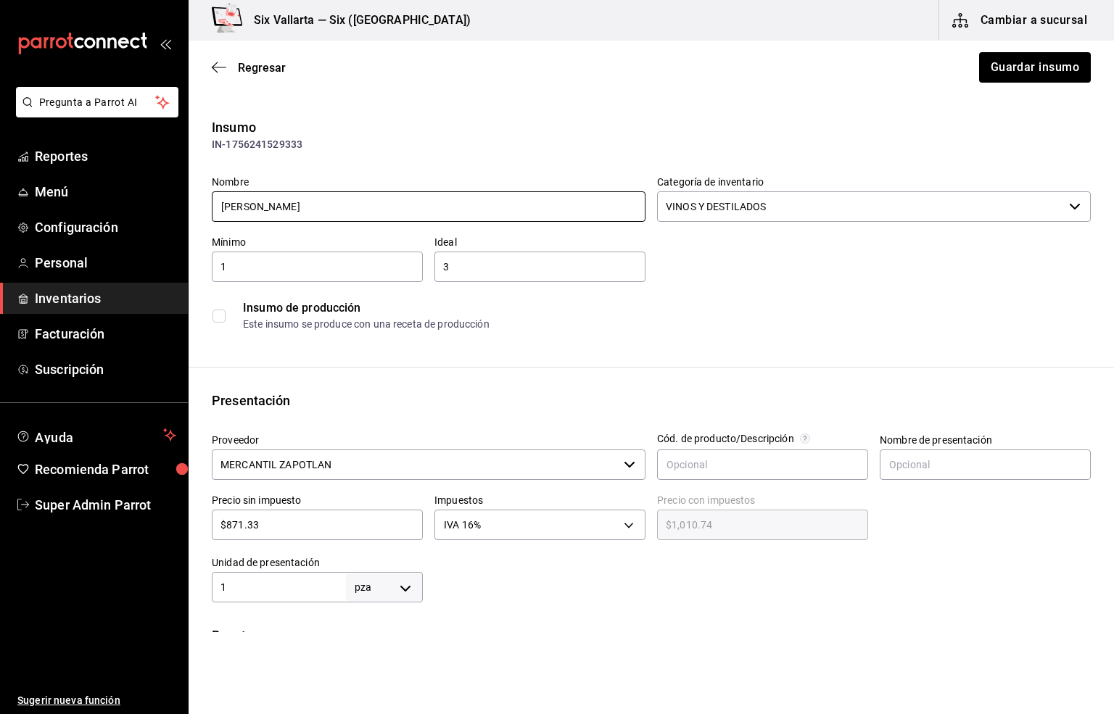
click at [220, 207] on input "[PERSON_NAME]" at bounding box center [429, 206] width 434 height 30
type input "TEQ. [PERSON_NAME]"
click at [1018, 70] on button "Guardar insumo" at bounding box center [1034, 67] width 113 height 30
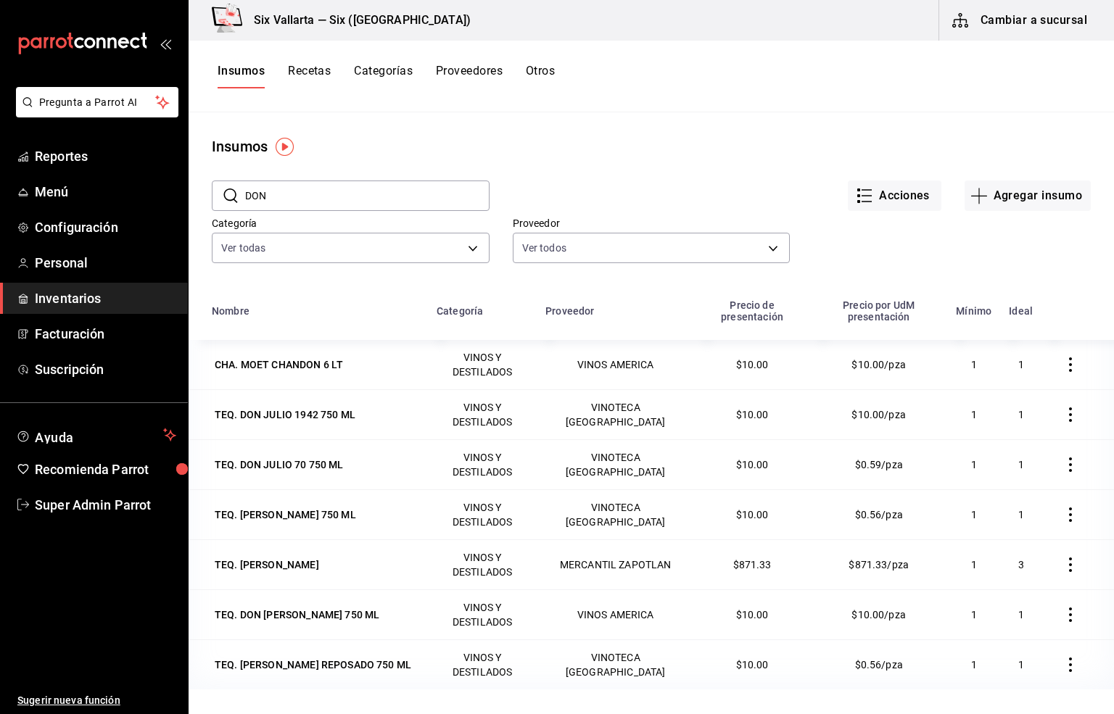
drag, startPoint x: 281, startPoint y: 197, endPoint x: 238, endPoint y: 191, distance: 43.1
click at [238, 191] on div "​ DON ​" at bounding box center [351, 196] width 278 height 30
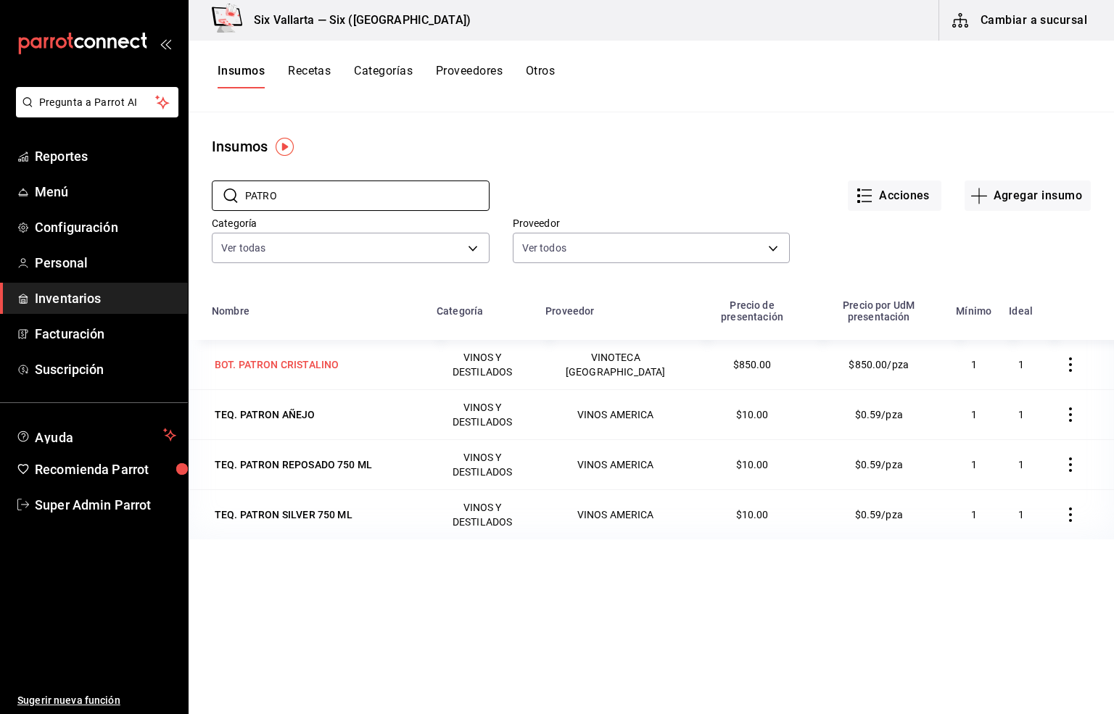
type input "PATRO"
click at [273, 370] on div "BOT. PATRON CRISTALINO" at bounding box center [277, 365] width 124 height 15
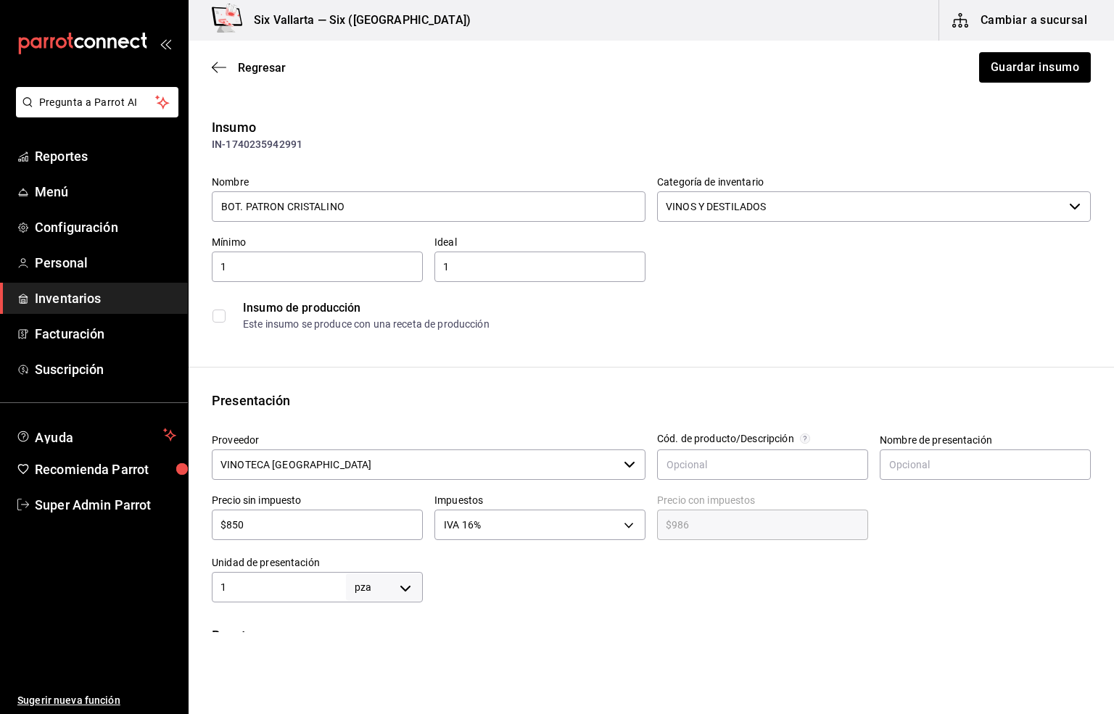
drag, startPoint x: 240, startPoint y: 207, endPoint x: 197, endPoint y: 198, distance: 44.4
click at [197, 200] on div "Insumo IN-1740235942991 Nombre BOT. PATRON CRISTALINO Categoría de inventario V…" at bounding box center [652, 228] width 926 height 220
type input "TEQ. PATRON CRISTALINO"
click at [989, 65] on button "Guardar insumo" at bounding box center [1034, 67] width 113 height 30
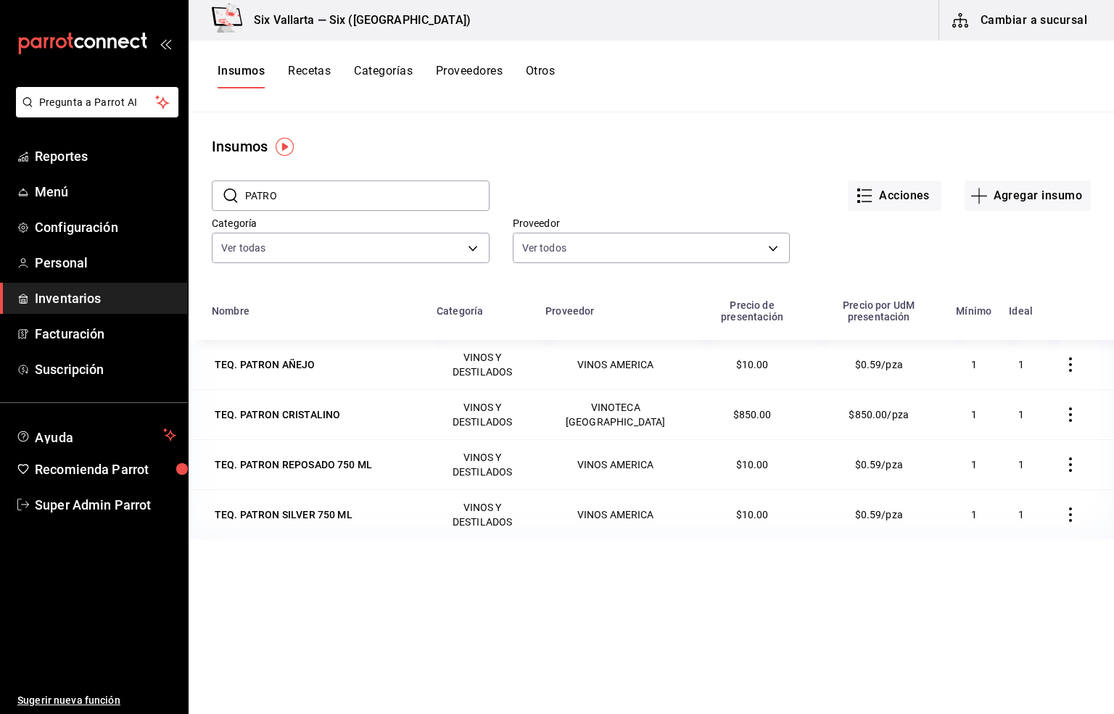
drag, startPoint x: 279, startPoint y: 190, endPoint x: 214, endPoint y: 190, distance: 64.6
click at [214, 190] on div "​ [PERSON_NAME] ​" at bounding box center [351, 196] width 278 height 30
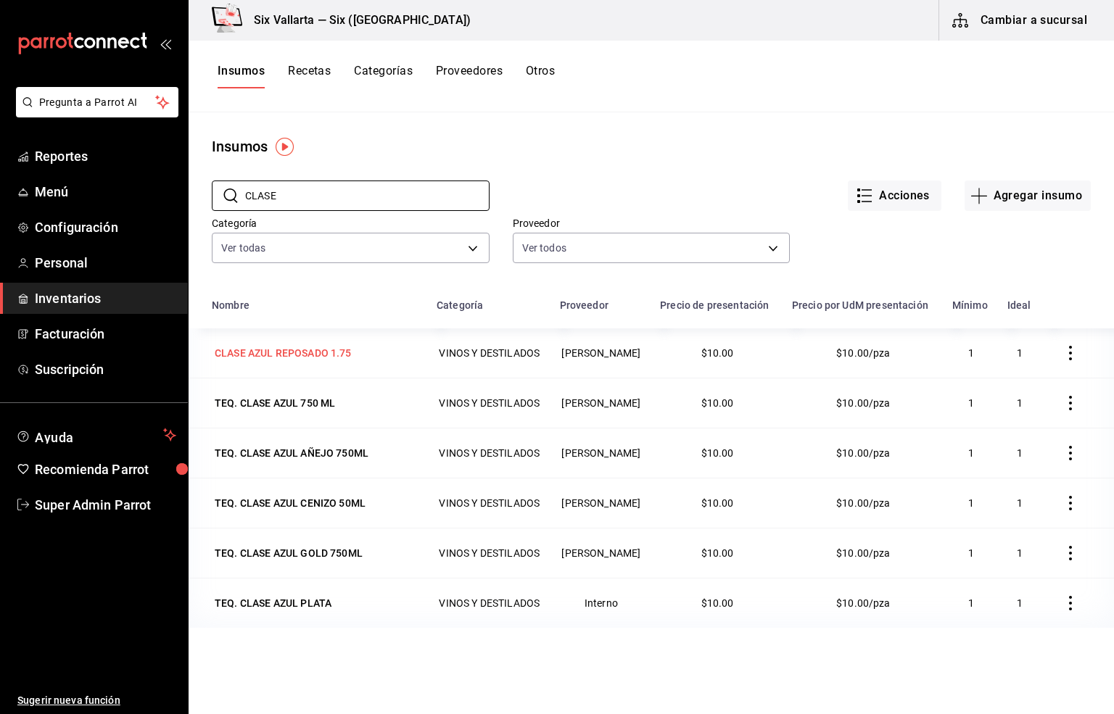
type input "CLASE"
click at [261, 360] on div "CLASE AZUL REPOSADO 1.75" at bounding box center [283, 353] width 137 height 15
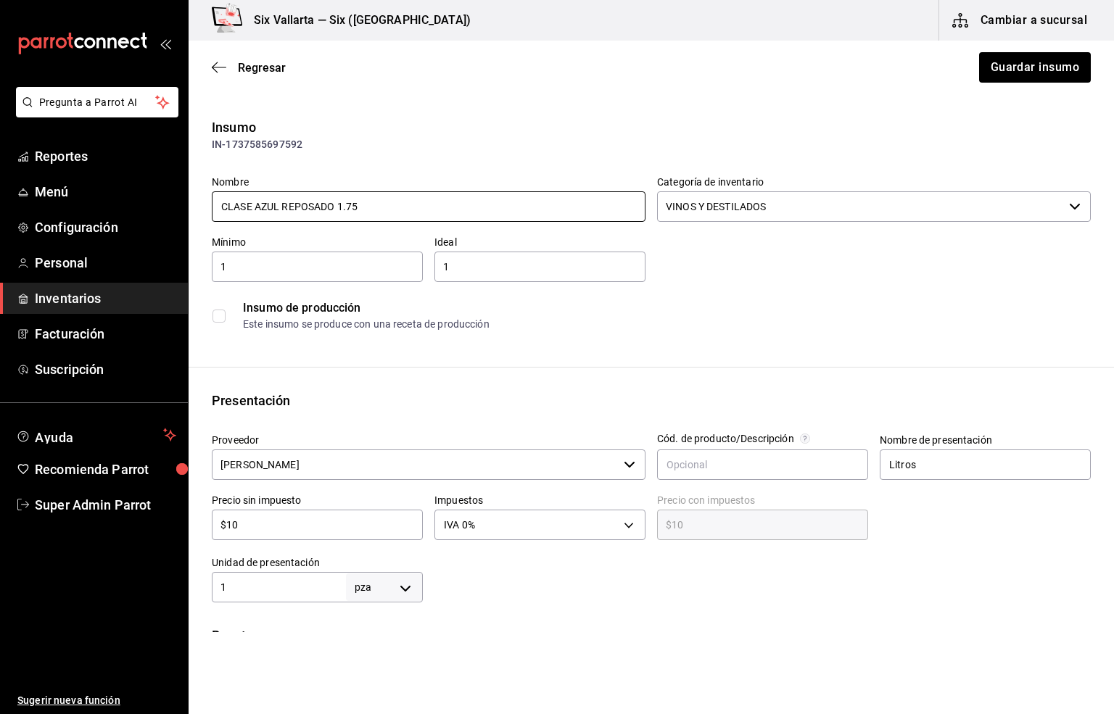
click at [220, 205] on input "CLASE AZUL REPOSADO 1.75" at bounding box center [429, 206] width 434 height 30
type input "TEQ. CLASE AZUL REPOSADO 1.75"
click at [984, 70] on button "Guardar insumo" at bounding box center [1034, 67] width 113 height 30
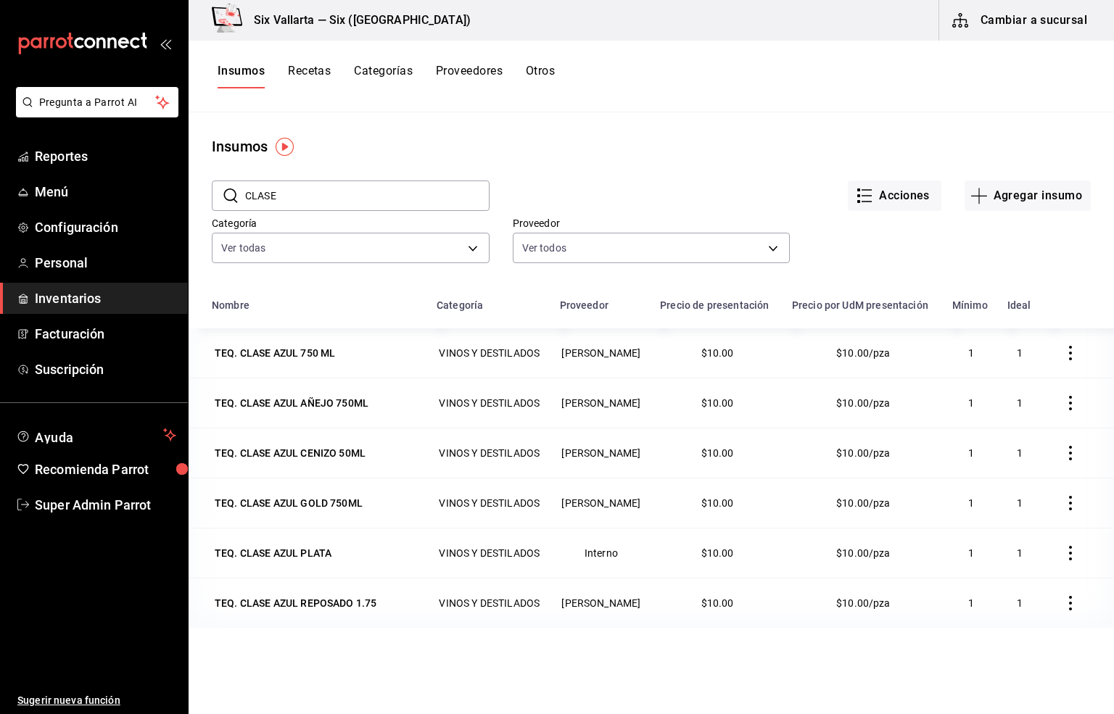
click at [79, 298] on span "Inventarios" at bounding box center [105, 299] width 141 height 20
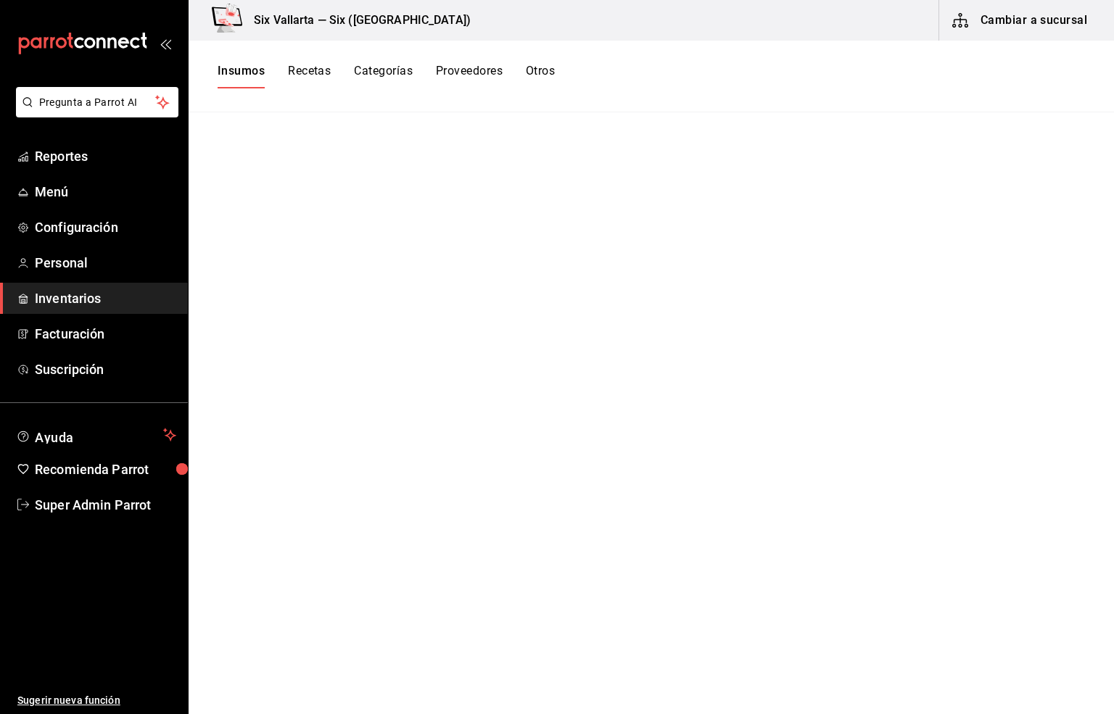
click at [1034, 13] on button "Cambiar a sucursal" at bounding box center [1020, 20] width 163 height 41
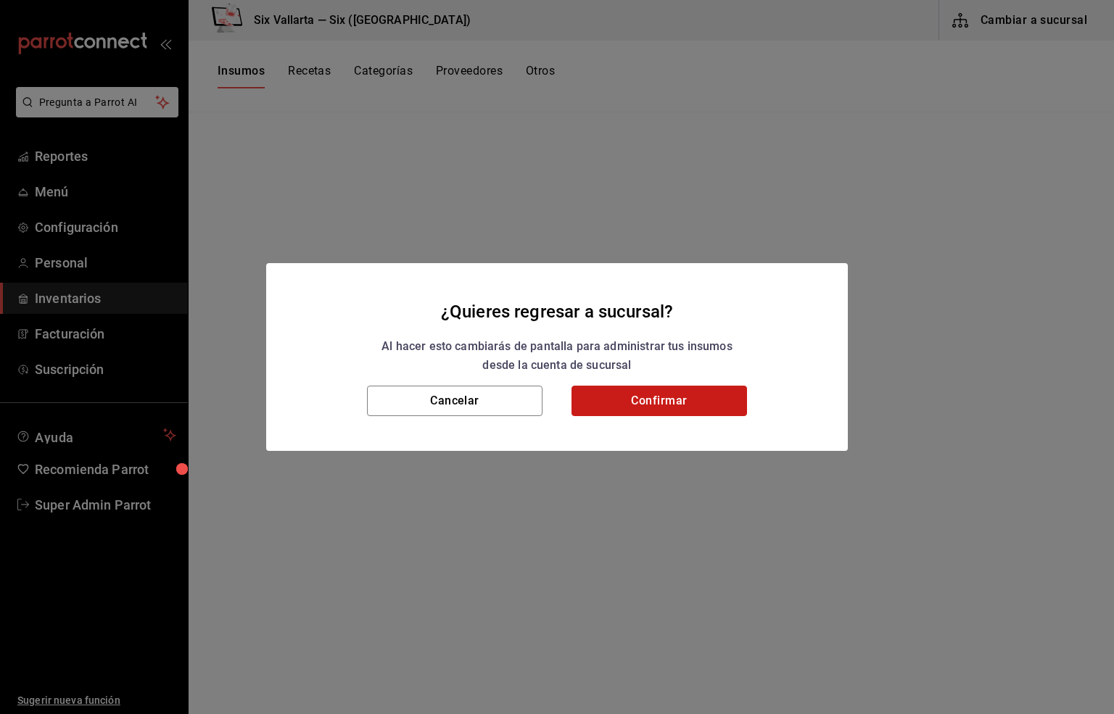
click at [667, 398] on button "Confirmar" at bounding box center [660, 401] width 176 height 30
